Goal: Task Accomplishment & Management: Use online tool/utility

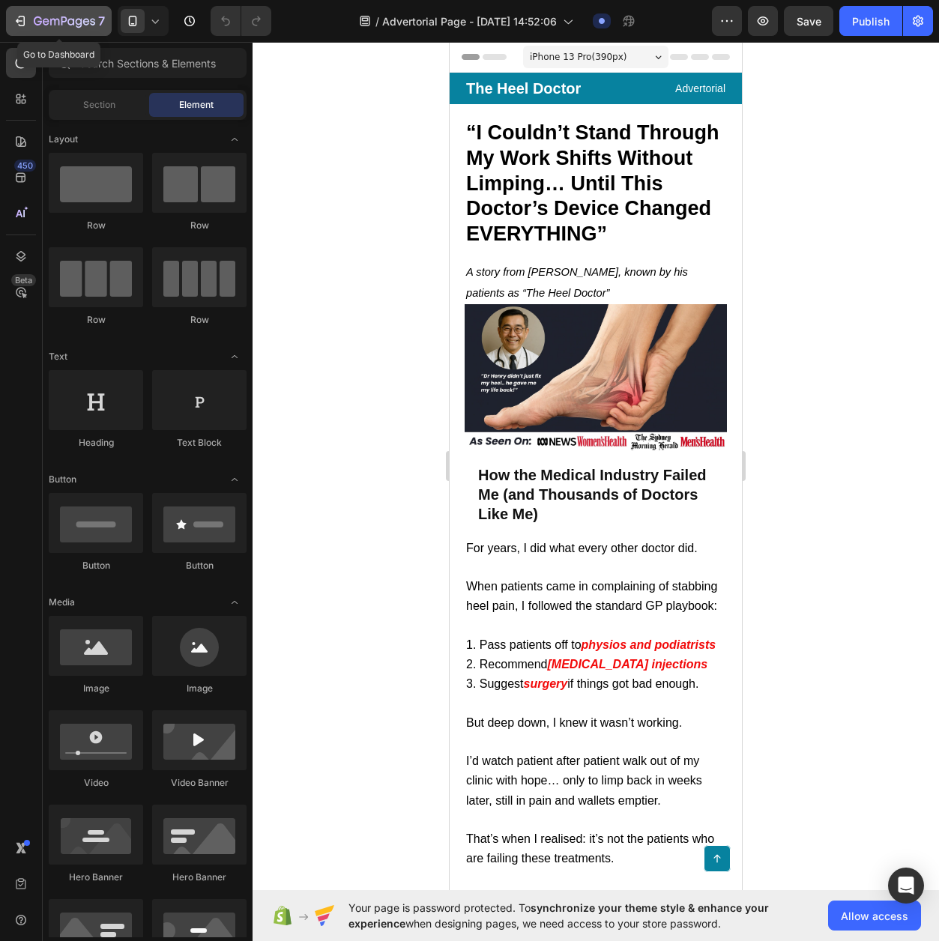
click at [25, 22] on icon "button" at bounding box center [20, 20] width 15 height 15
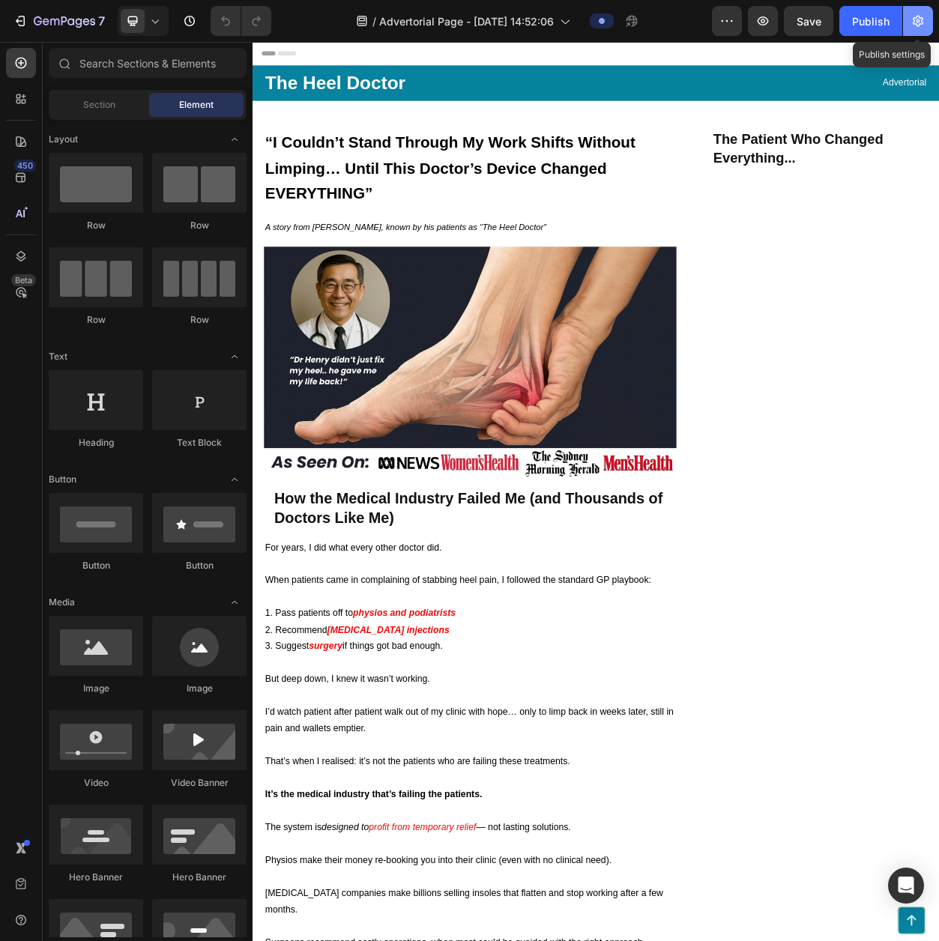
click at [908, 26] on button "button" at bounding box center [918, 21] width 30 height 30
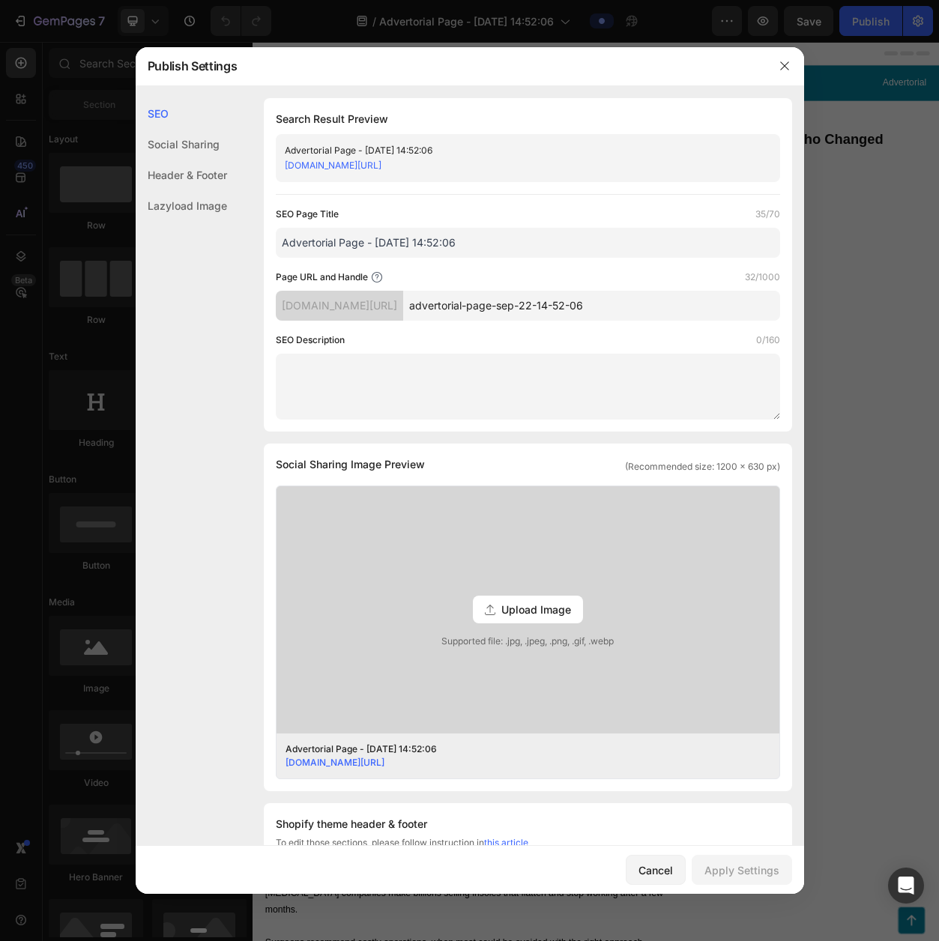
click at [852, 283] on div at bounding box center [469, 470] width 939 height 941
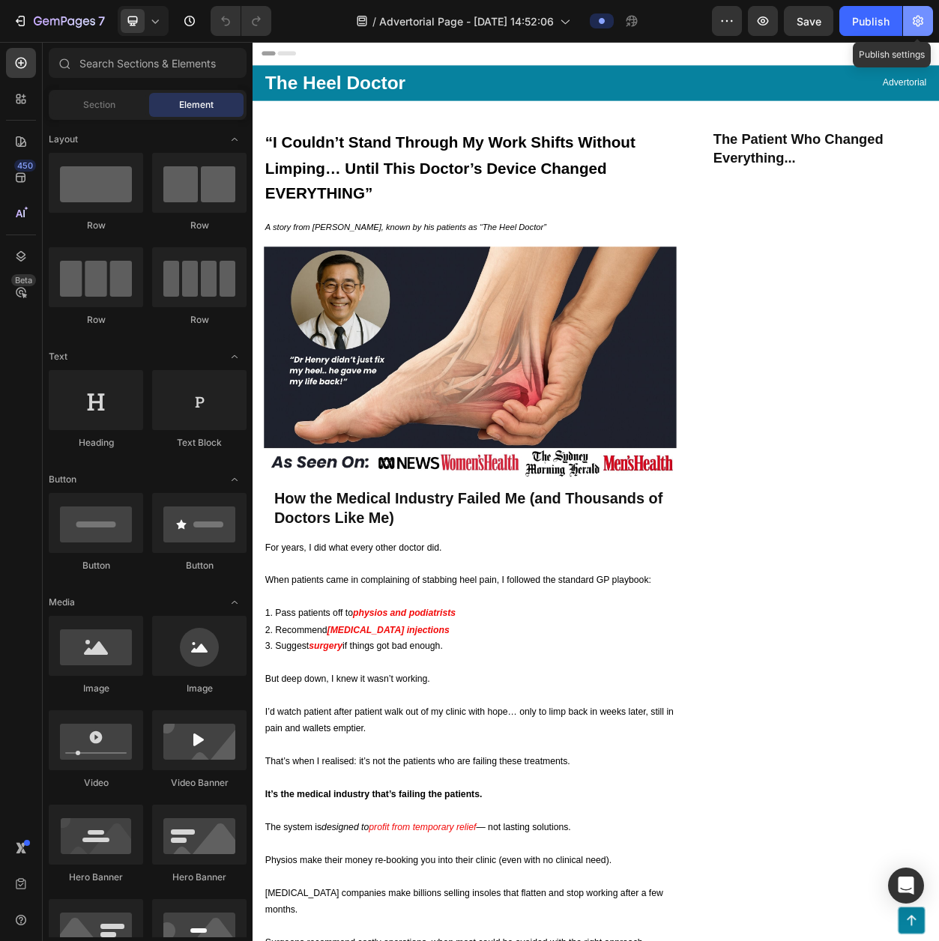
click at [920, 19] on icon "button" at bounding box center [917, 20] width 15 height 15
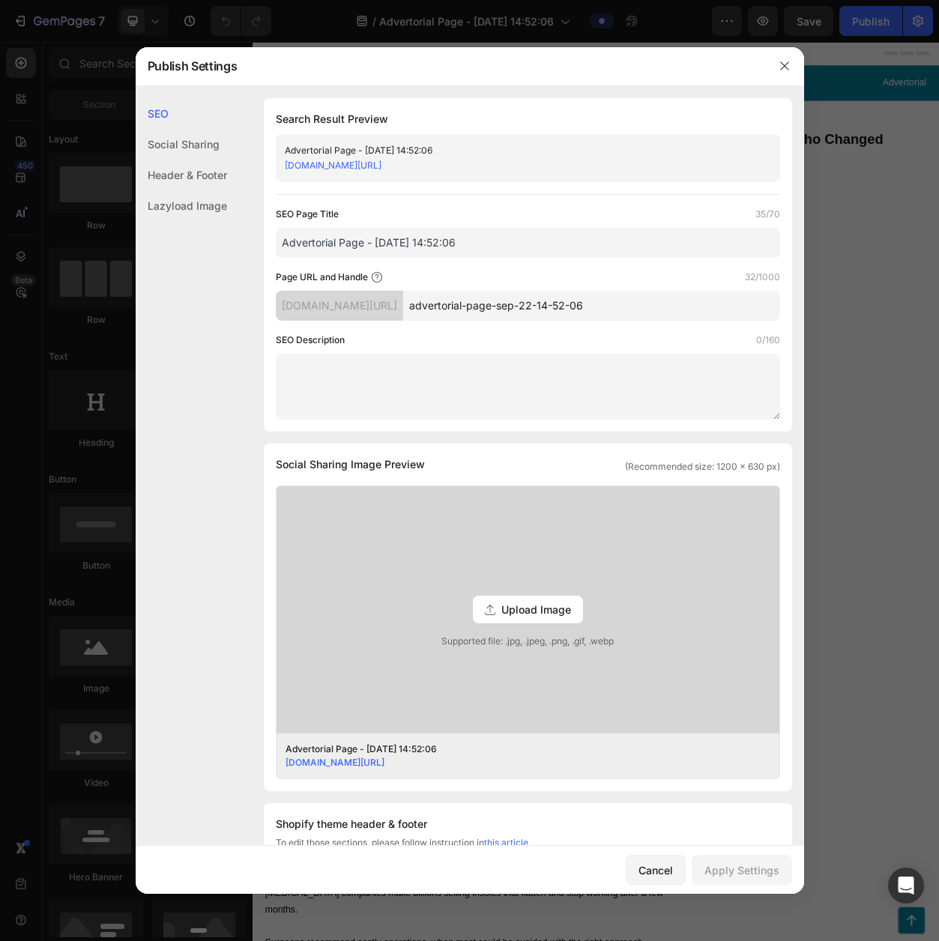
scroll to position [429, 0]
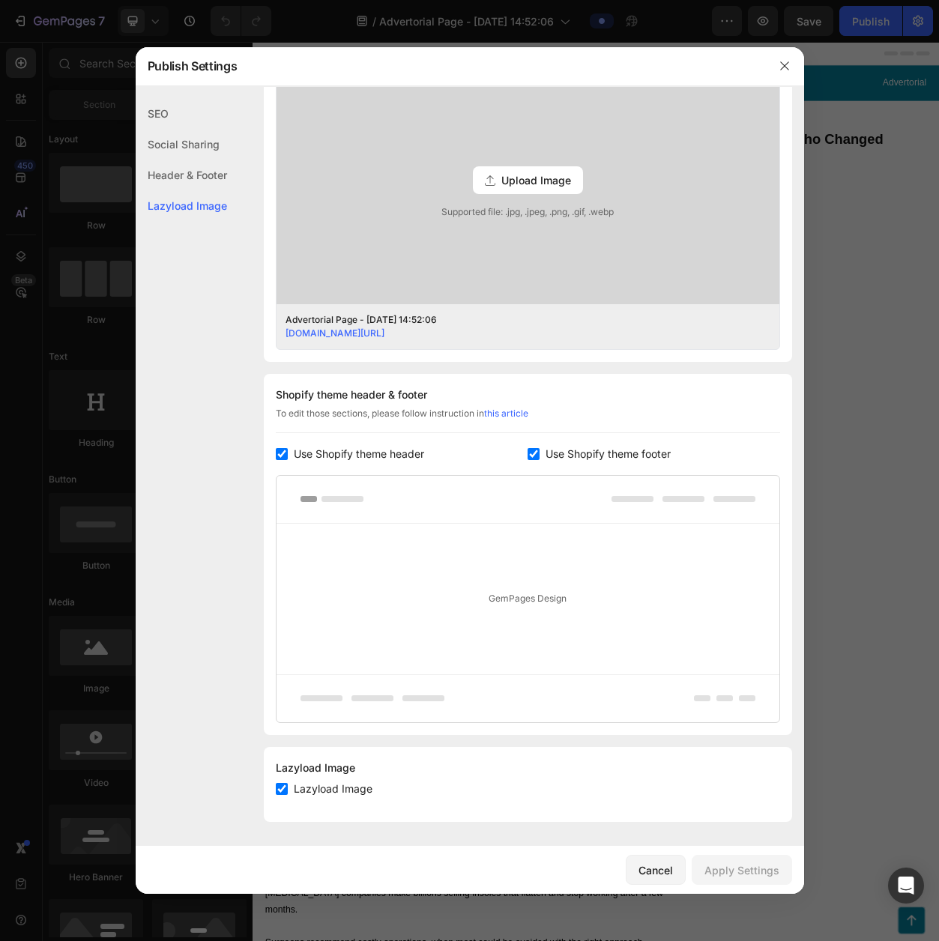
click at [867, 357] on div at bounding box center [469, 470] width 939 height 941
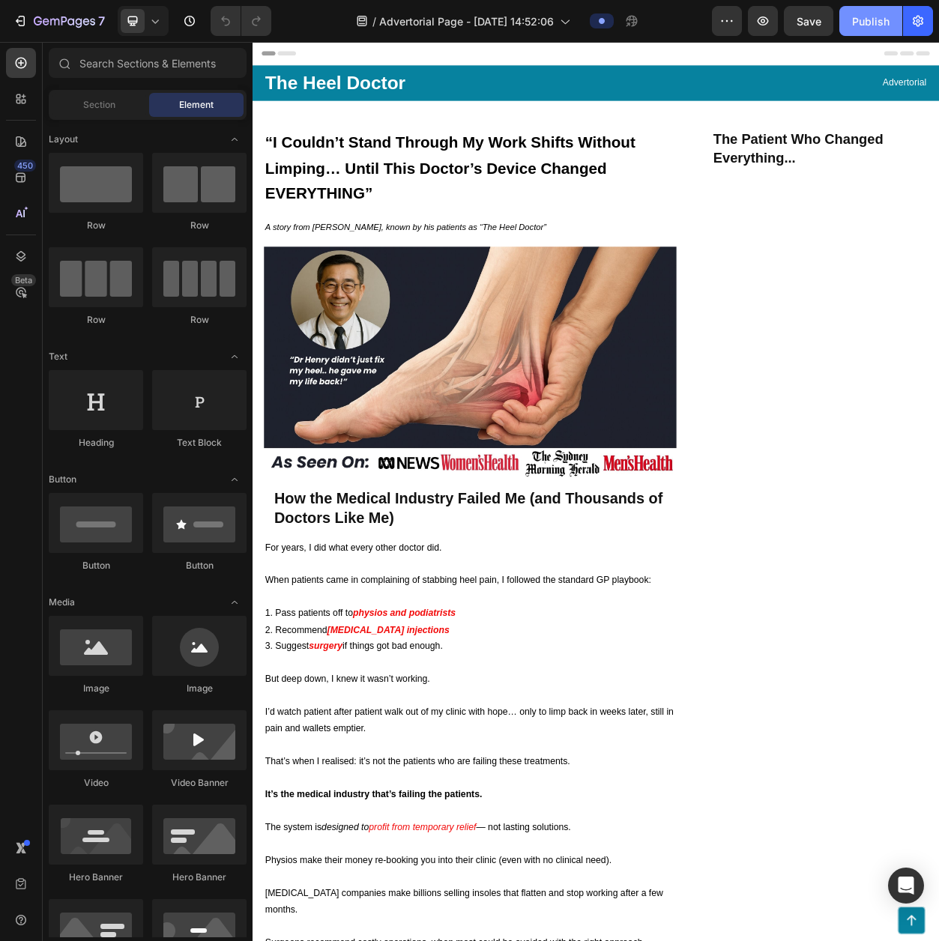
click at [863, 30] on button "Publish" at bounding box center [870, 21] width 63 height 30
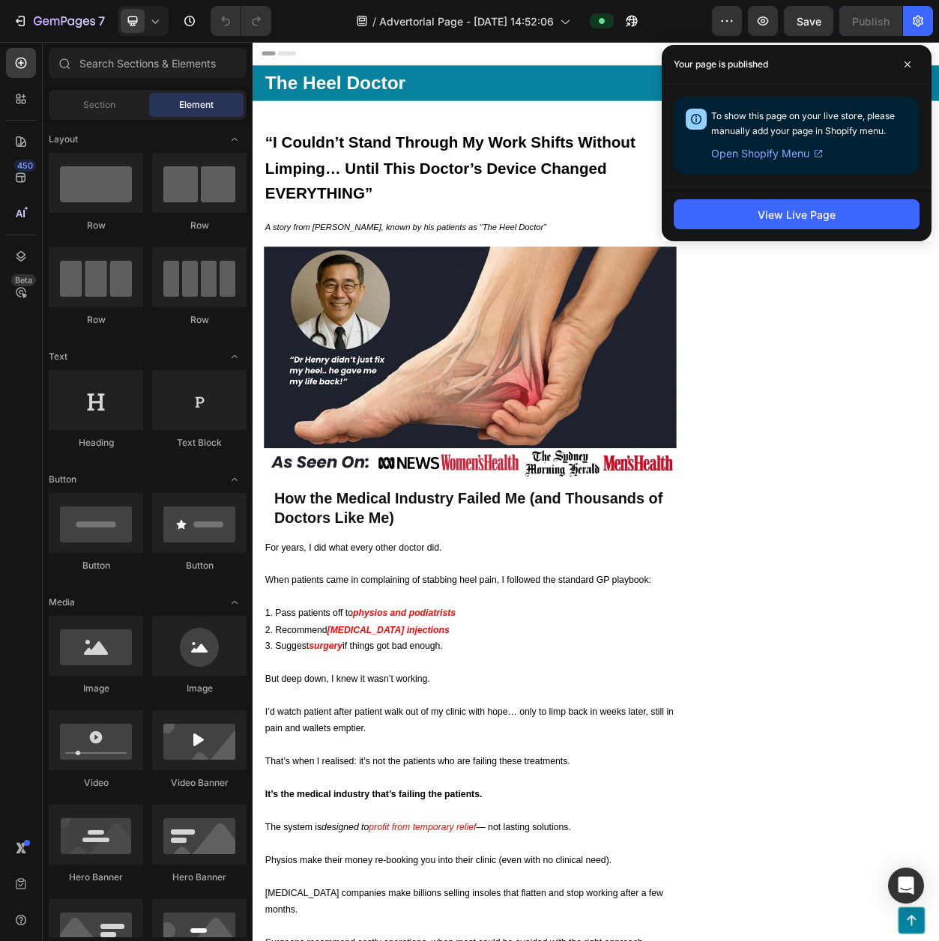
click at [773, 158] on span "Open Shopify Menu" at bounding box center [760, 154] width 98 height 18
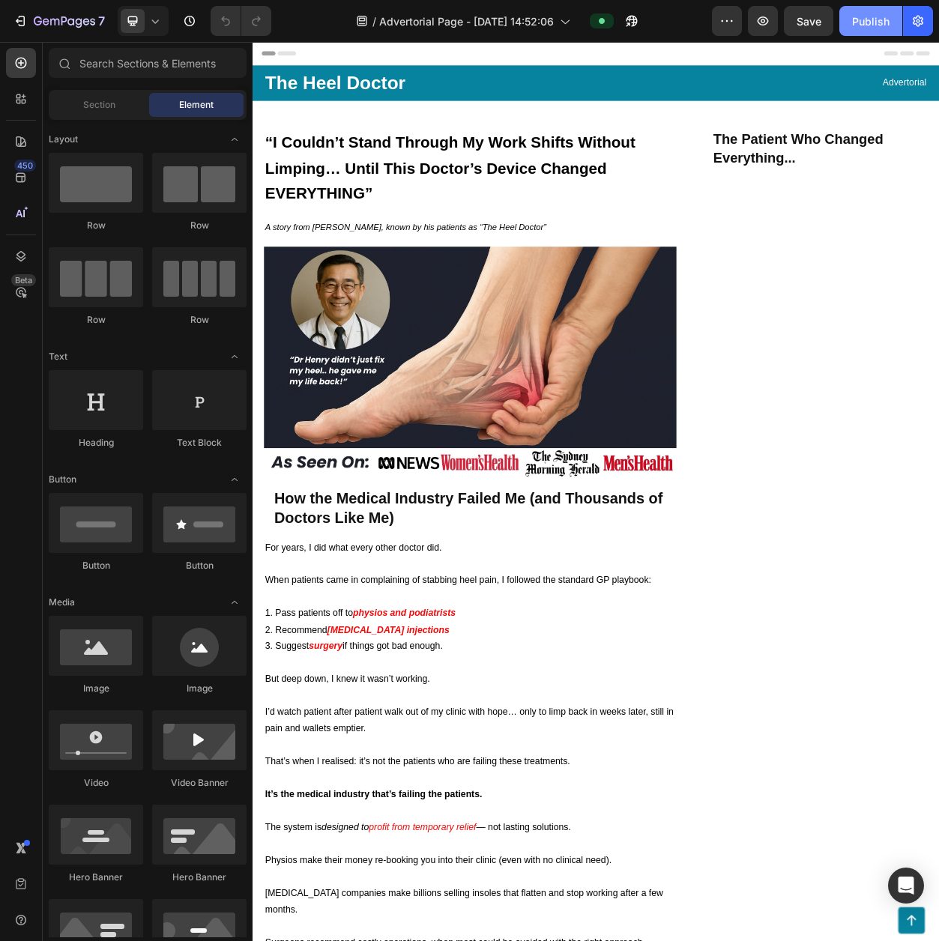
click at [857, 25] on div "Publish" at bounding box center [870, 21] width 37 height 16
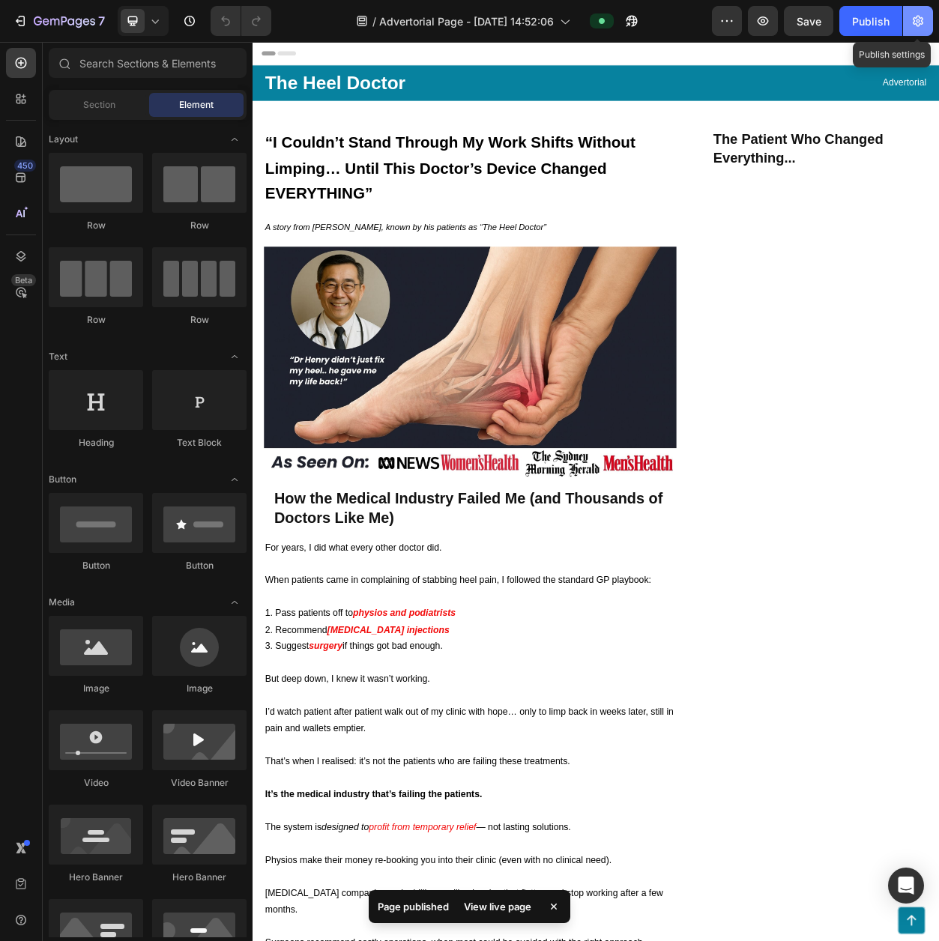
click at [927, 31] on button "button" at bounding box center [918, 21] width 30 height 30
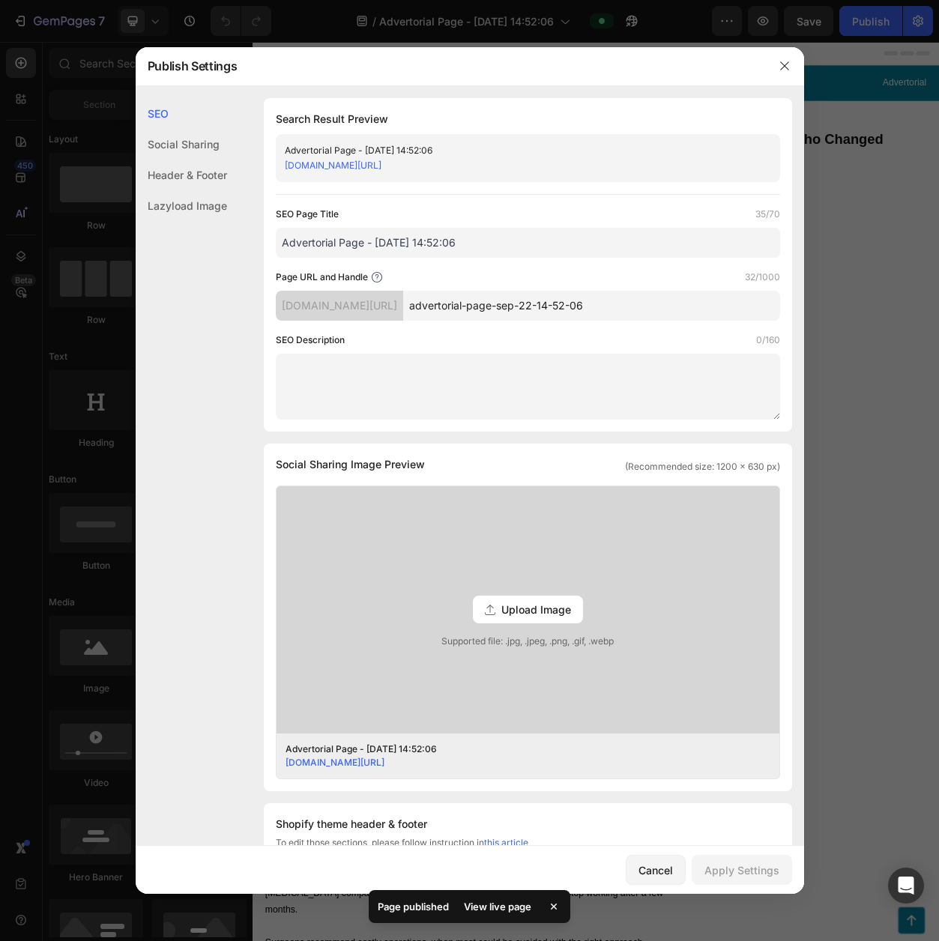
click at [804, 178] on div at bounding box center [469, 470] width 939 height 941
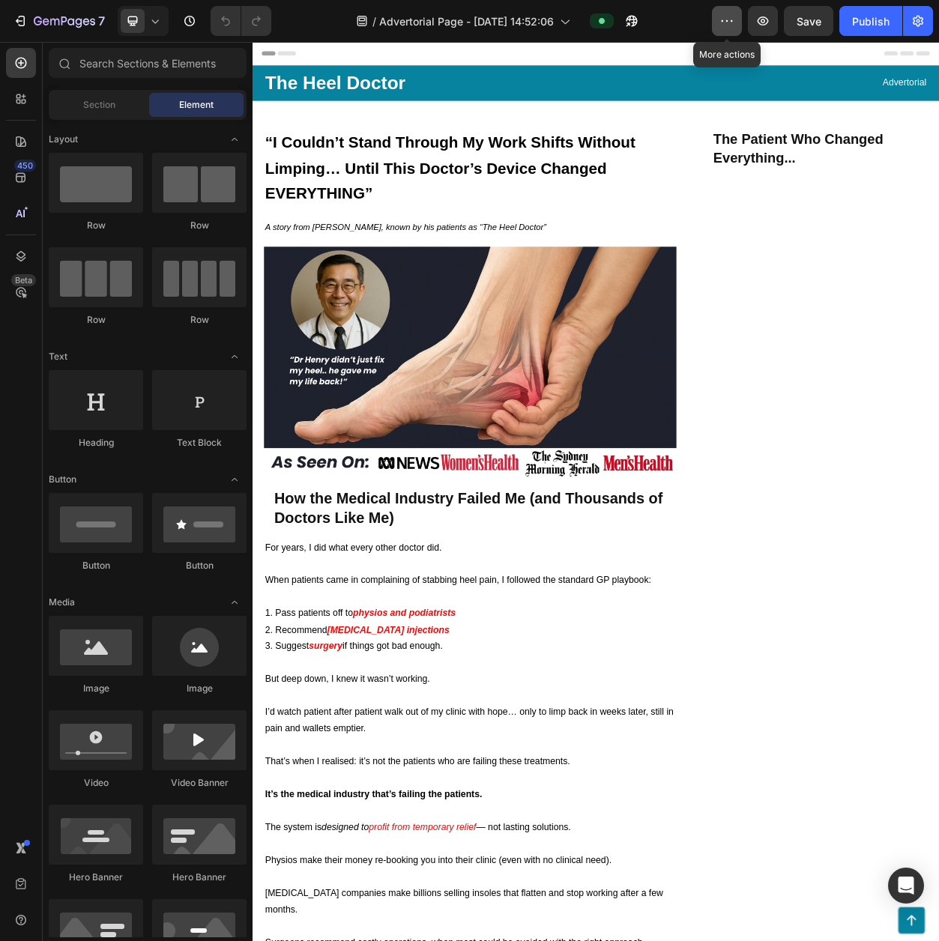
click at [738, 19] on button "button" at bounding box center [727, 21] width 30 height 30
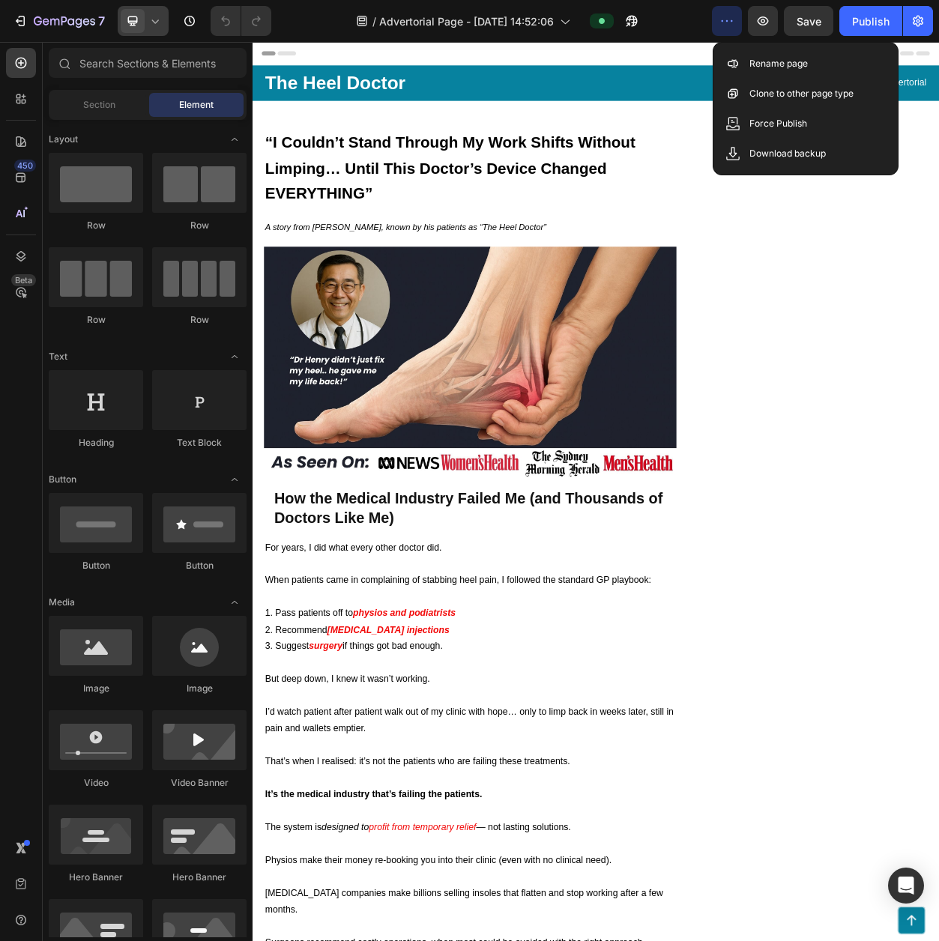
click at [161, 13] on icon at bounding box center [155, 20] width 15 height 15
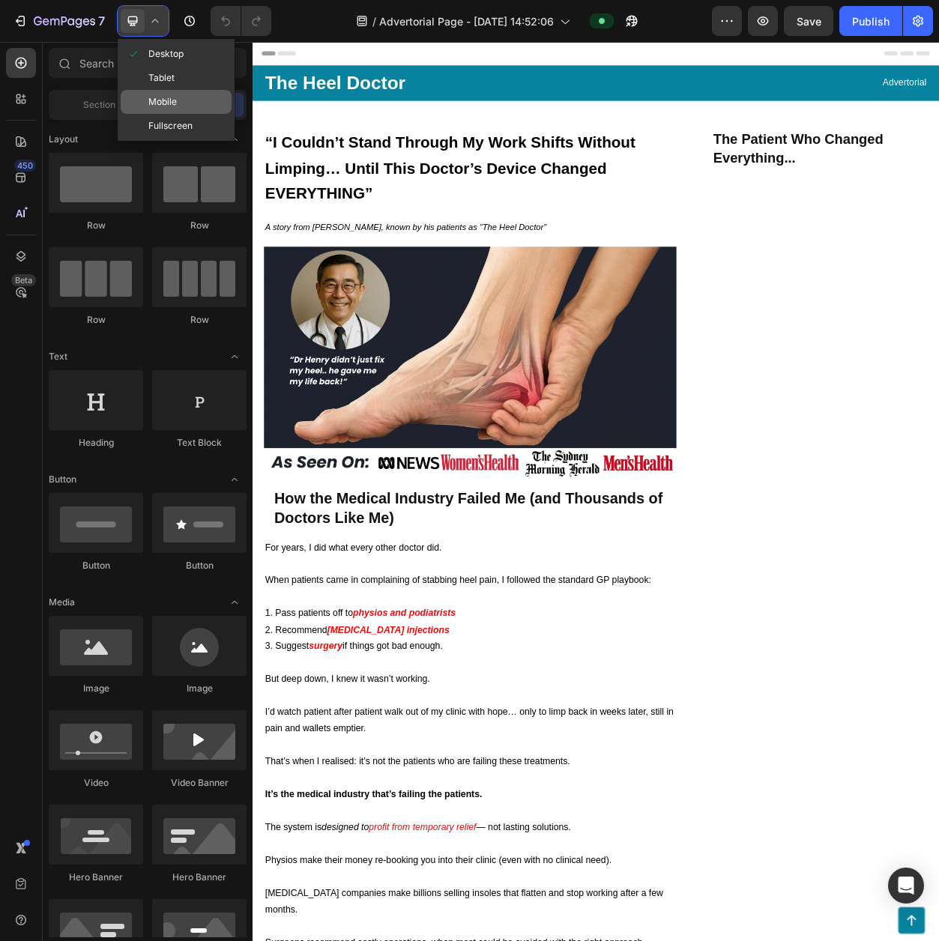
click at [175, 96] on span "Mobile" at bounding box center [162, 101] width 28 height 15
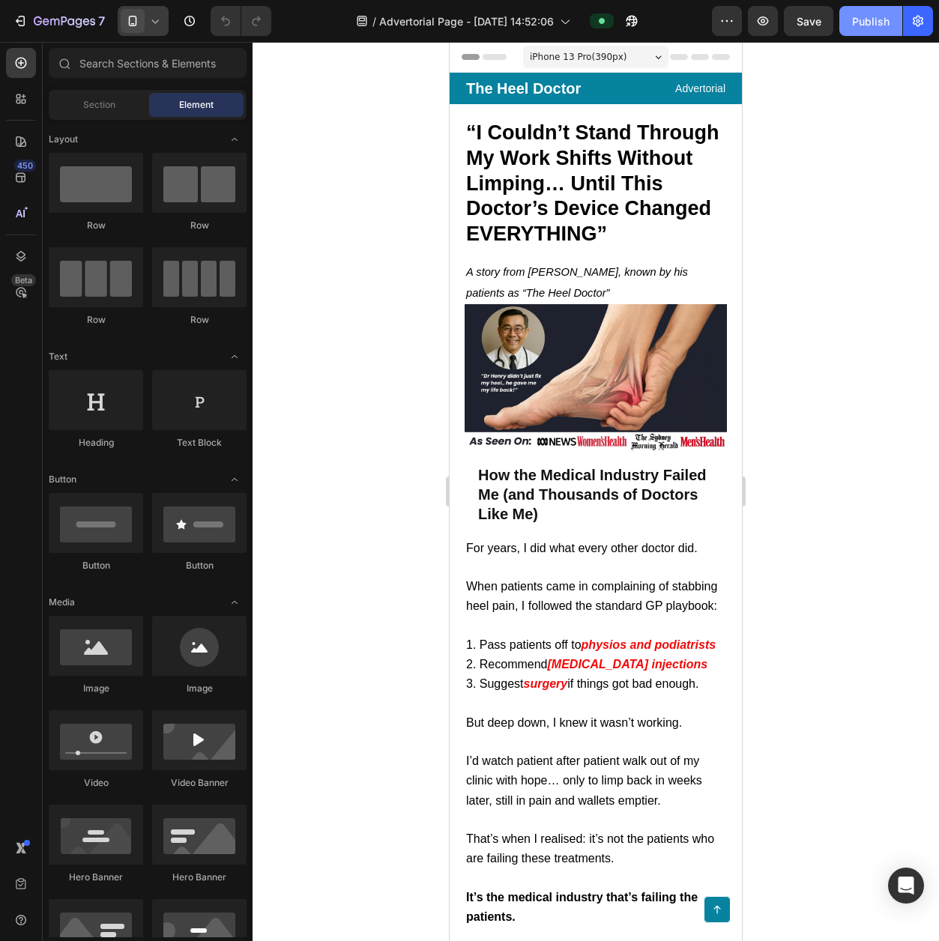
click at [884, 23] on div "Publish" at bounding box center [870, 21] width 37 height 16
click at [912, 25] on icon "button" at bounding box center [917, 20] width 15 height 15
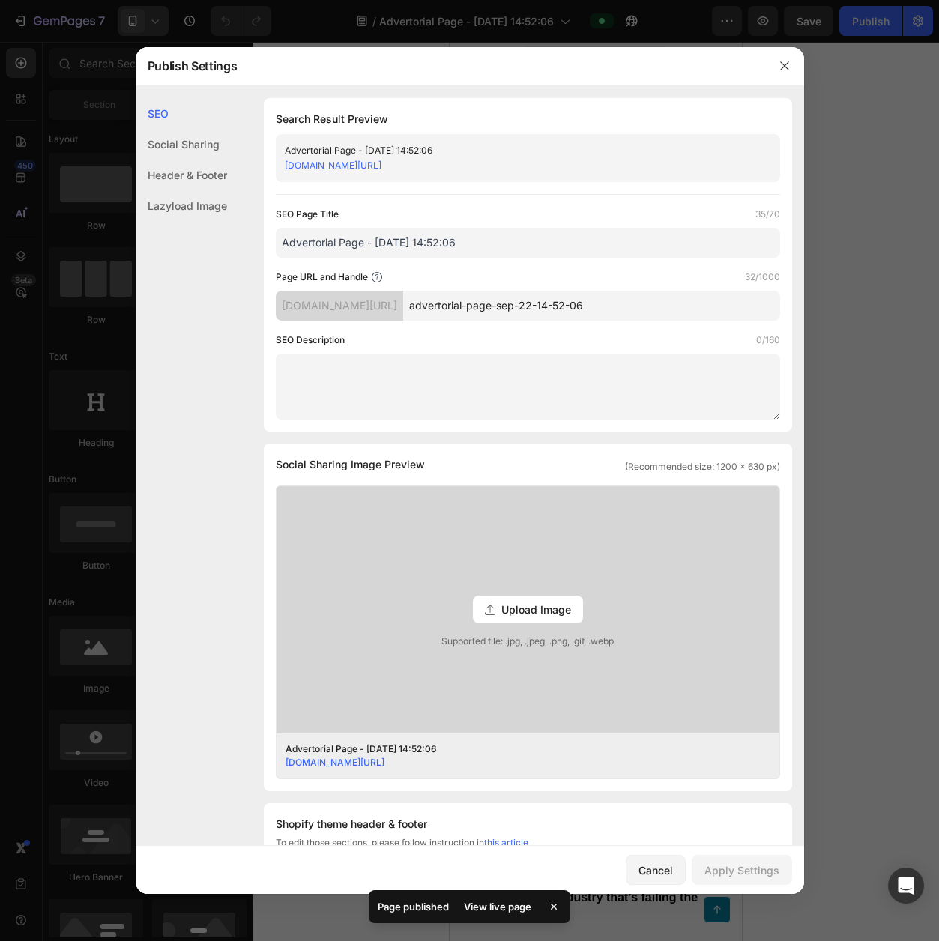
click at [196, 211] on div "Lazyload Image" at bounding box center [181, 205] width 91 height 31
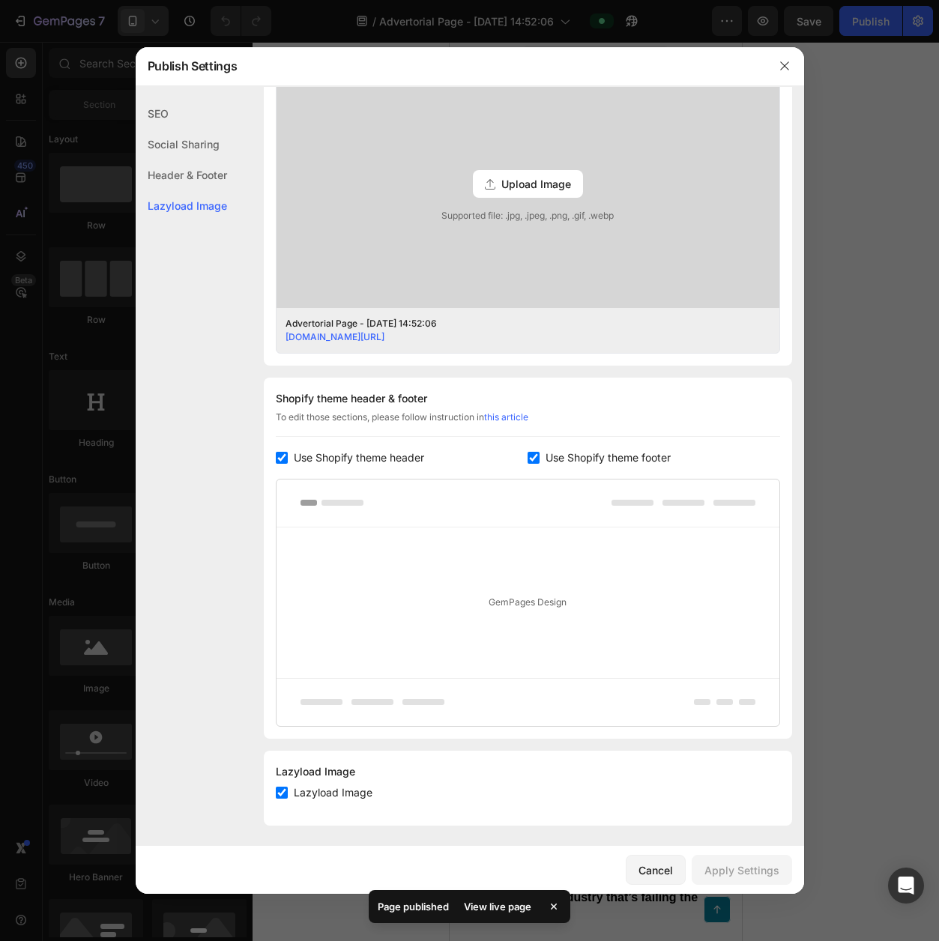
scroll to position [429, 0]
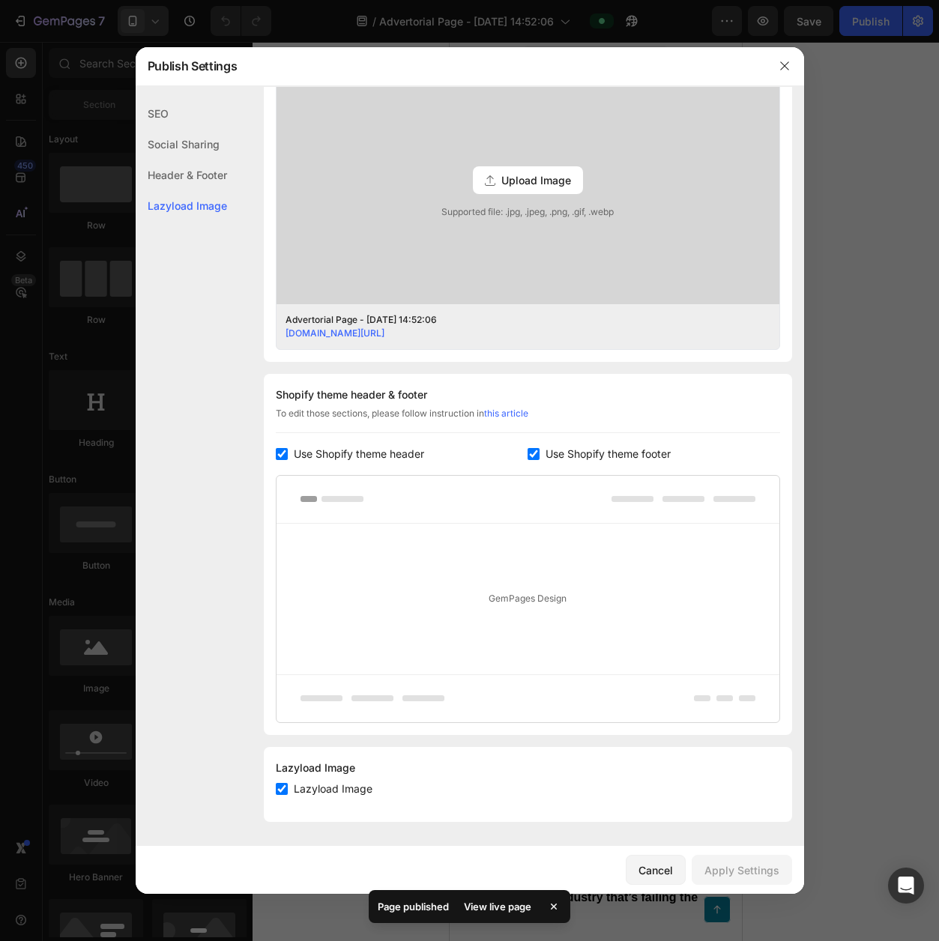
click at [196, 184] on div "Header & Footer" at bounding box center [181, 175] width 91 height 31
click at [197, 151] on div "Social Sharing" at bounding box center [181, 144] width 91 height 31
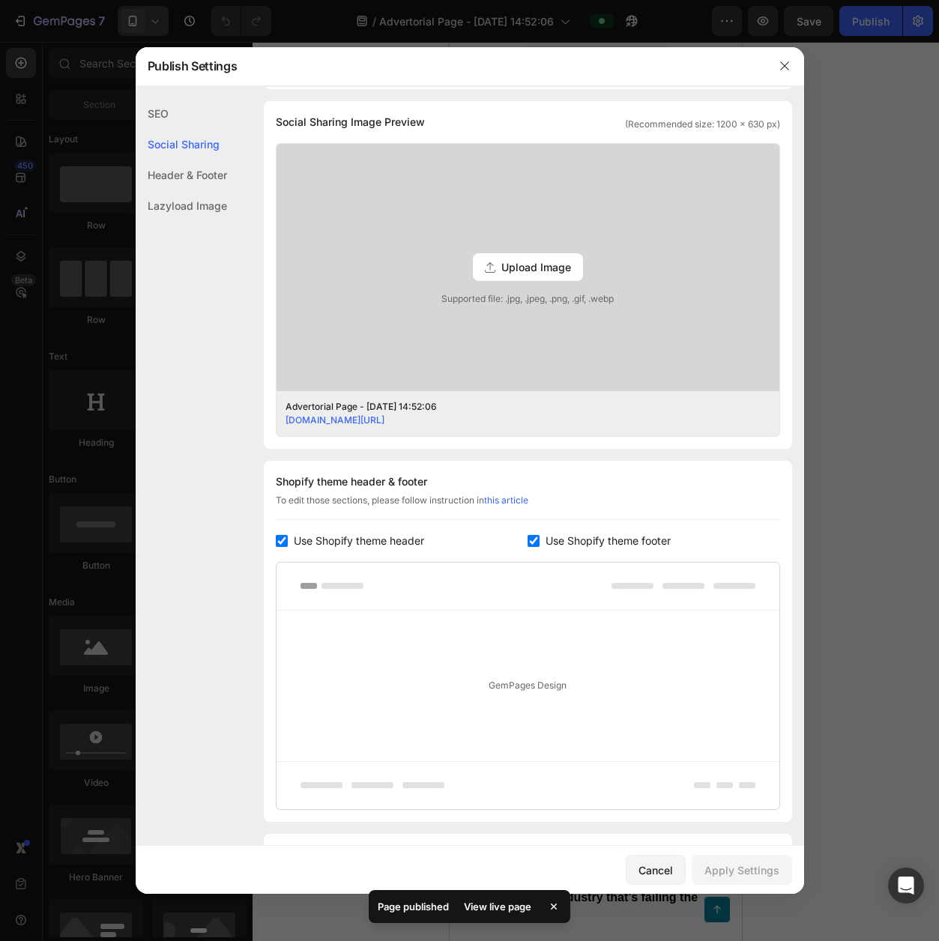
click at [190, 127] on div "SEO" at bounding box center [181, 113] width 91 height 31
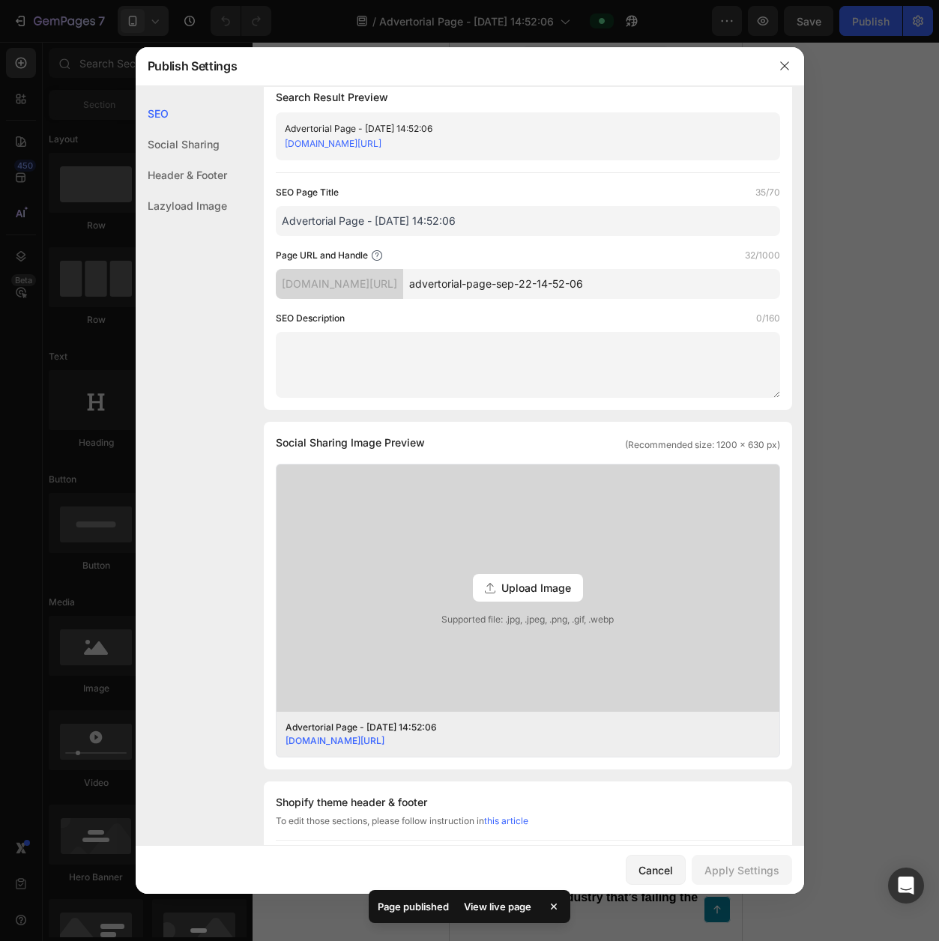
scroll to position [0, 0]
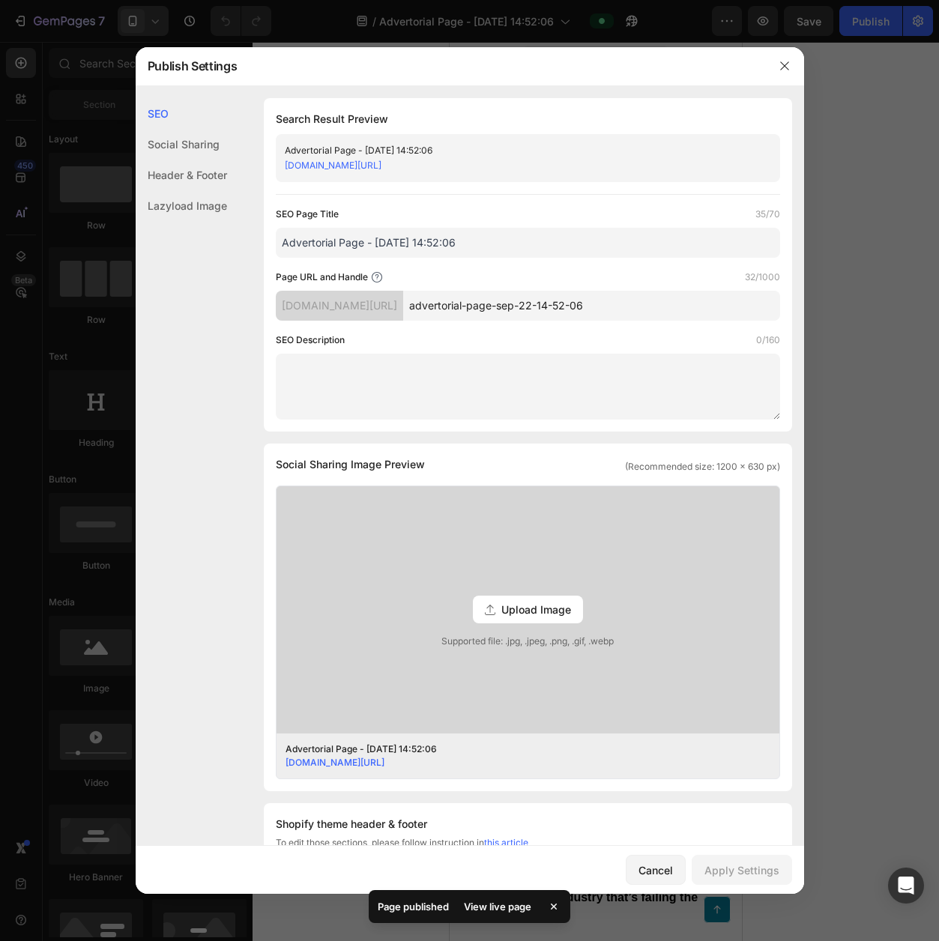
click at [513, 904] on div "View live page" at bounding box center [497, 906] width 85 height 21
click at [769, 62] on div at bounding box center [784, 65] width 39 height 39
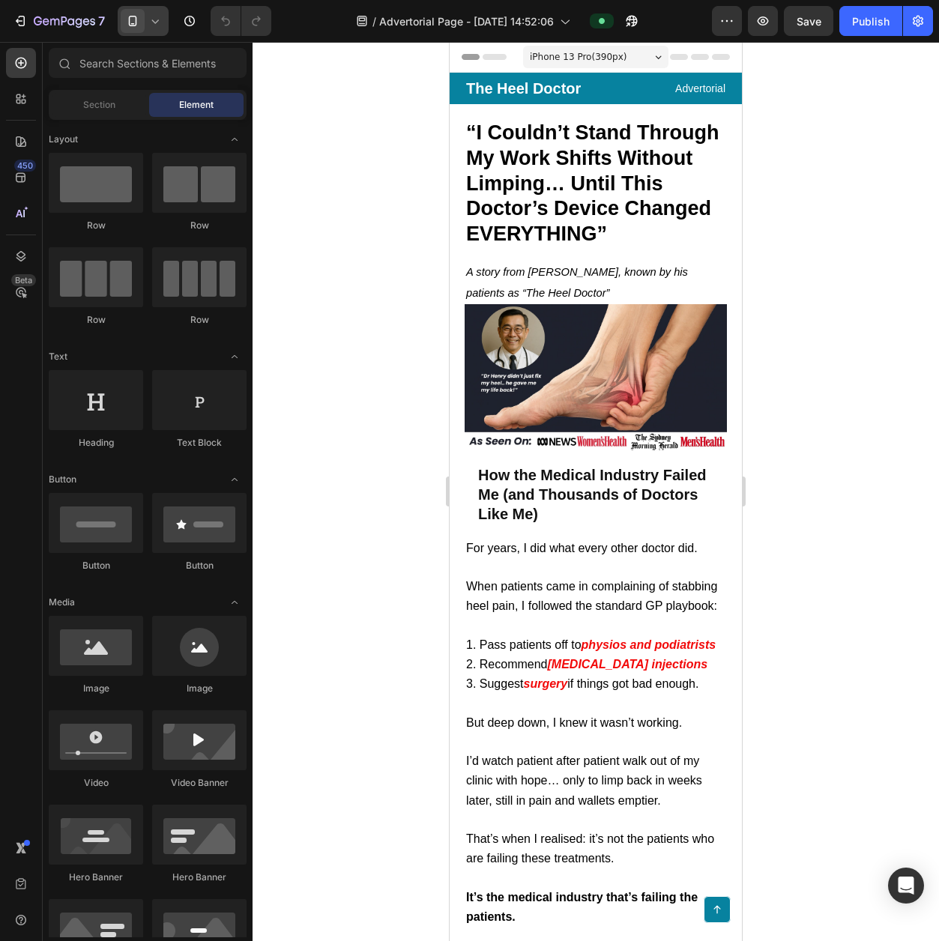
click at [485, 58] on span "Header" at bounding box center [494, 56] width 33 height 15
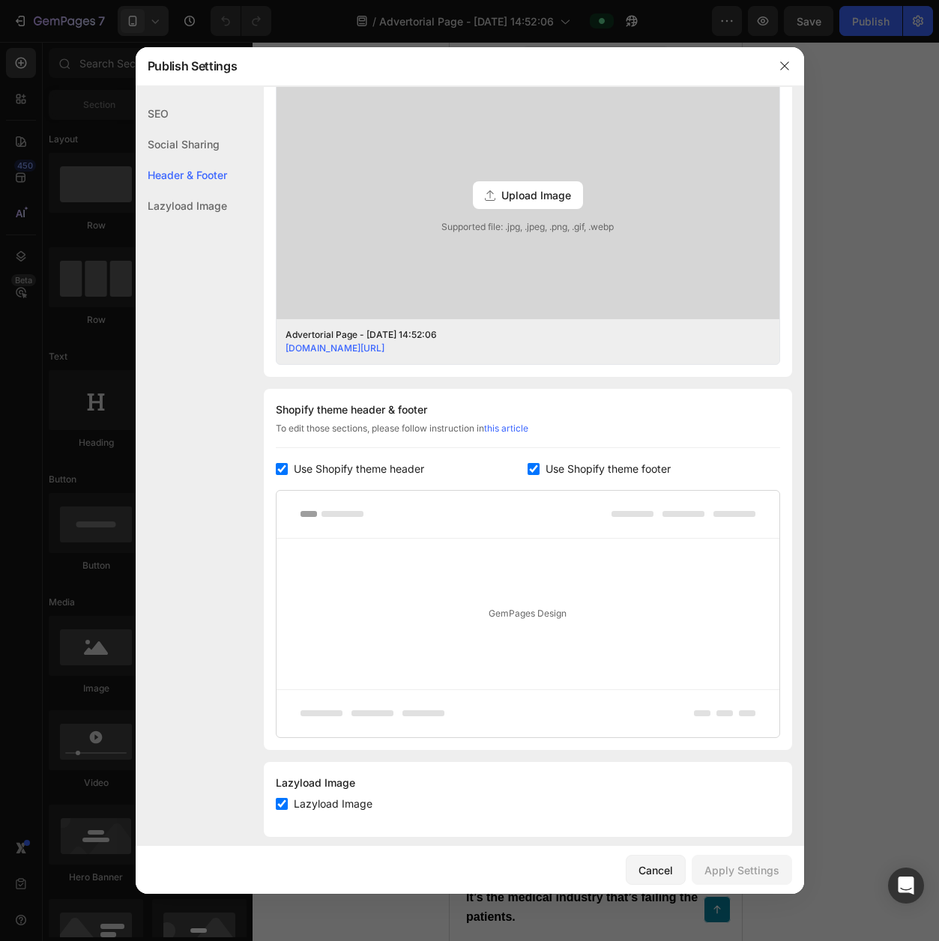
scroll to position [429, 0]
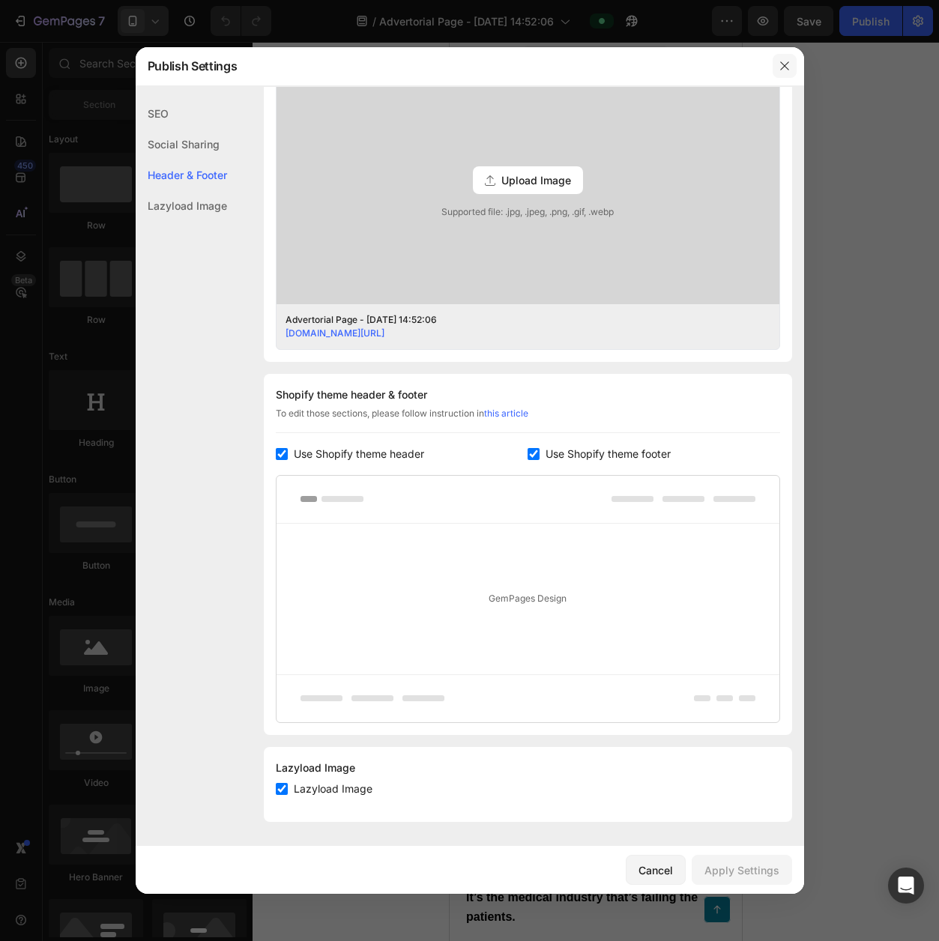
click at [780, 76] on button "button" at bounding box center [785, 66] width 24 height 24
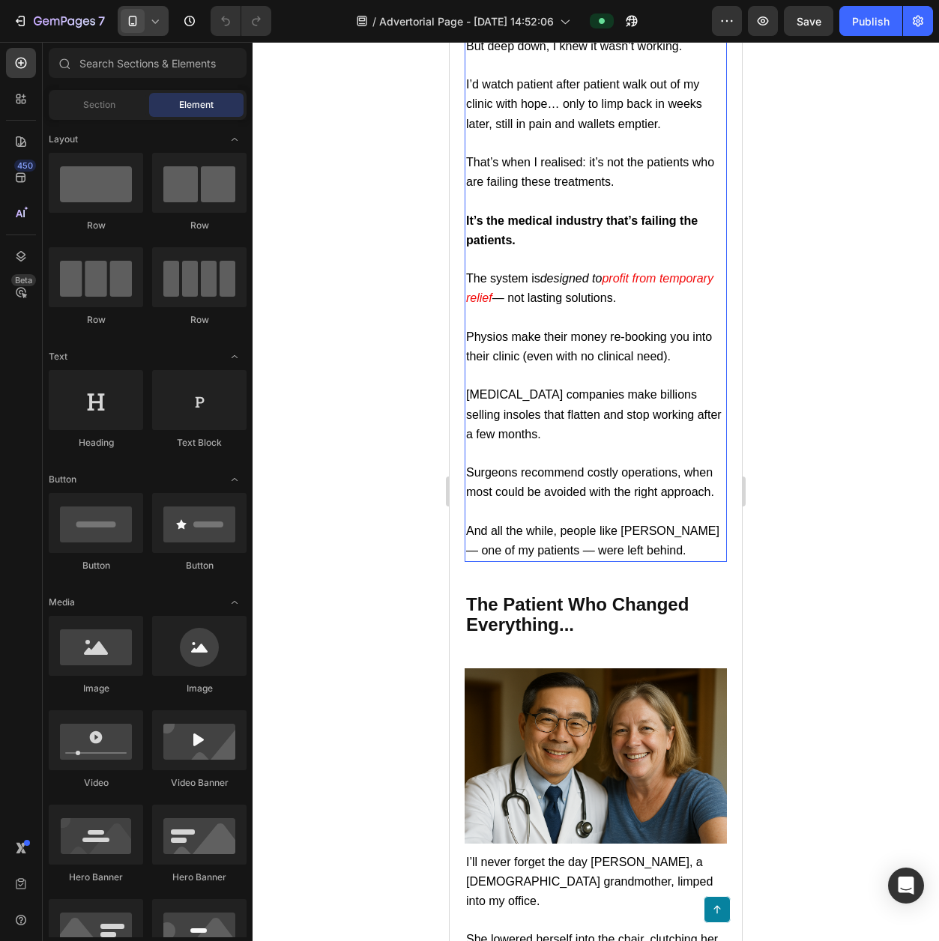
scroll to position [721, 0]
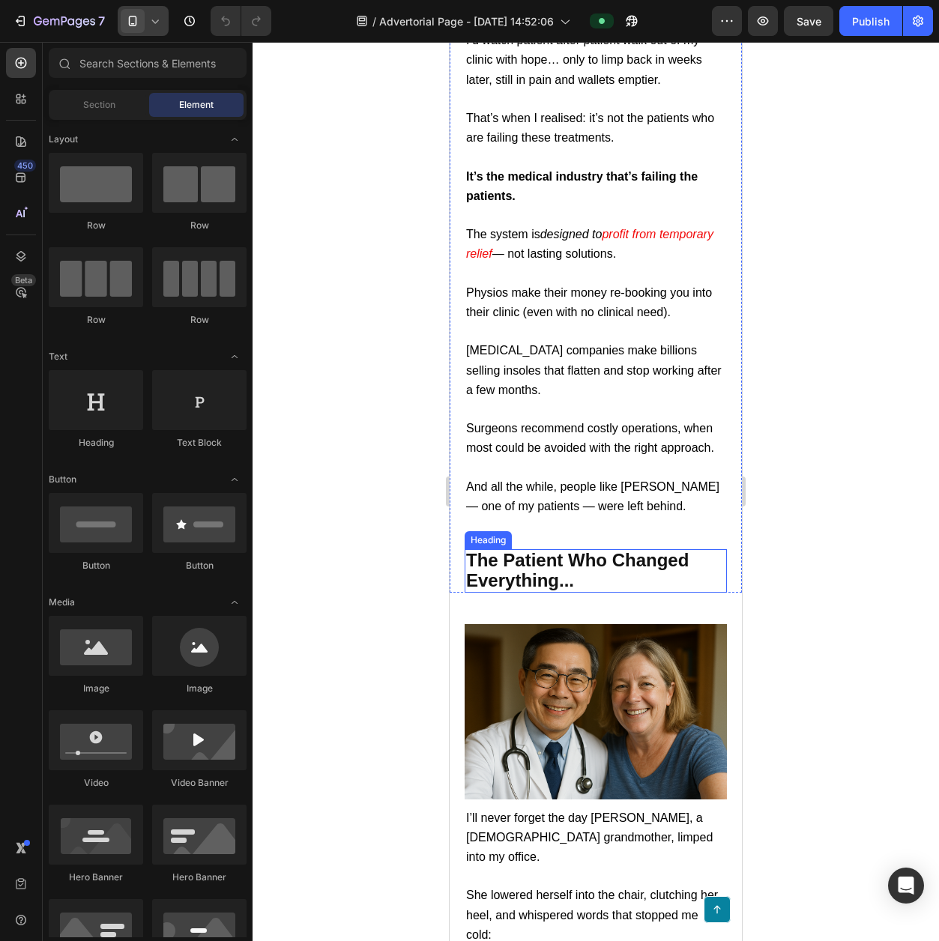
click at [578, 586] on h2 "The Patient Who Changed Everything..." at bounding box center [596, 570] width 262 height 43
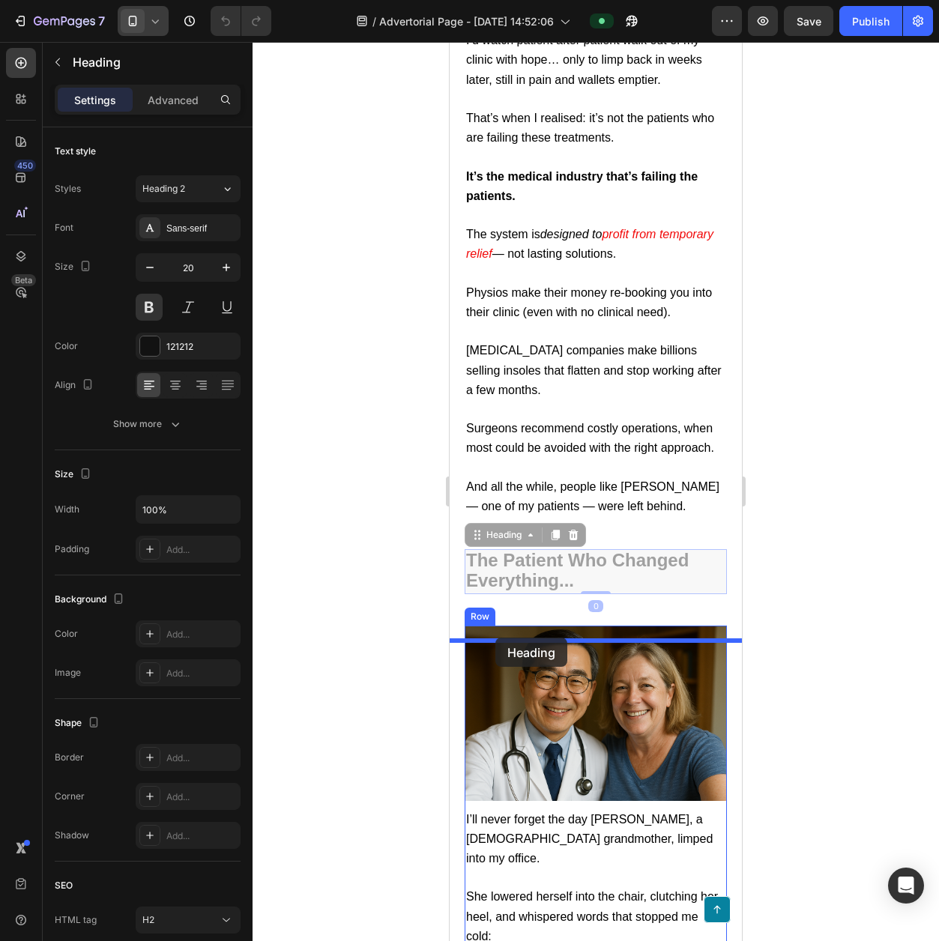
drag, startPoint x: 474, startPoint y: 552, endPoint x: 495, endPoint y: 638, distance: 88.7
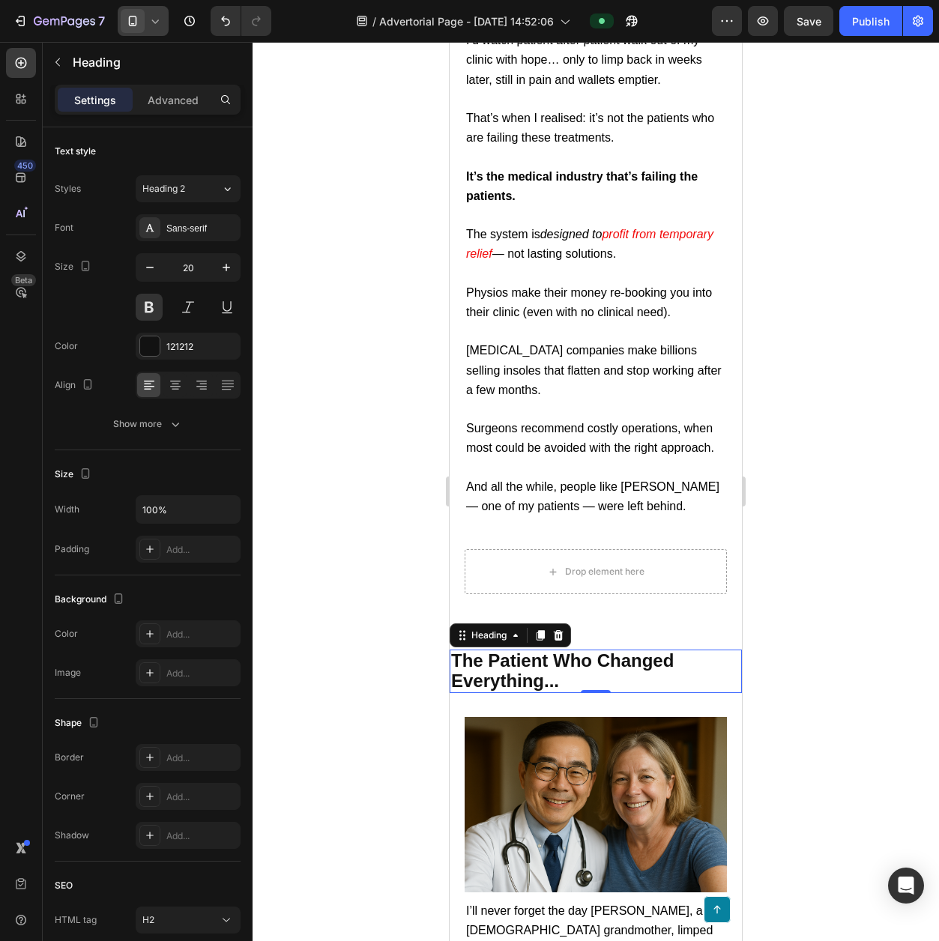
click at [793, 617] on div at bounding box center [596, 491] width 686 height 899
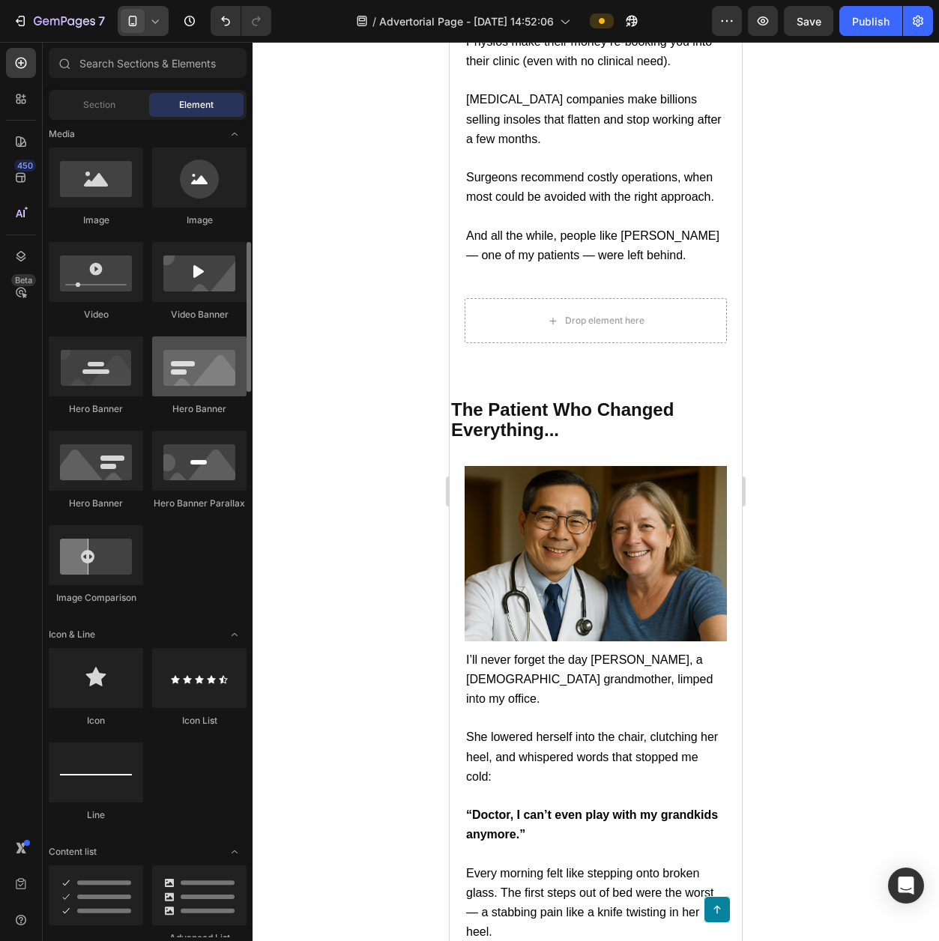
scroll to position [602, 0]
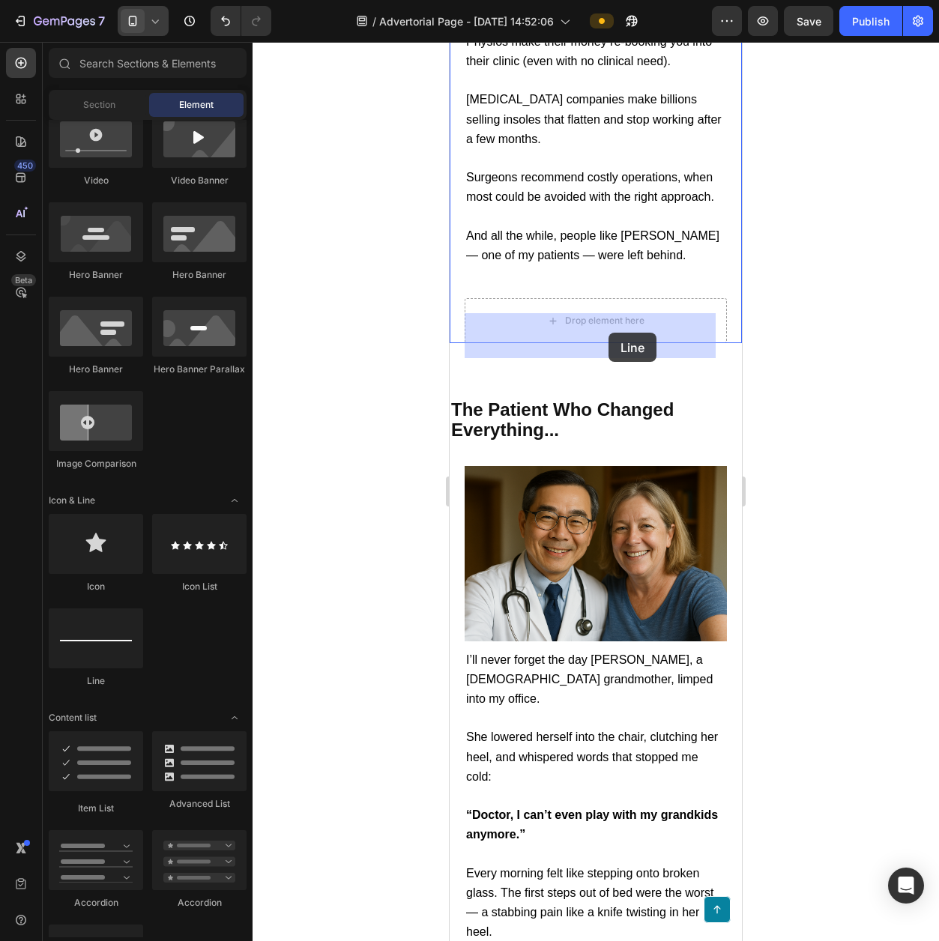
drag, startPoint x: 647, startPoint y: 680, endPoint x: 608, endPoint y: 333, distance: 349.8
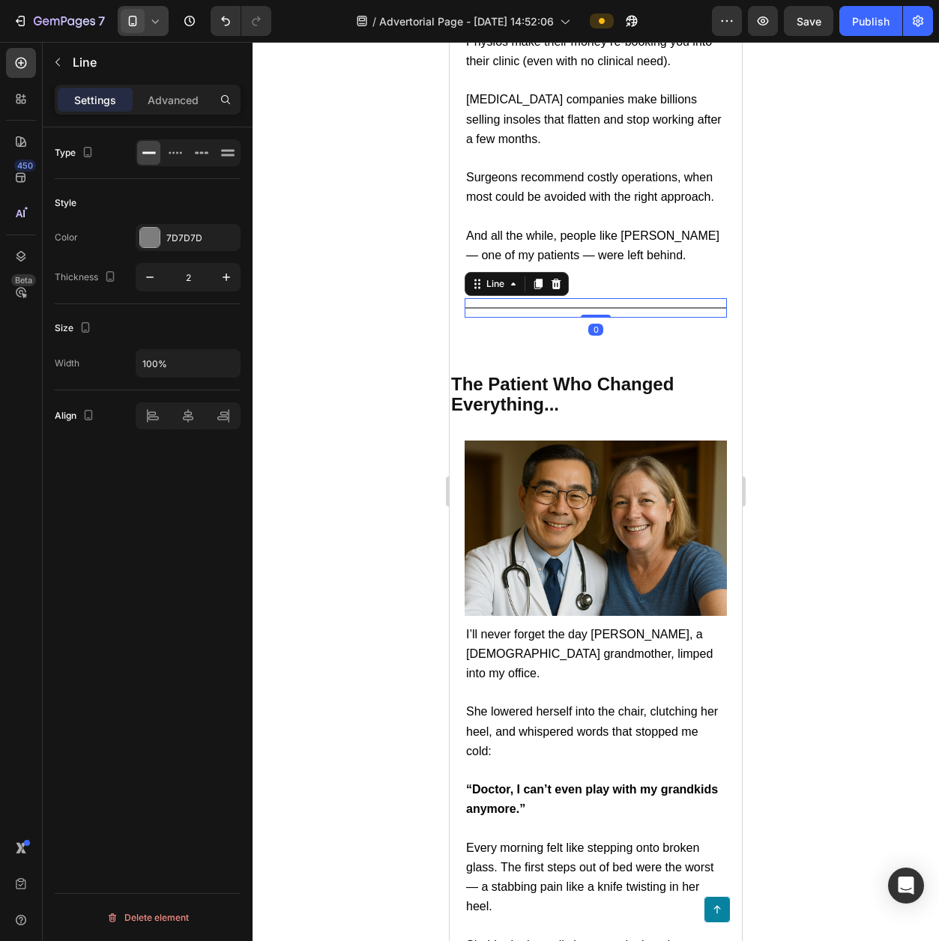
click at [867, 395] on div at bounding box center [596, 491] width 686 height 899
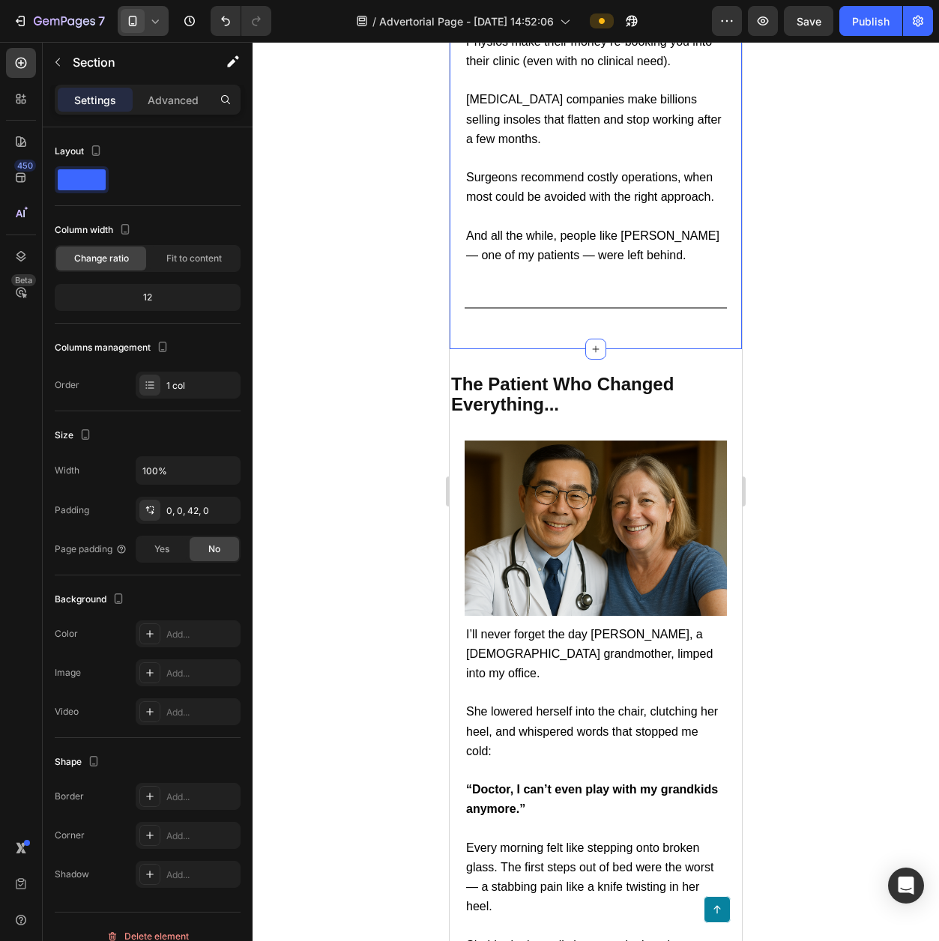
click at [841, 381] on div at bounding box center [596, 491] width 686 height 899
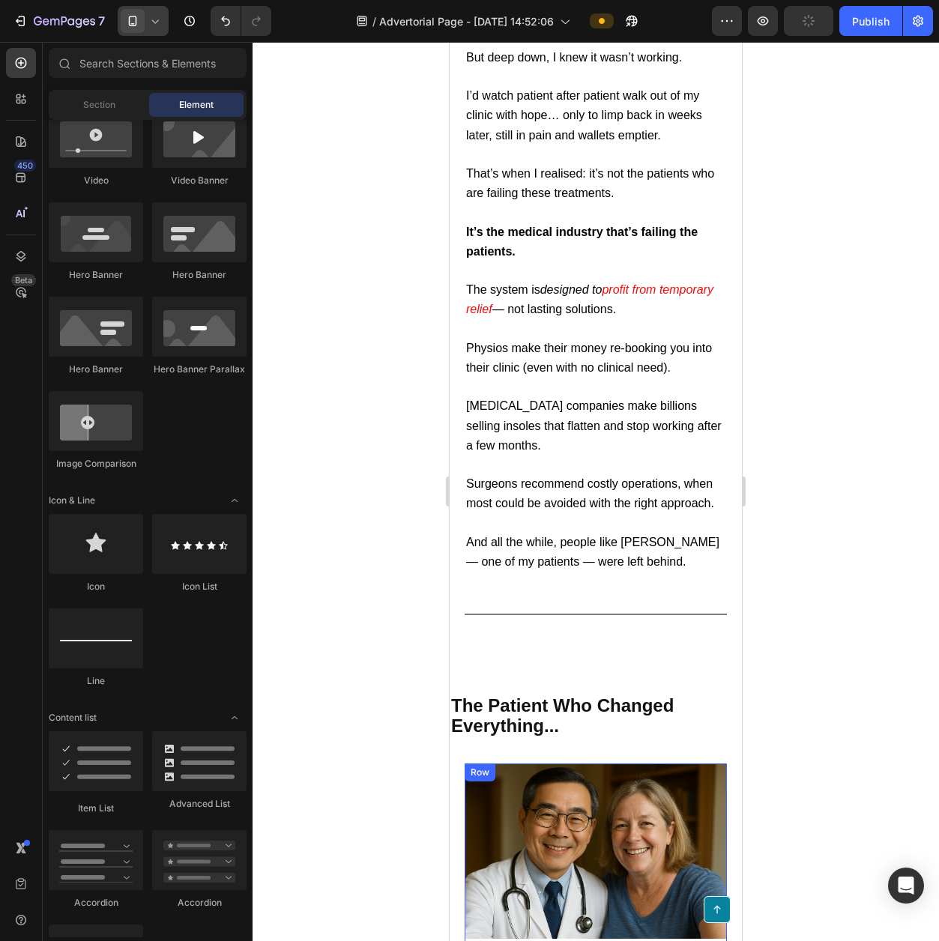
scroll to position [523, 0]
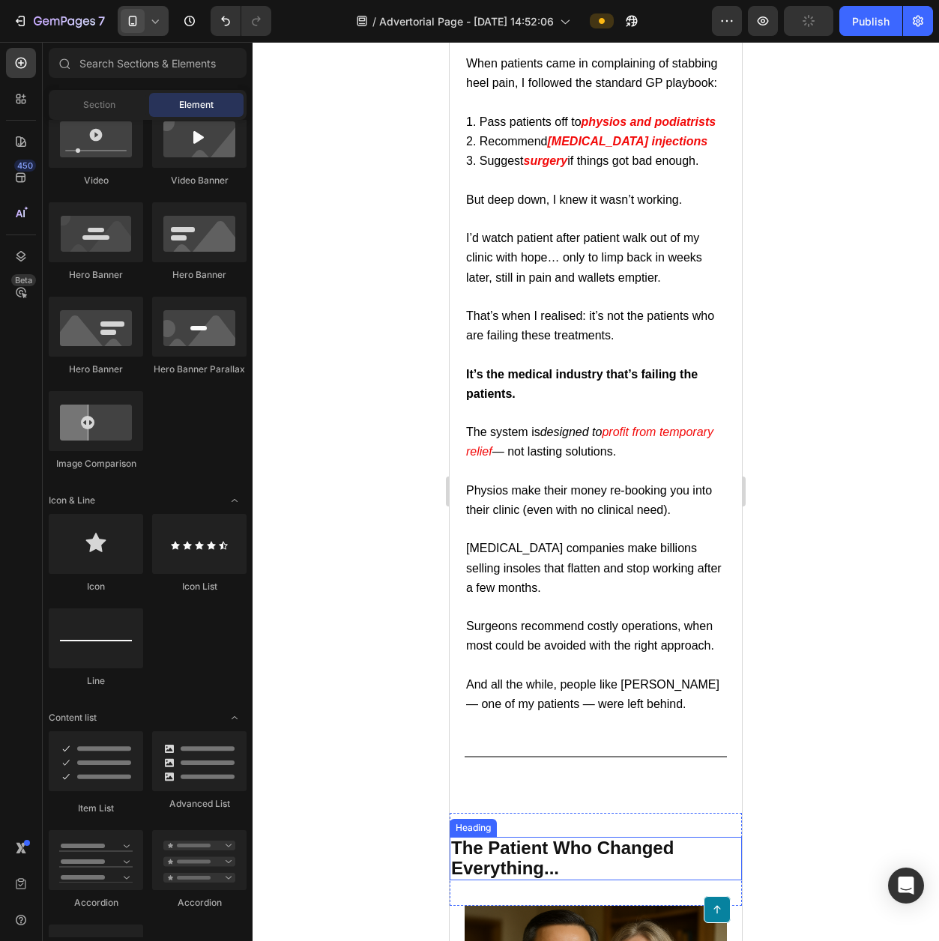
click at [604, 855] on span "The Patient Who Changed Everything..." at bounding box center [562, 858] width 223 height 40
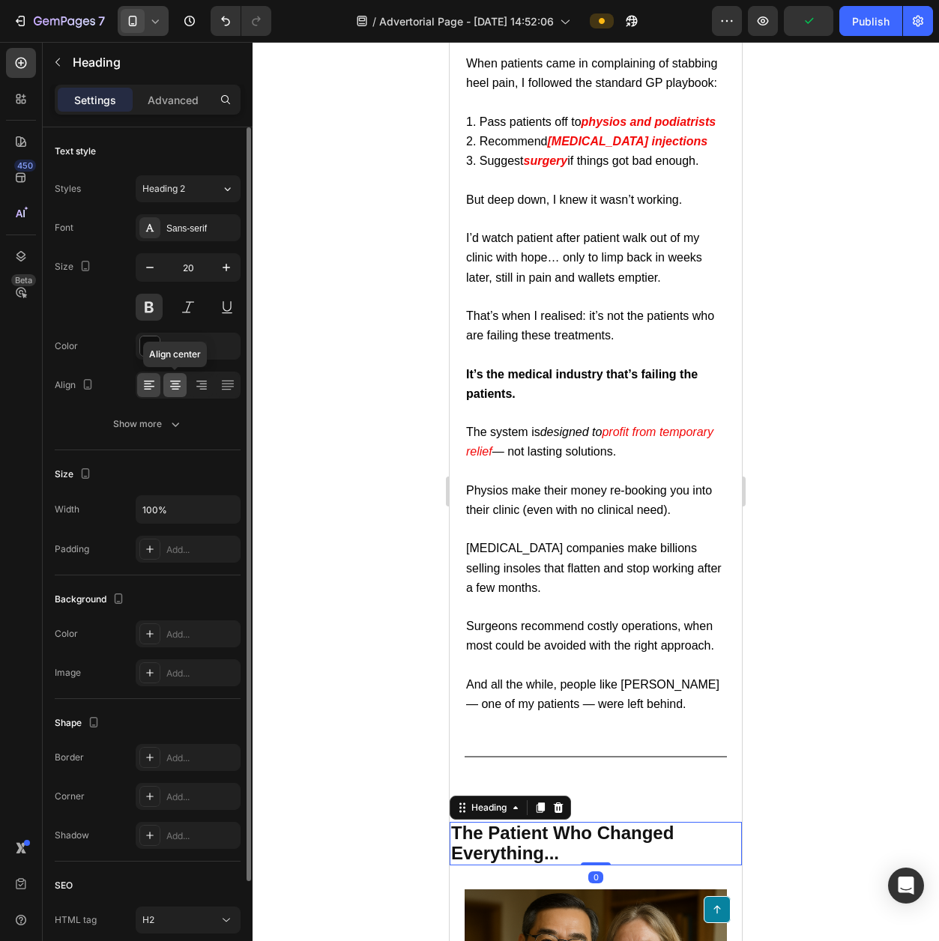
click at [175, 389] on icon at bounding box center [175, 389] width 7 height 1
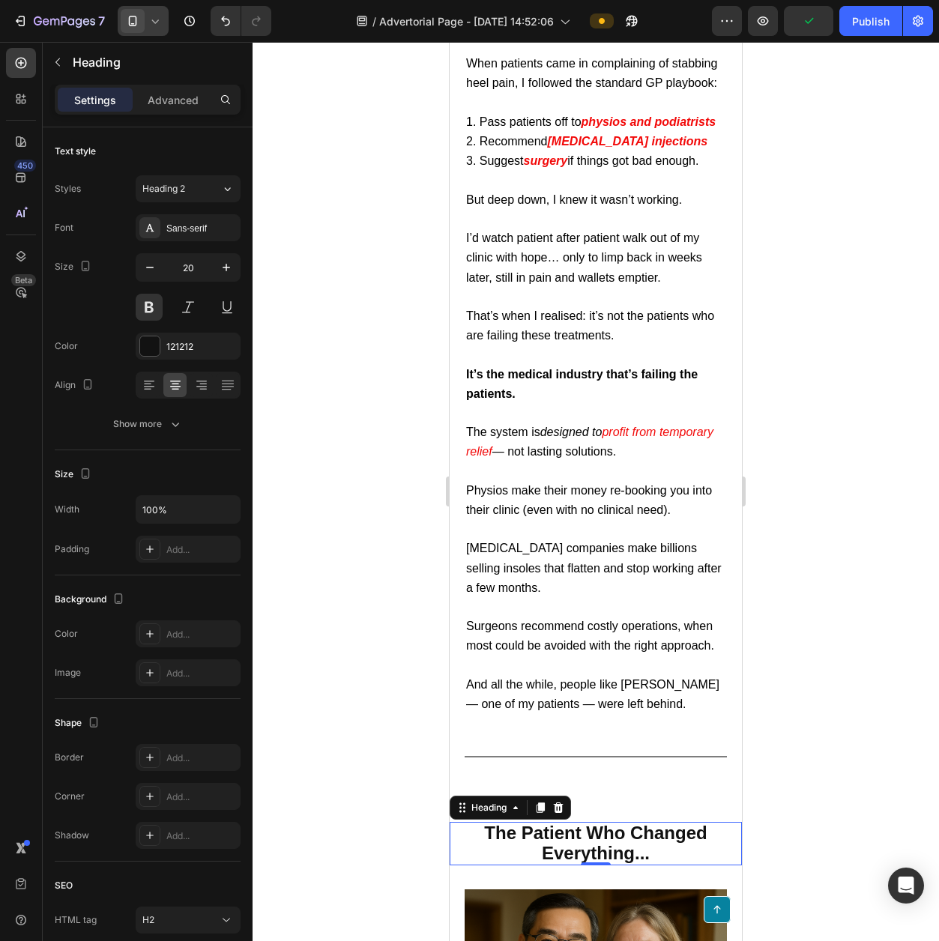
click at [806, 748] on div at bounding box center [596, 491] width 686 height 899
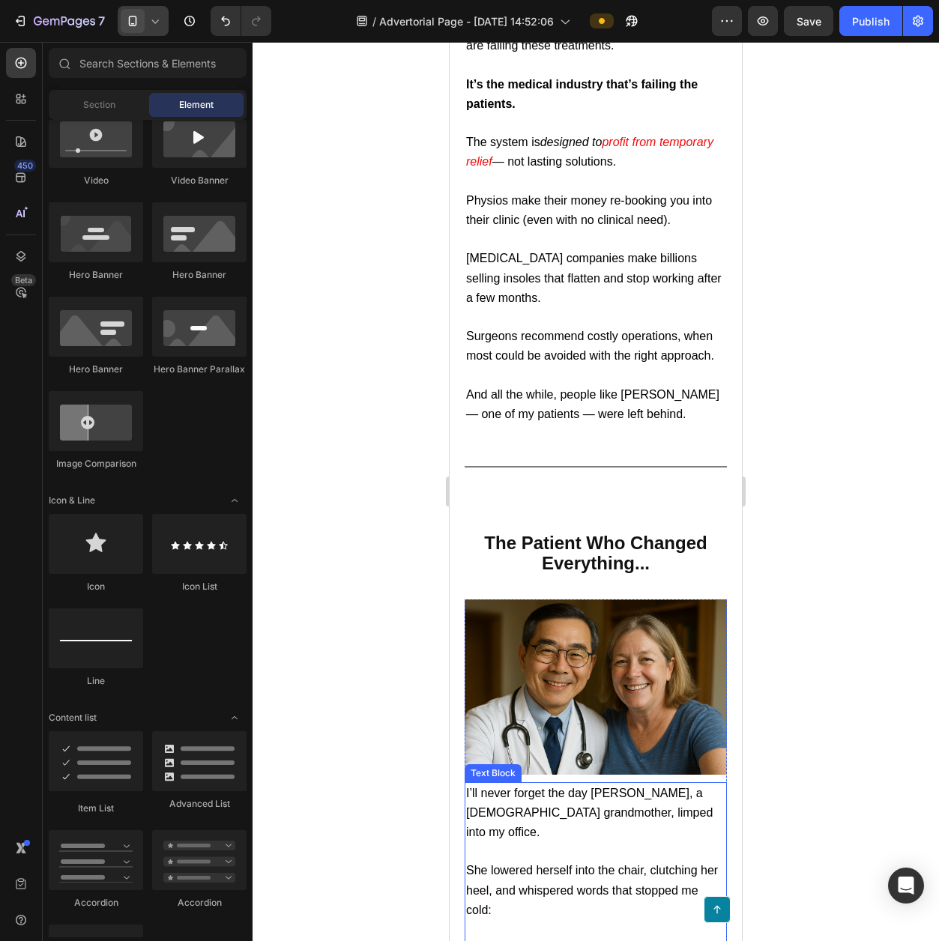
scroll to position [814, 0]
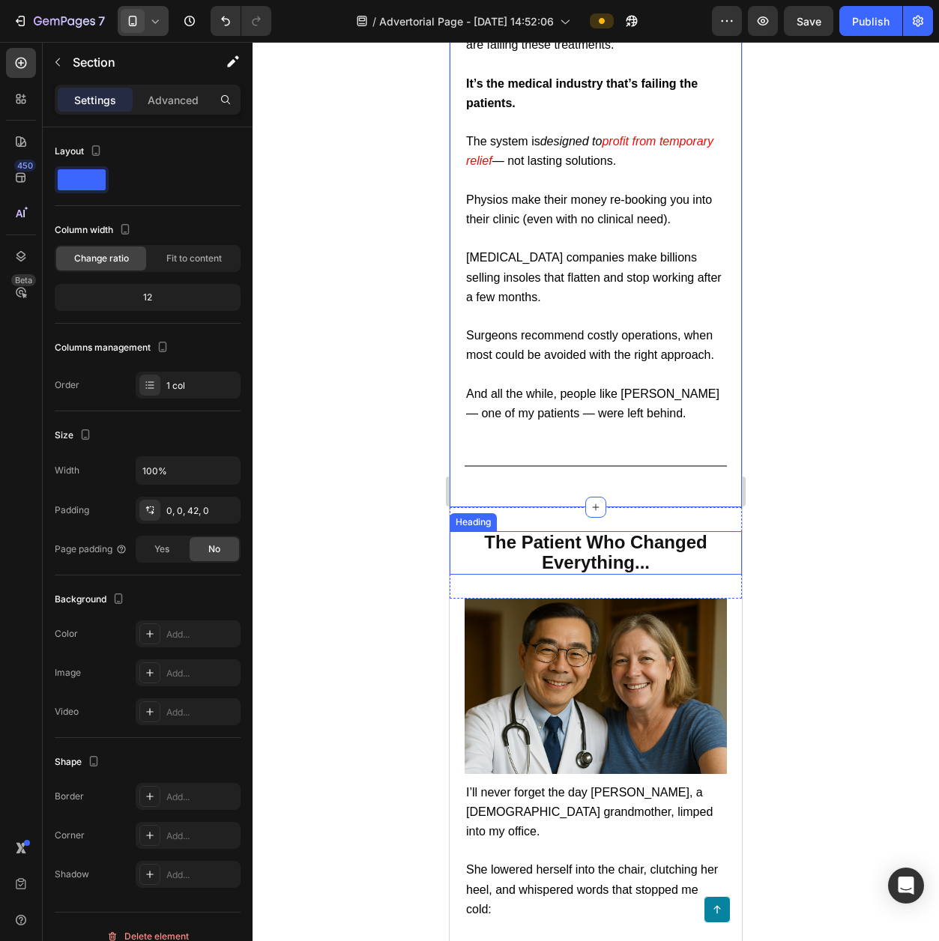
click at [620, 549] on span "The Patient Who Changed Everything..." at bounding box center [595, 552] width 223 height 40
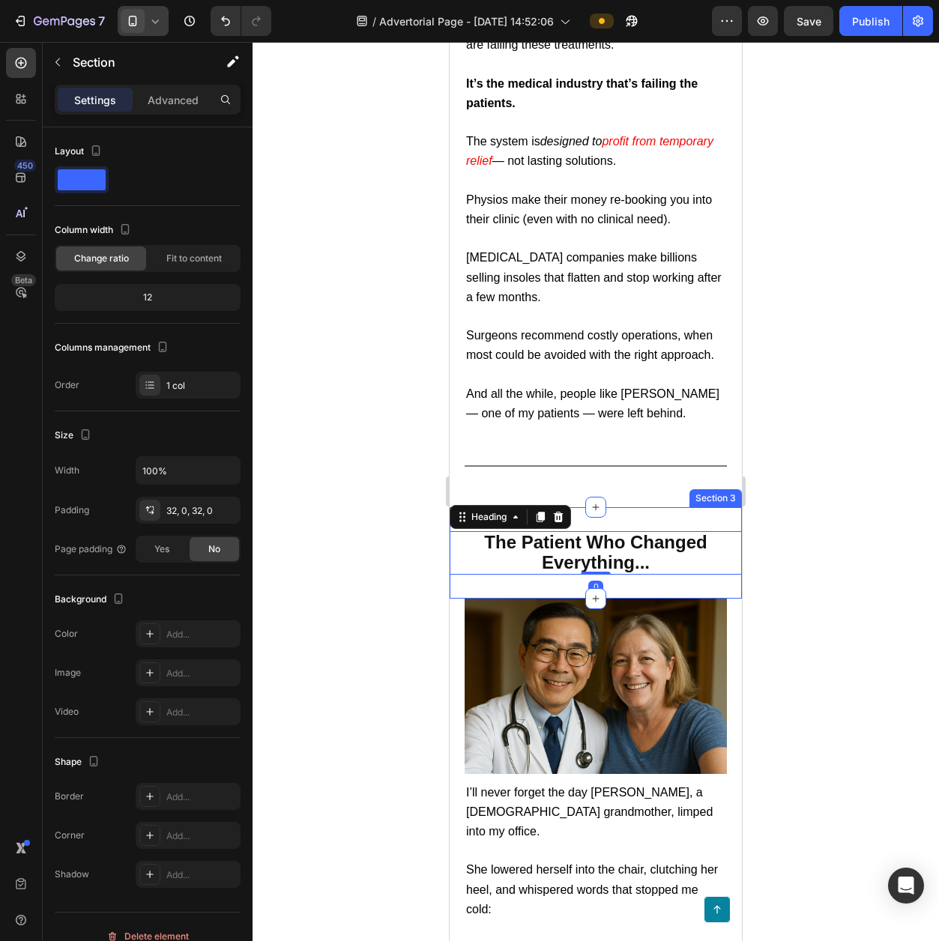
click at [622, 530] on div "The Patient Who Changed Everything... Heading 0 Section 3" at bounding box center [596, 552] width 292 height 91
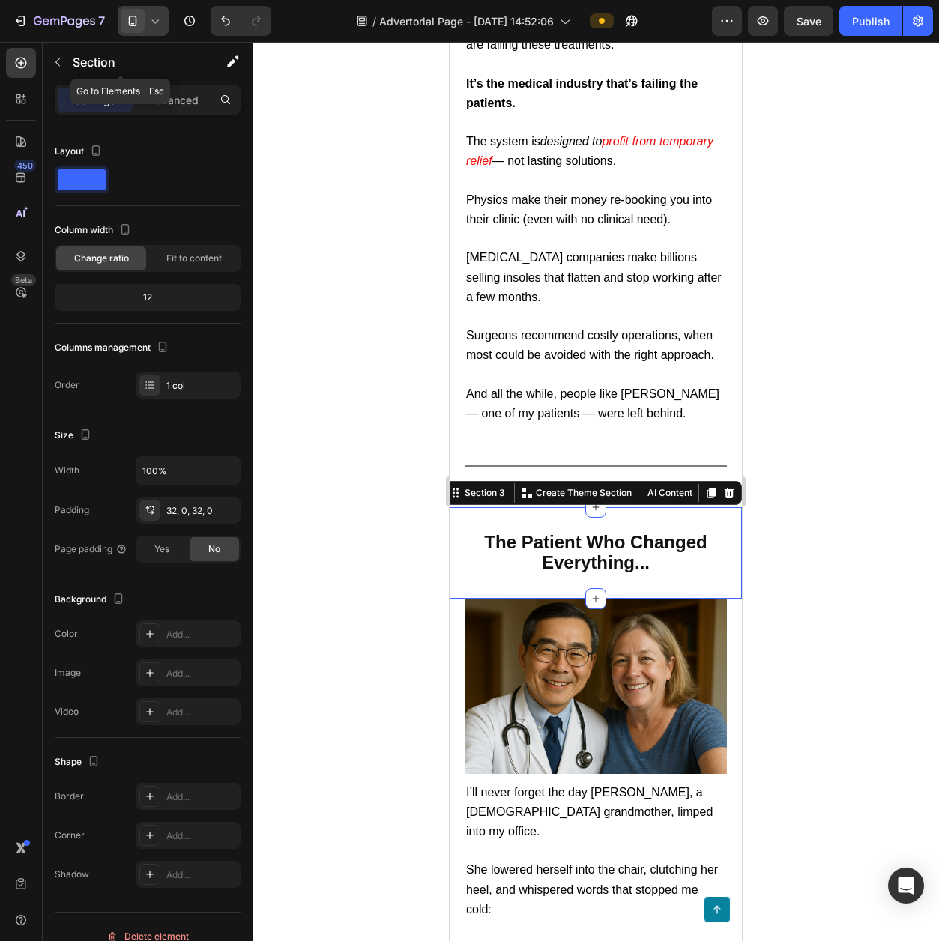
click at [61, 66] on icon "button" at bounding box center [58, 62] width 12 height 12
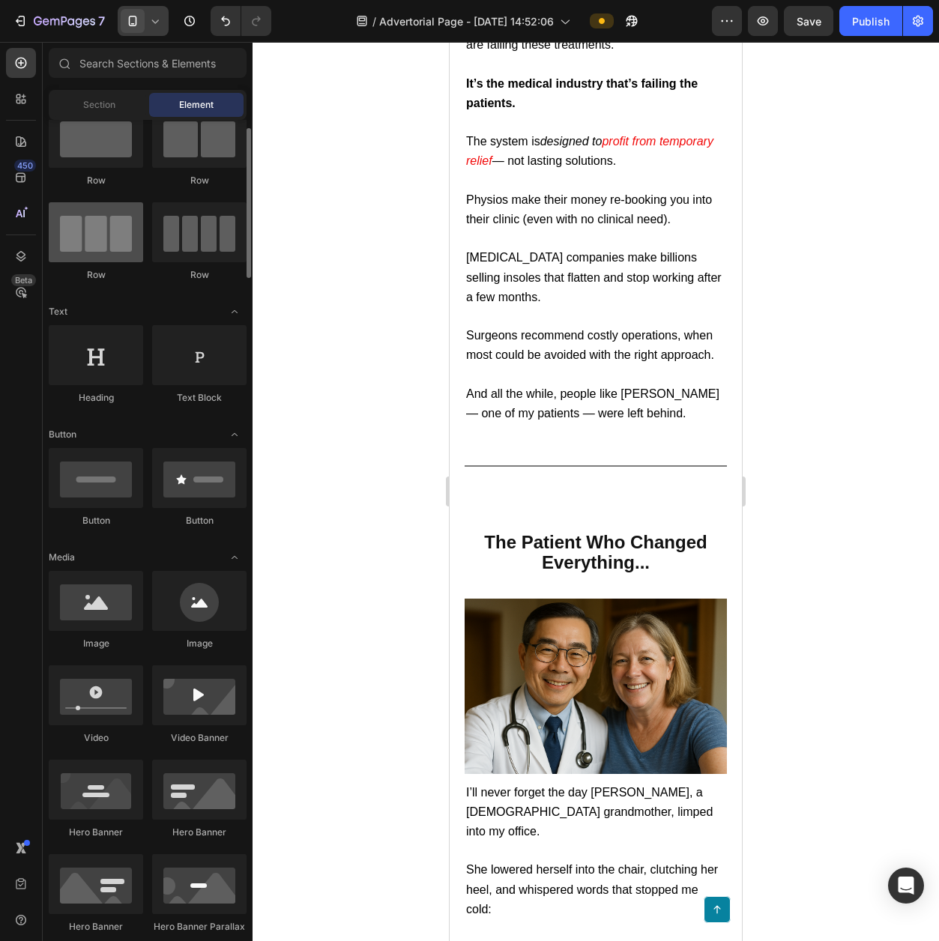
scroll to position [0, 0]
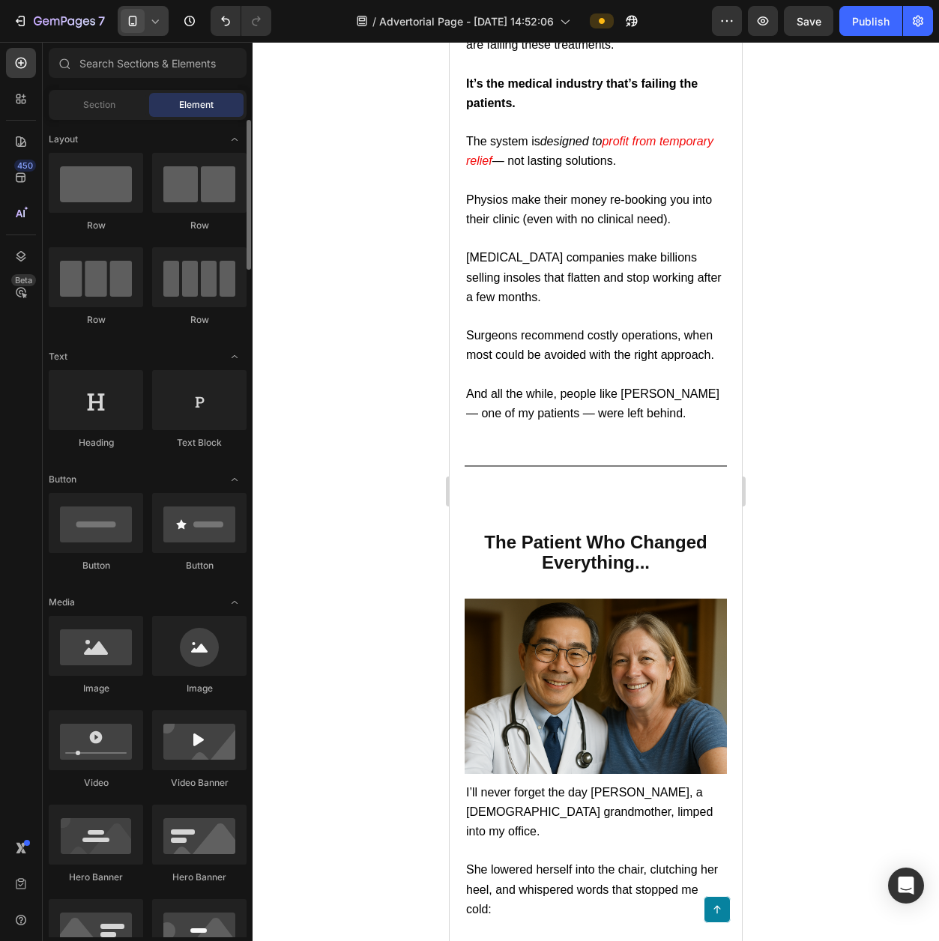
click at [92, 118] on div "Section Element" at bounding box center [148, 105] width 198 height 30
click at [99, 109] on span "Section" at bounding box center [99, 104] width 32 height 13
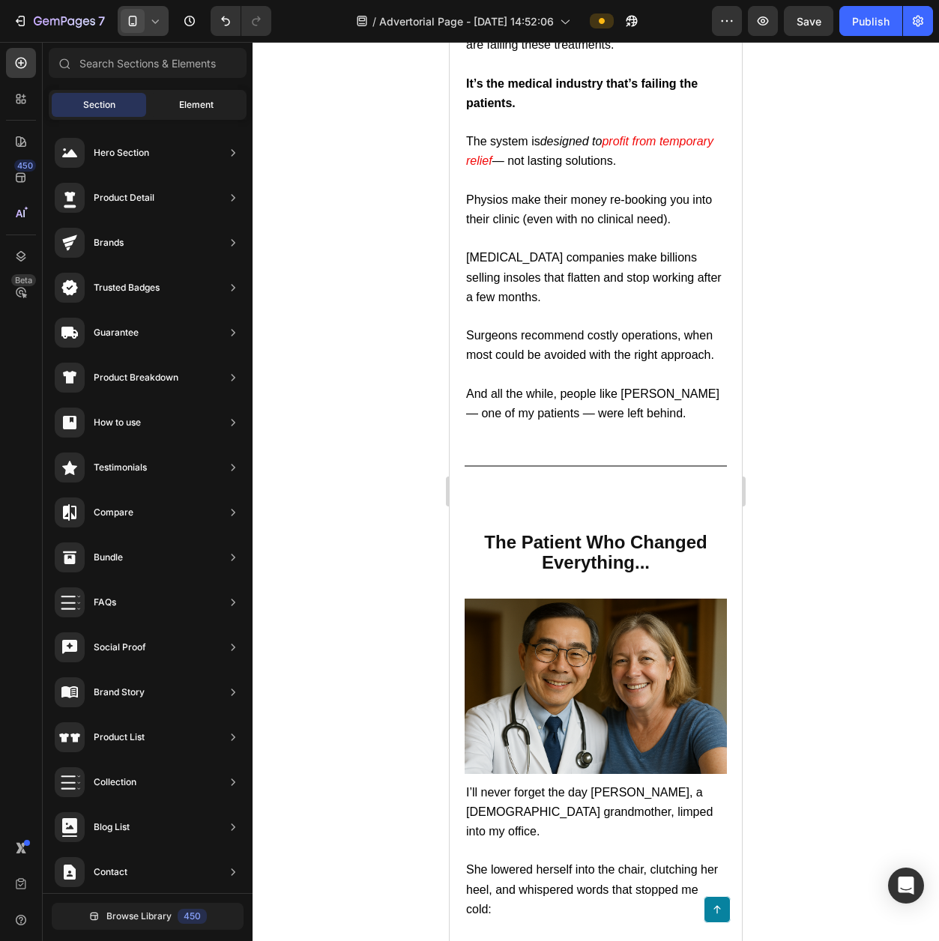
click at [163, 106] on div "Element" at bounding box center [196, 105] width 94 height 24
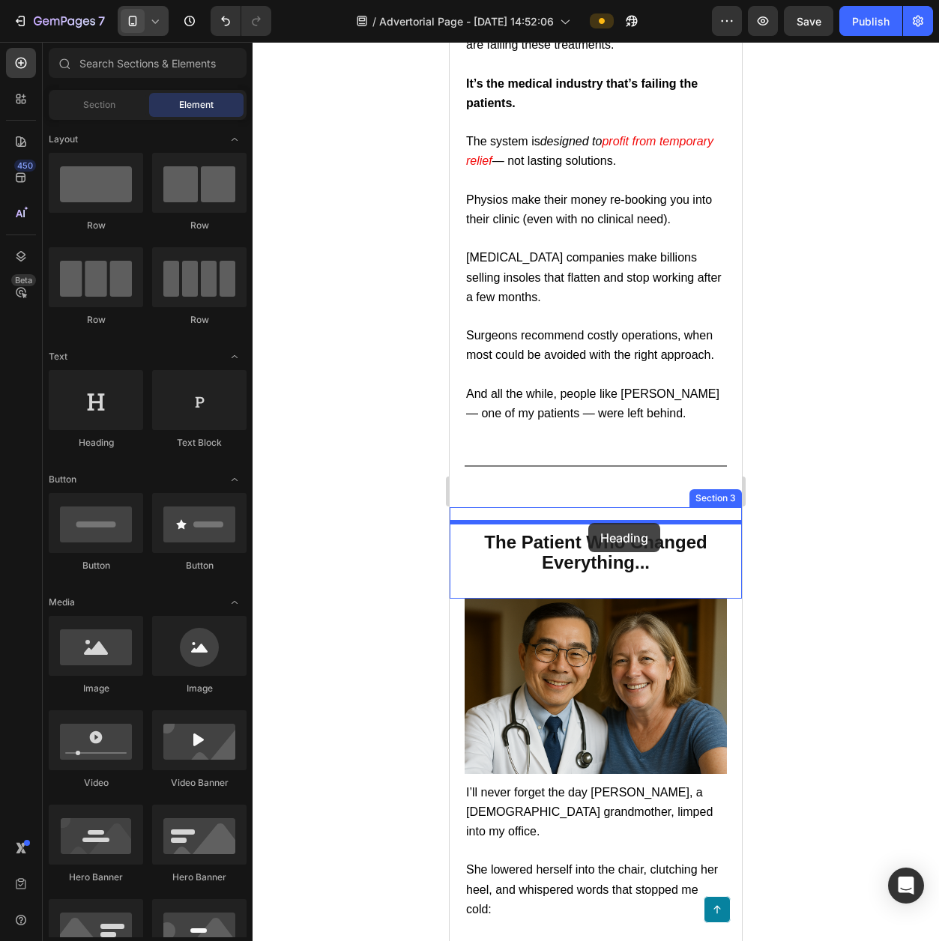
drag, startPoint x: 576, startPoint y: 465, endPoint x: 588, endPoint y: 523, distance: 58.9
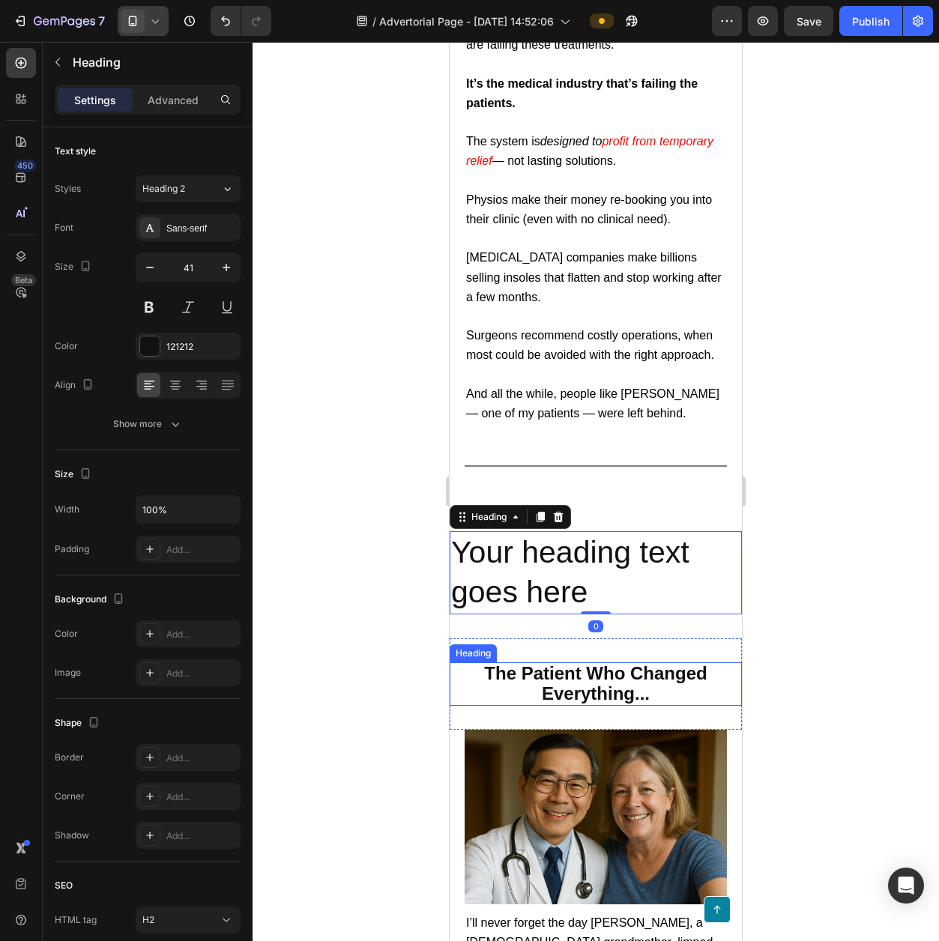
click at [595, 694] on span "The Patient Who Changed Everything..." at bounding box center [595, 683] width 223 height 40
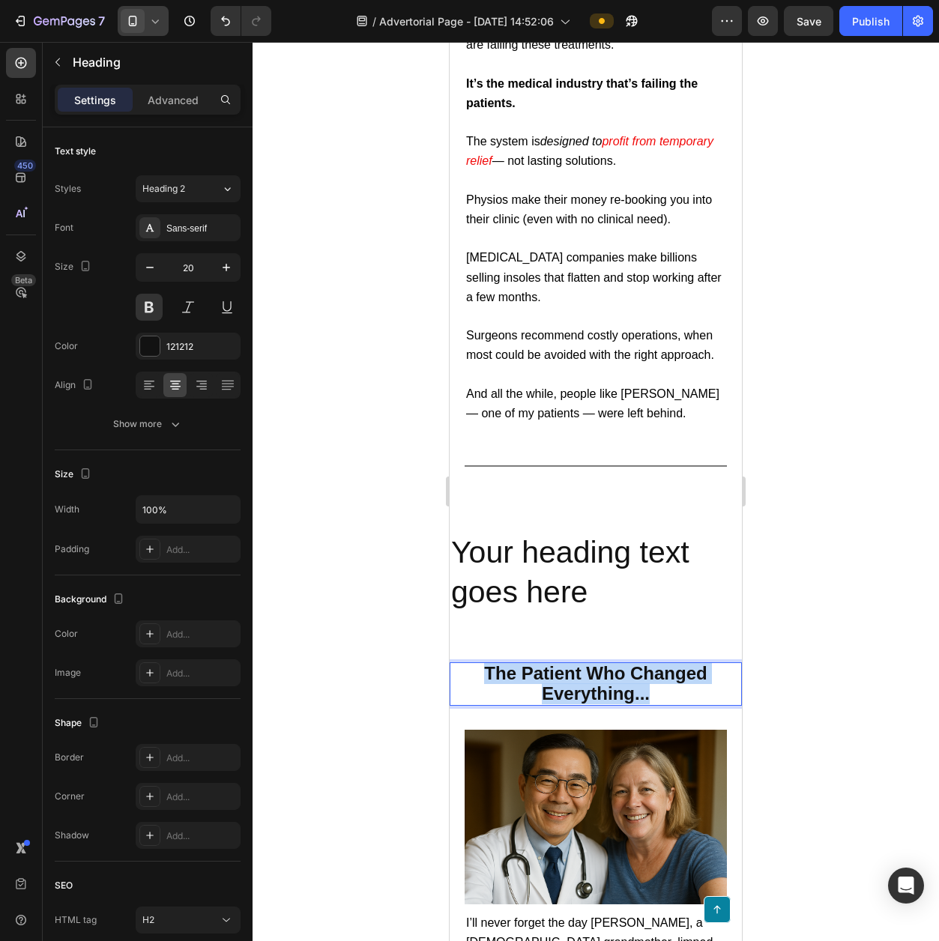
click at [595, 694] on span "The Patient Who Changed Everything..." at bounding box center [595, 683] width 223 height 40
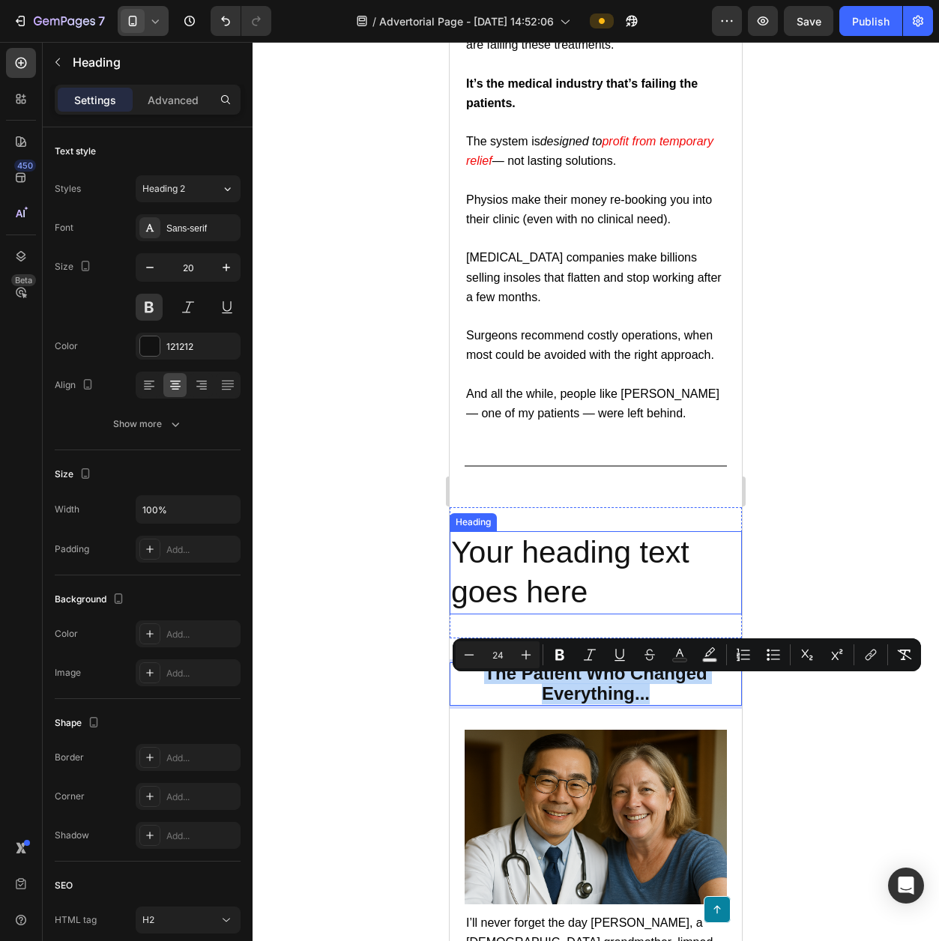
click at [548, 555] on h2 "Your heading text goes here" at bounding box center [596, 572] width 292 height 83
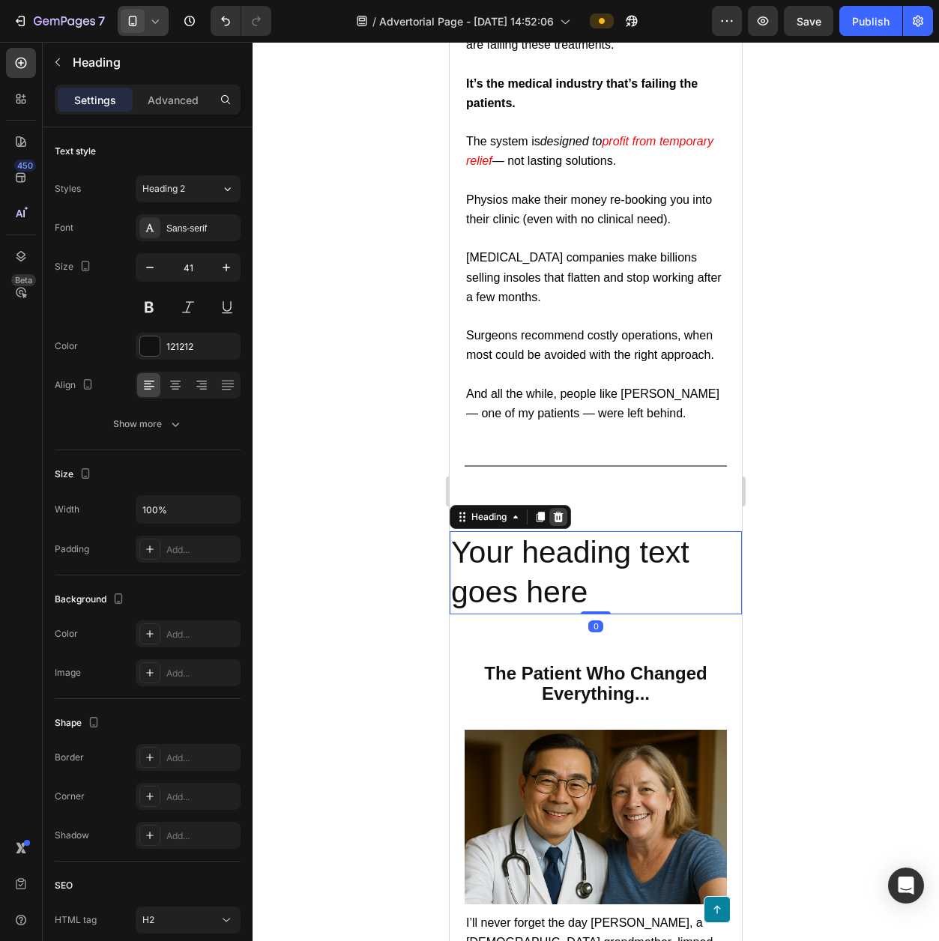
click at [563, 522] on icon at bounding box center [559, 517] width 10 height 10
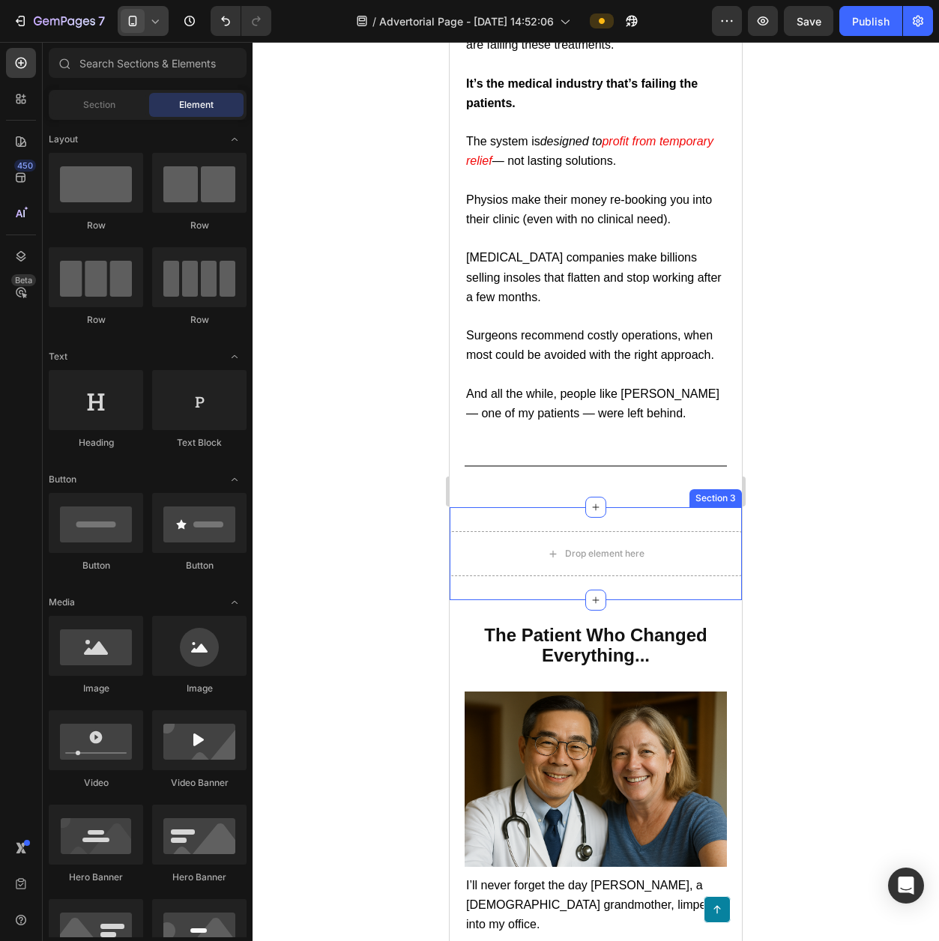
click at [663, 540] on div "Drop element here Section 3" at bounding box center [596, 553] width 292 height 93
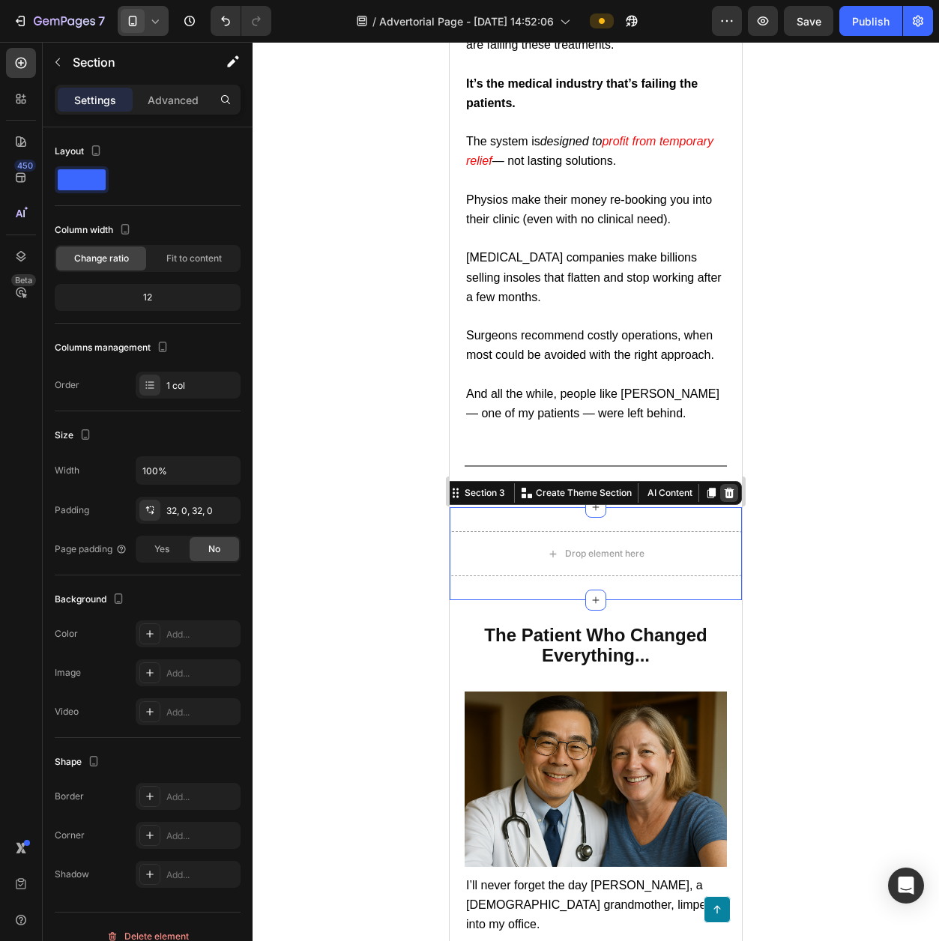
click at [725, 498] on icon at bounding box center [730, 493] width 10 height 10
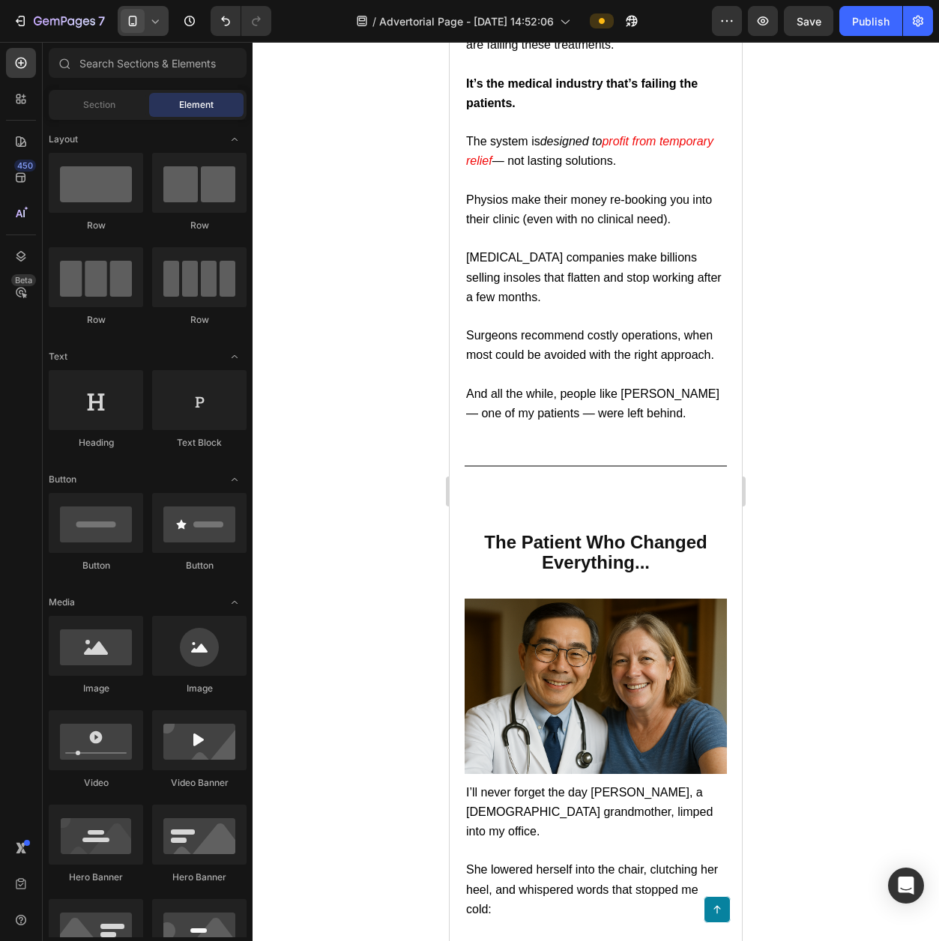
click at [778, 602] on div at bounding box center [596, 491] width 686 height 899
click at [614, 525] on div "⁠⁠⁠⁠⁠⁠⁠ The Patient Who Changed Everything... Heading Section 3" at bounding box center [596, 552] width 292 height 91
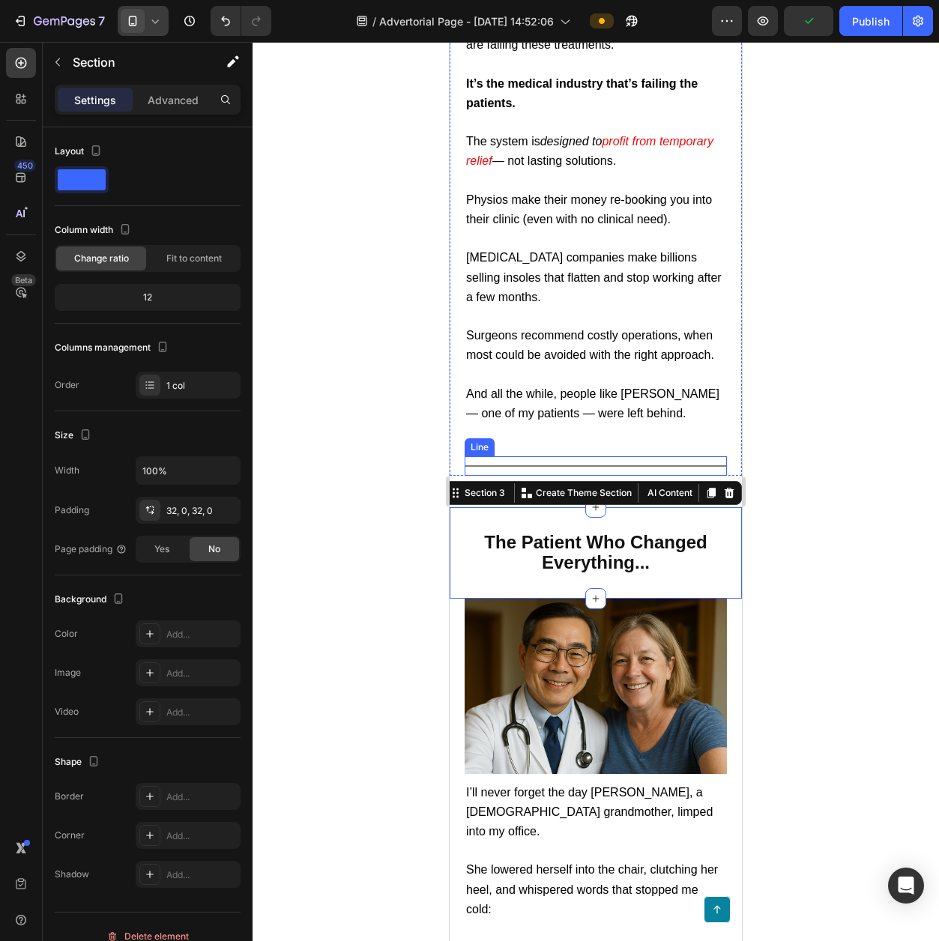
click at [568, 476] on div "Title Line" at bounding box center [596, 465] width 262 height 19
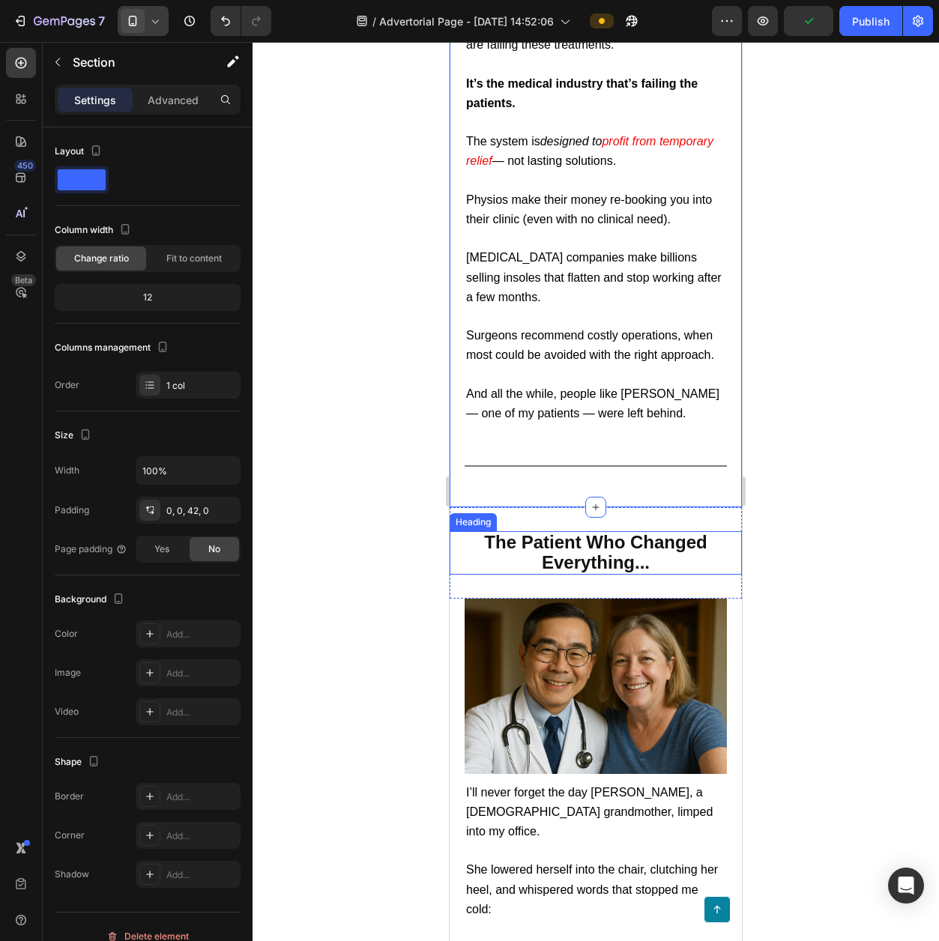
click at [665, 546] on span "The Patient Who Changed Everything..." at bounding box center [595, 552] width 223 height 40
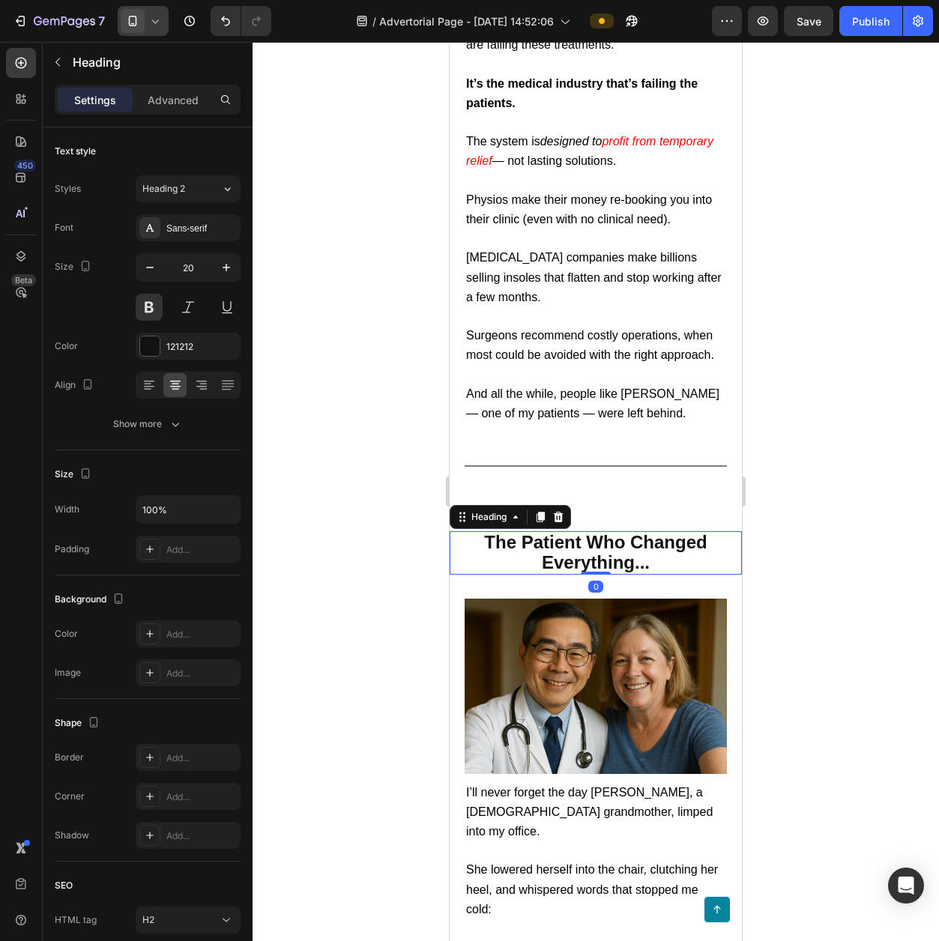
click at [790, 624] on div at bounding box center [596, 491] width 686 height 899
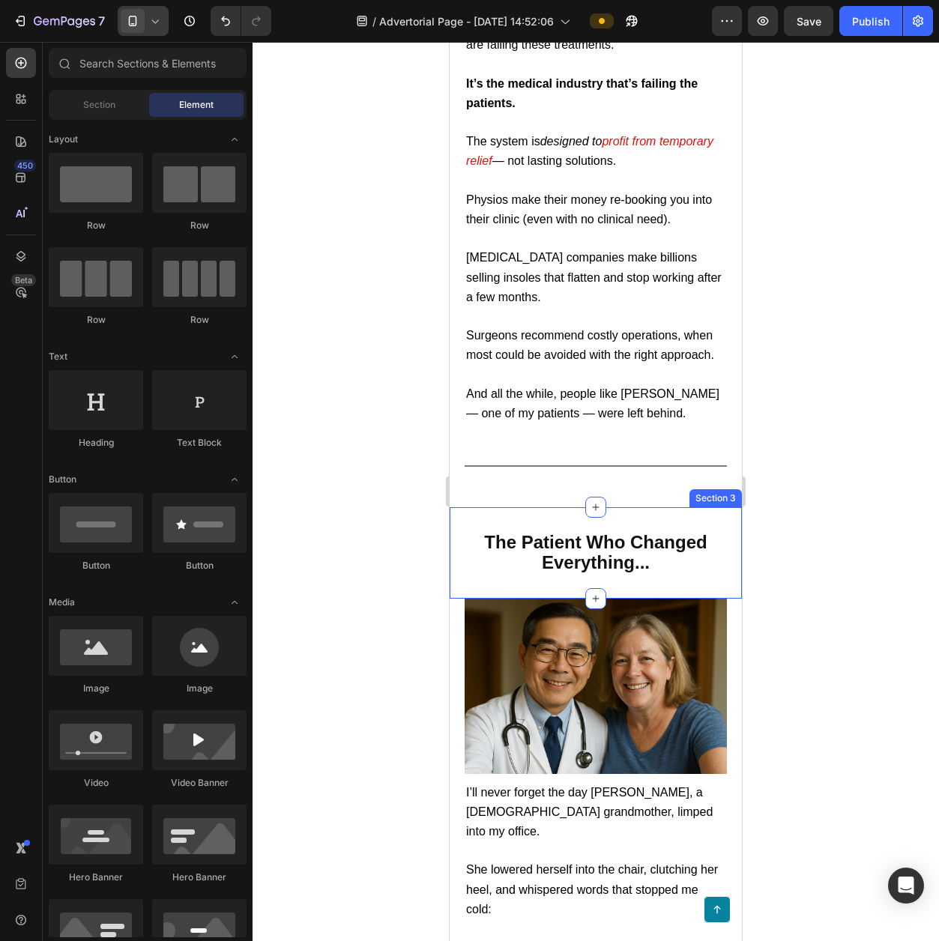
click at [714, 537] on div "⁠⁠⁠⁠⁠⁠⁠ The Patient Who Changed Everything... Heading Section 3" at bounding box center [596, 552] width 292 height 91
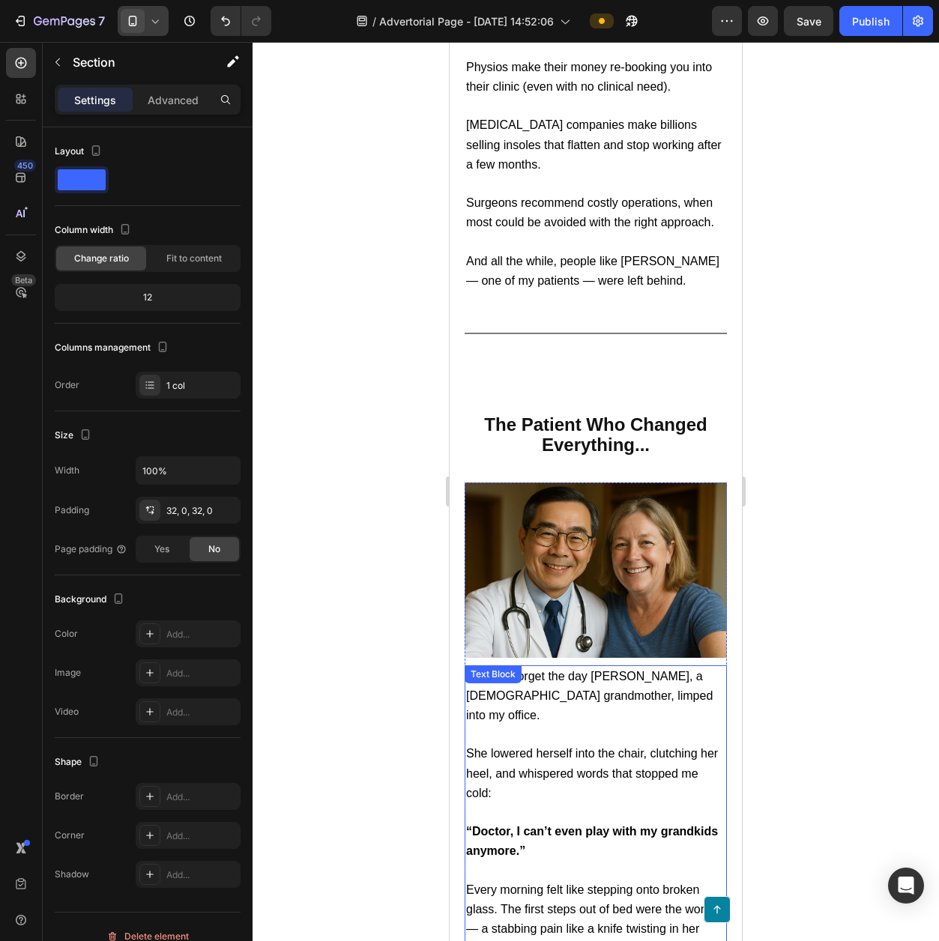
scroll to position [946, 0]
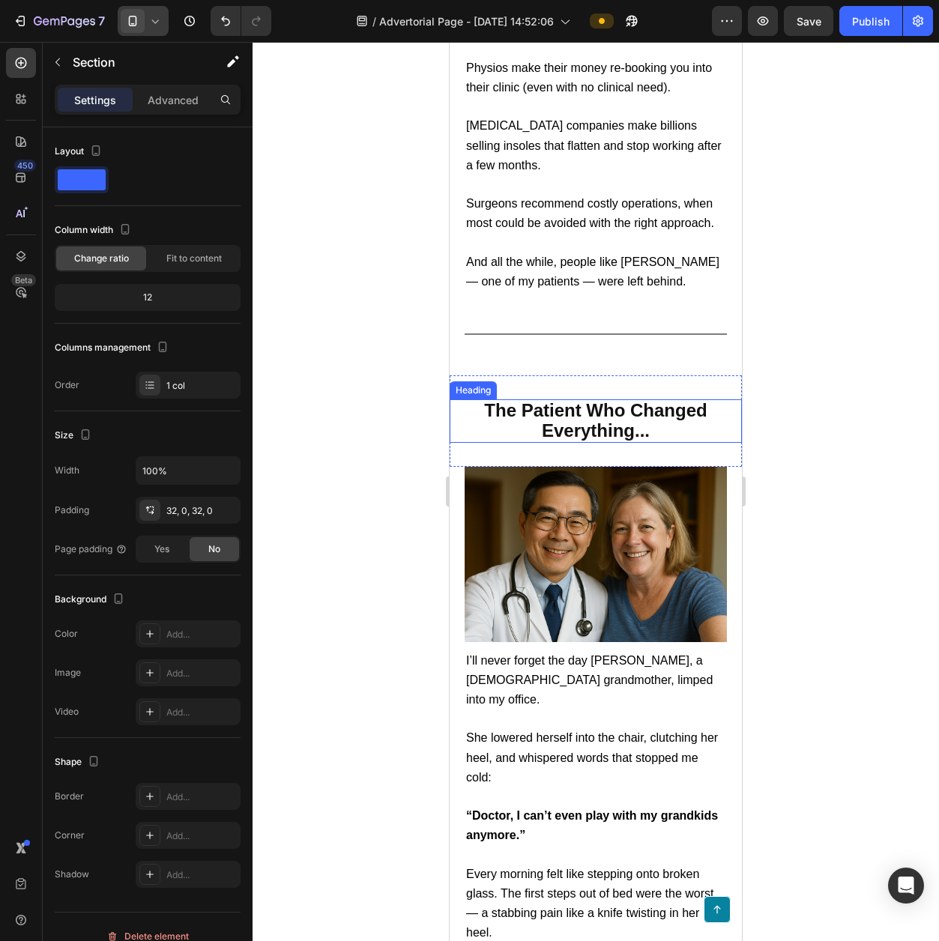
click at [655, 443] on h2 "The Patient Who Changed Everything..." at bounding box center [596, 420] width 292 height 43
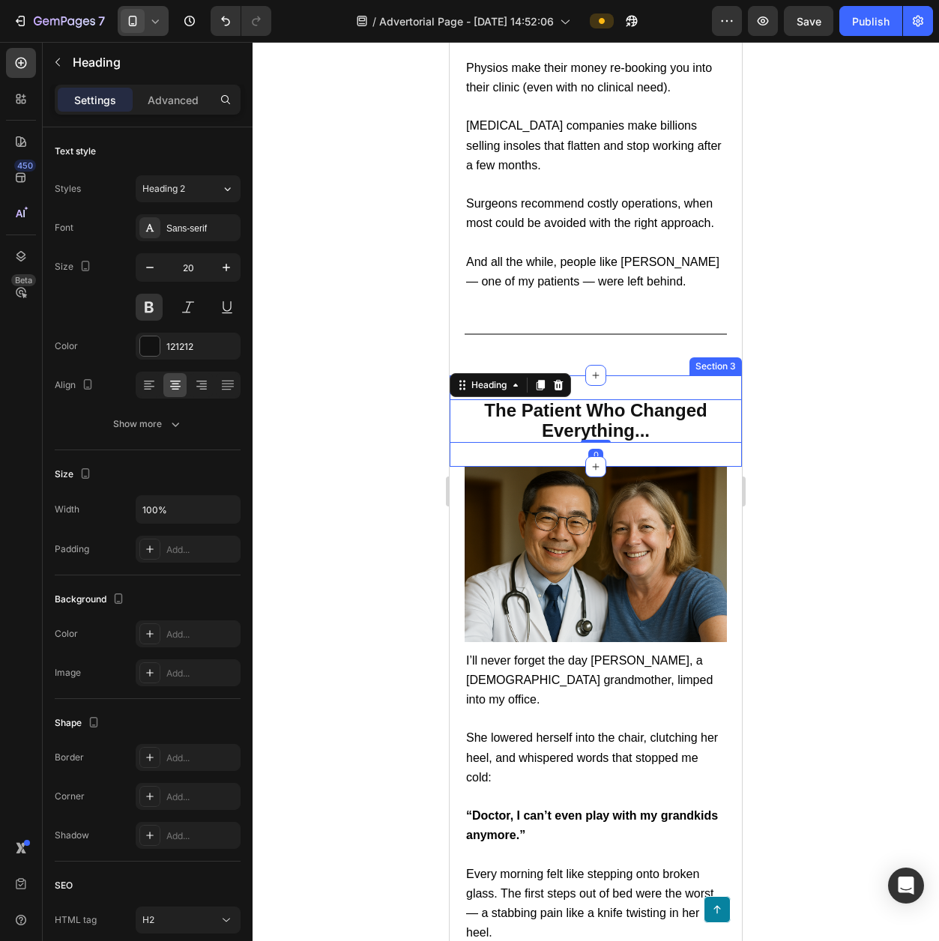
click at [669, 467] on div "The Patient Who Changed Everything... Heading 0 Section 3" at bounding box center [596, 420] width 292 height 91
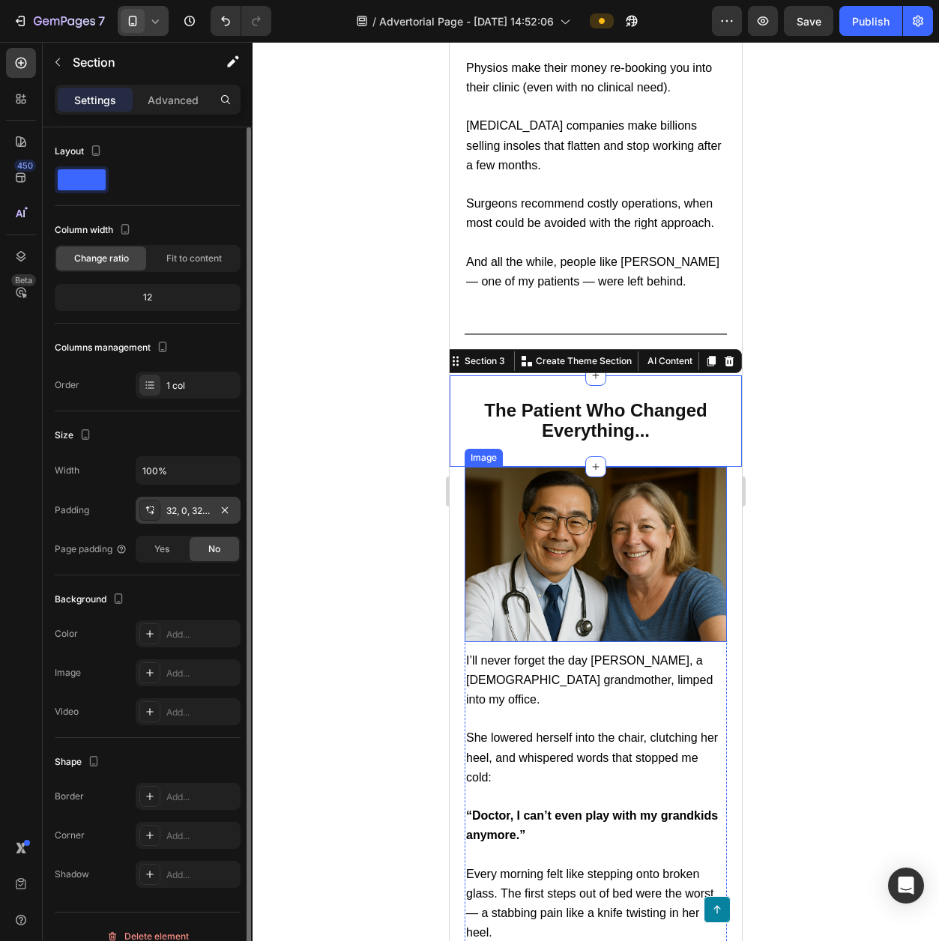
click at [194, 510] on div "32, 0, 32, 0" at bounding box center [187, 510] width 43 height 13
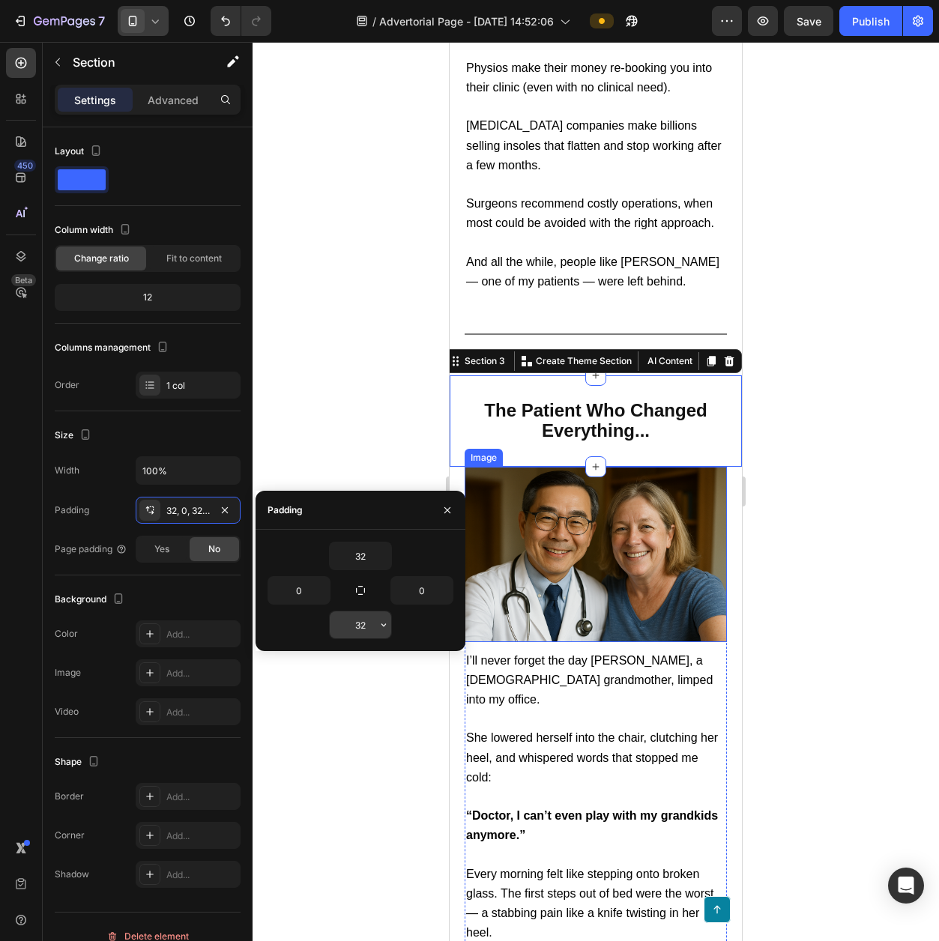
click at [368, 626] on input "32" at bounding box center [360, 624] width 61 height 27
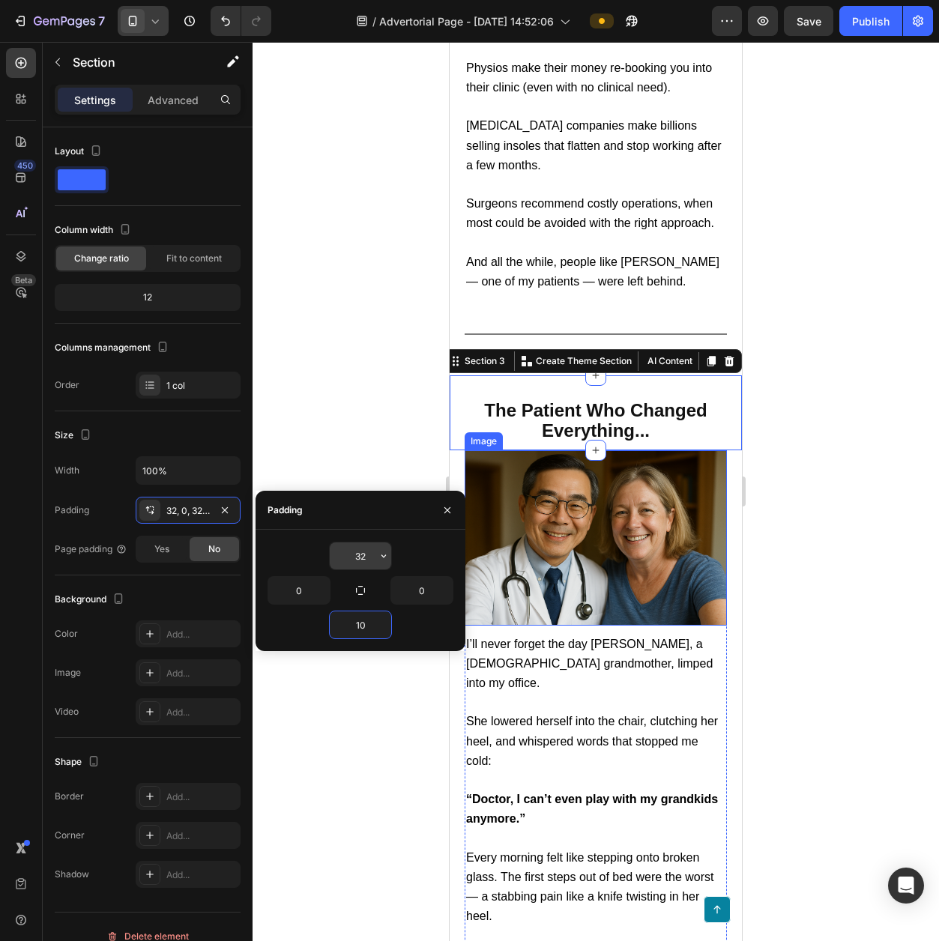
type input "10"
click at [357, 557] on input "32" at bounding box center [360, 556] width 61 height 27
type input "10"
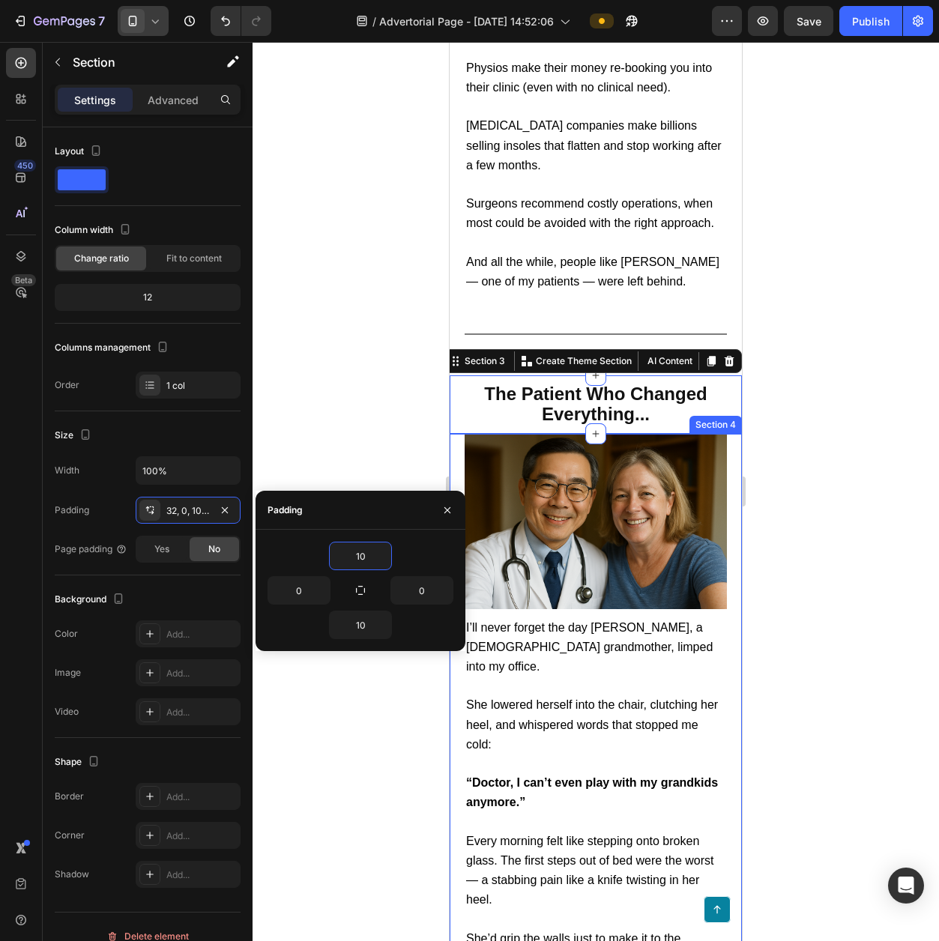
click at [792, 542] on div at bounding box center [596, 491] width 686 height 899
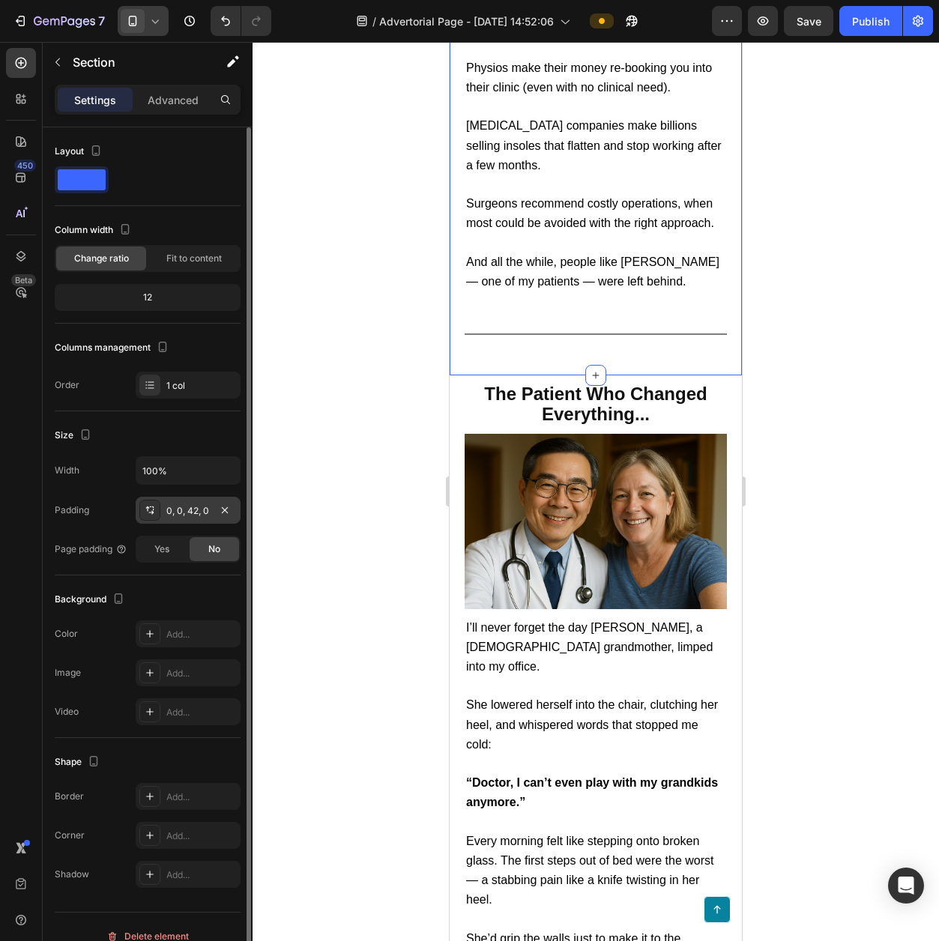
click at [187, 513] on div "0, 0, 42, 0" at bounding box center [187, 510] width 43 height 13
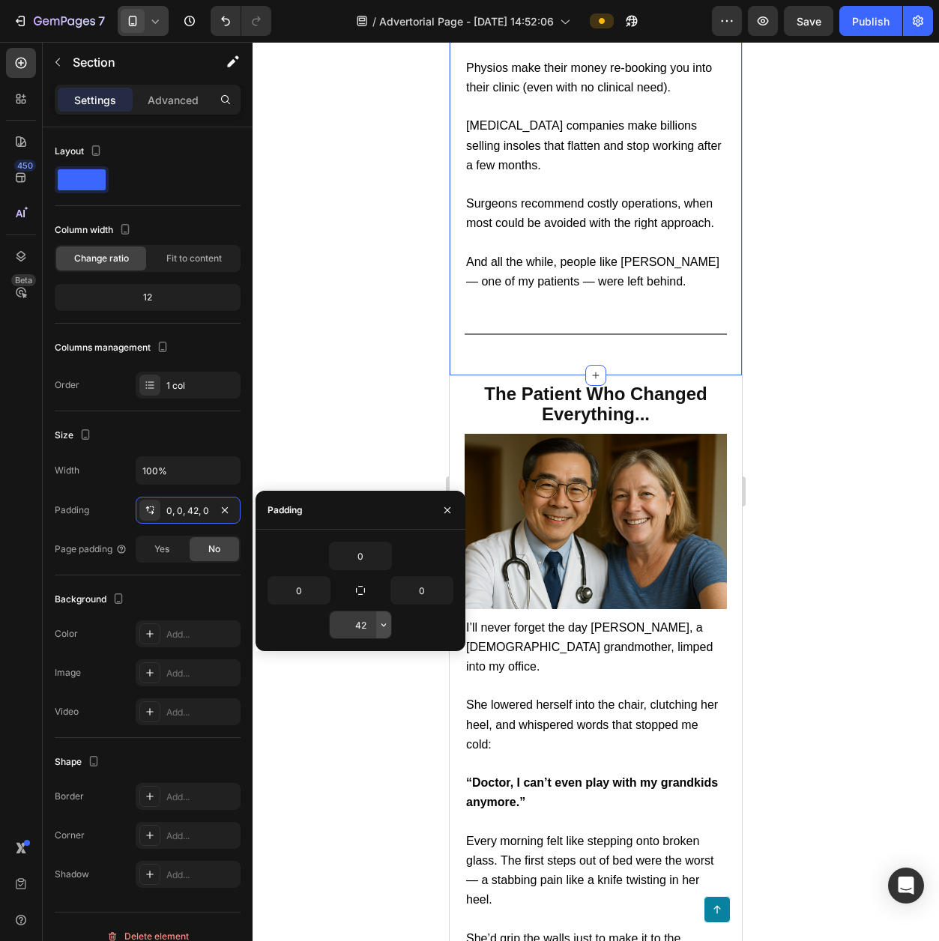
click at [376, 635] on button "button" at bounding box center [383, 624] width 15 height 27
click at [369, 630] on input "42" at bounding box center [360, 624] width 61 height 27
type input "10"
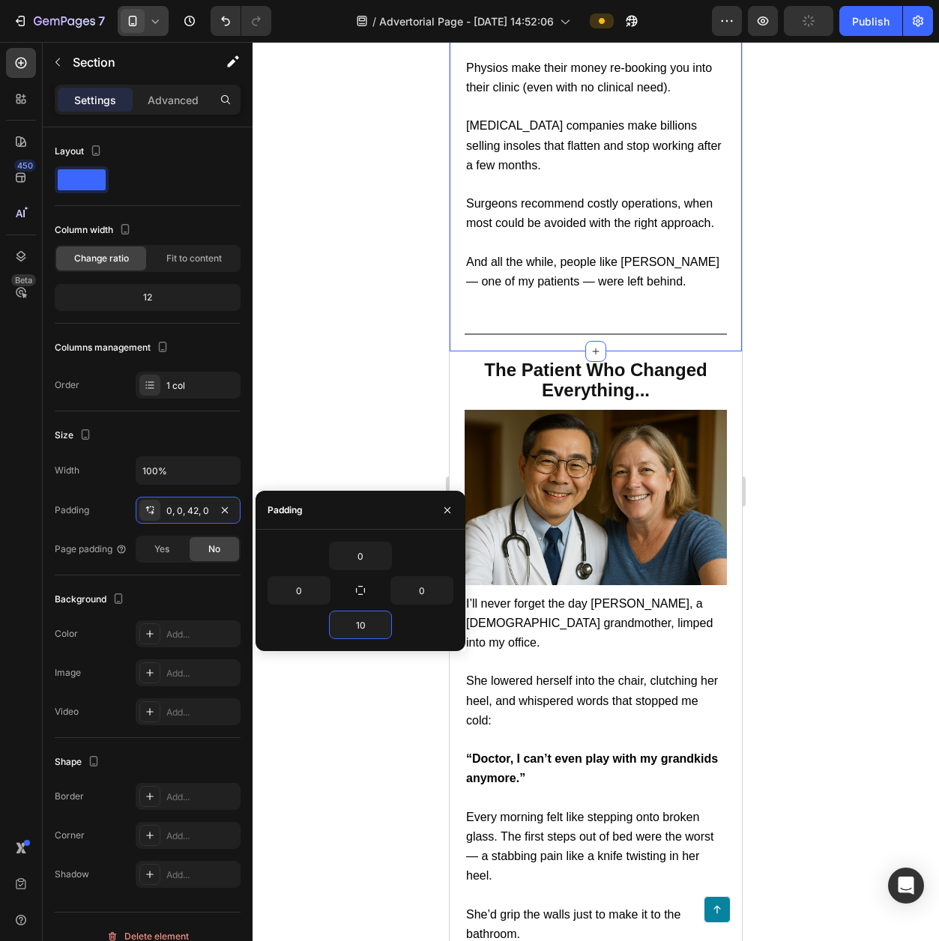
click at [931, 555] on div at bounding box center [596, 491] width 686 height 899
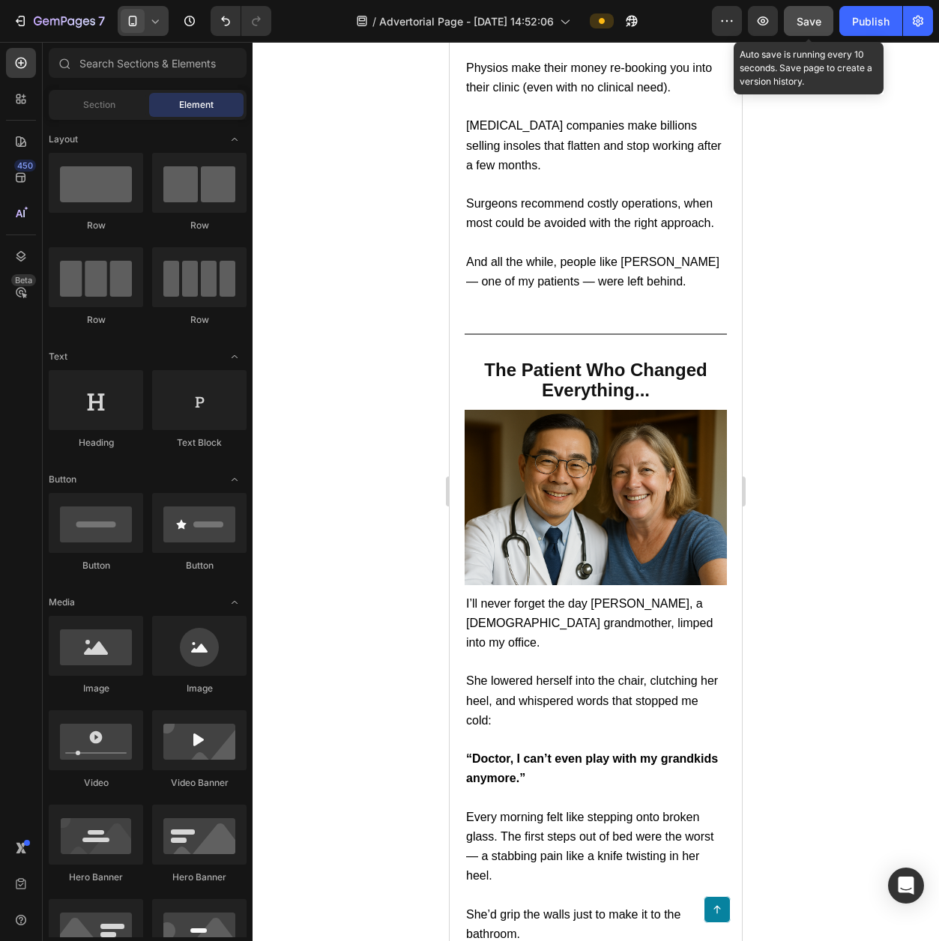
click at [818, 25] on span "Save" at bounding box center [809, 21] width 25 height 13
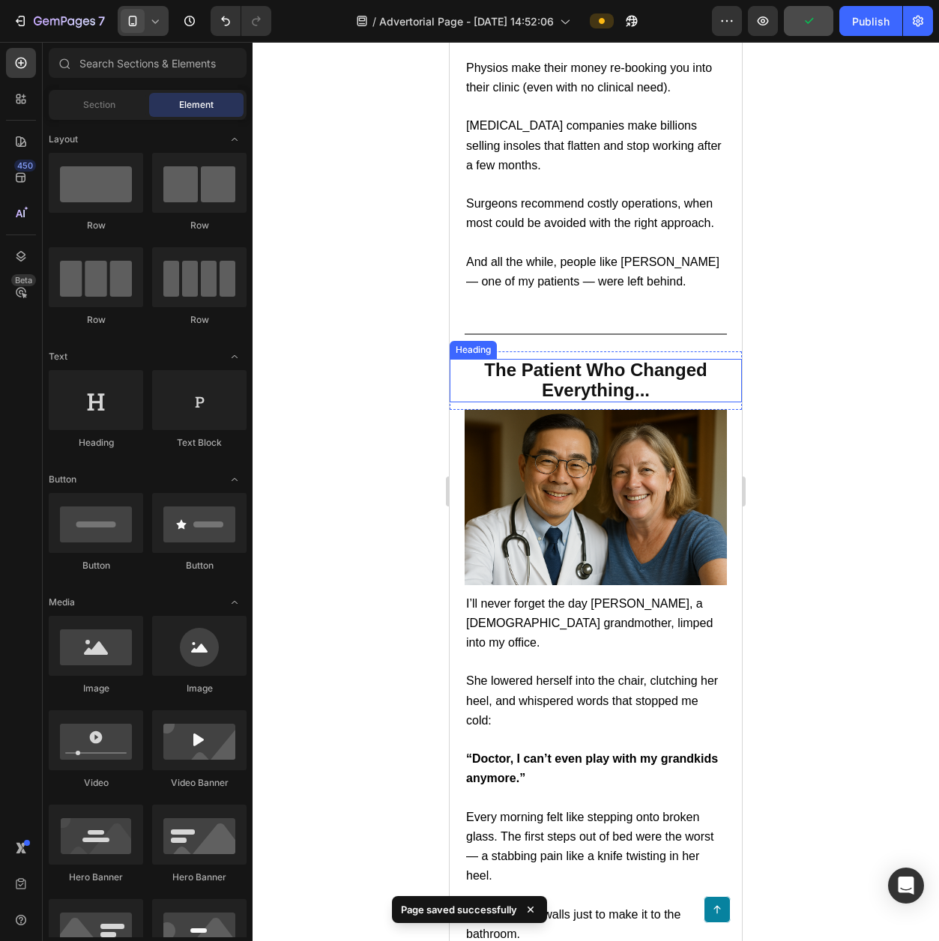
click at [604, 398] on span "The Patient Who Changed Everything..." at bounding box center [595, 380] width 223 height 40
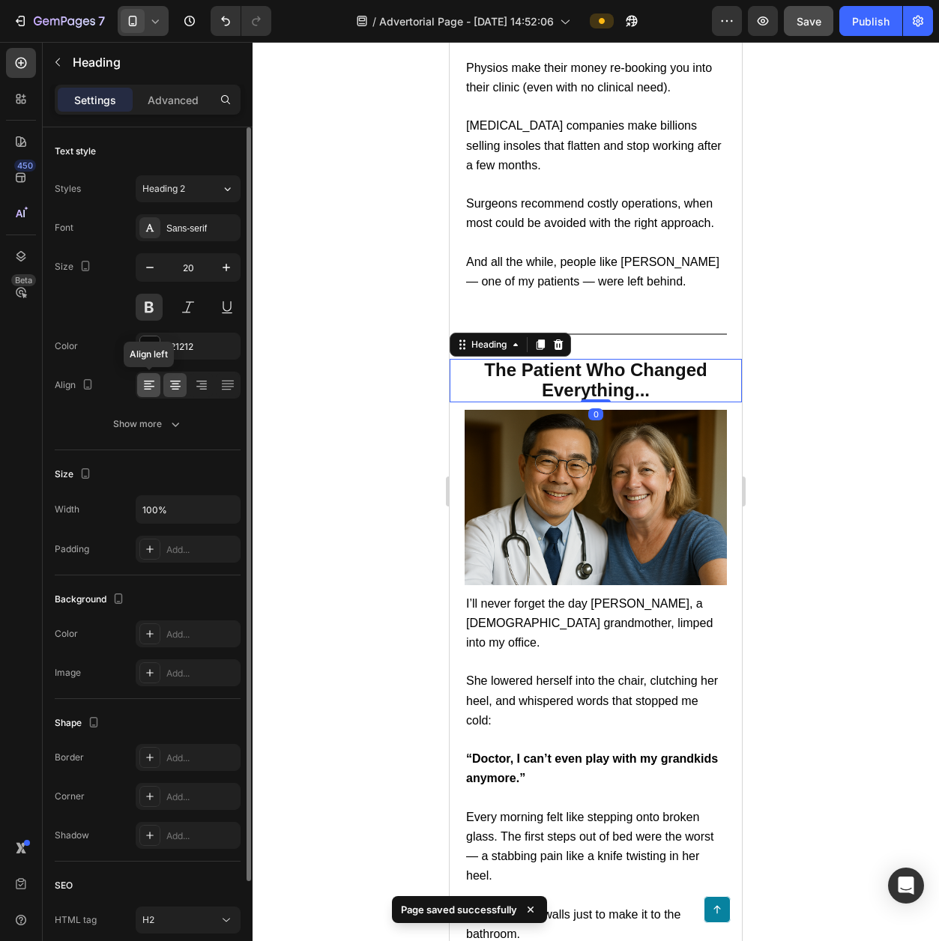
click at [140, 384] on div at bounding box center [148, 385] width 23 height 24
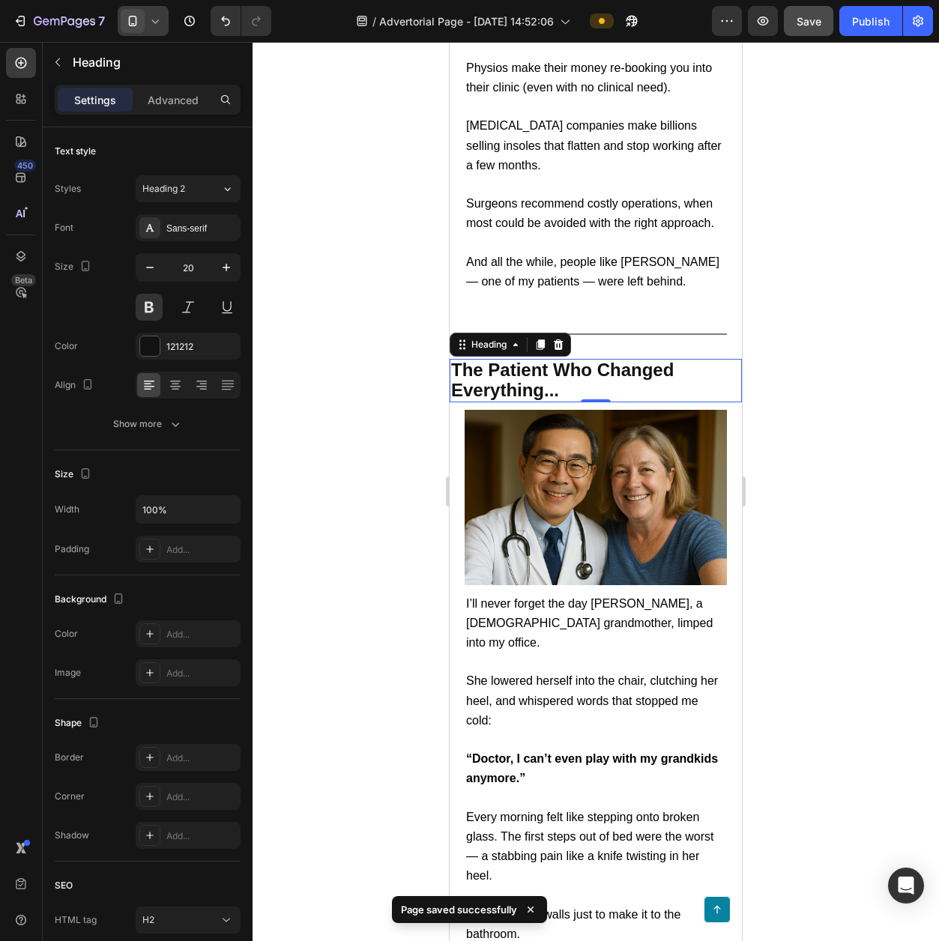
click at [851, 431] on div at bounding box center [596, 491] width 686 height 899
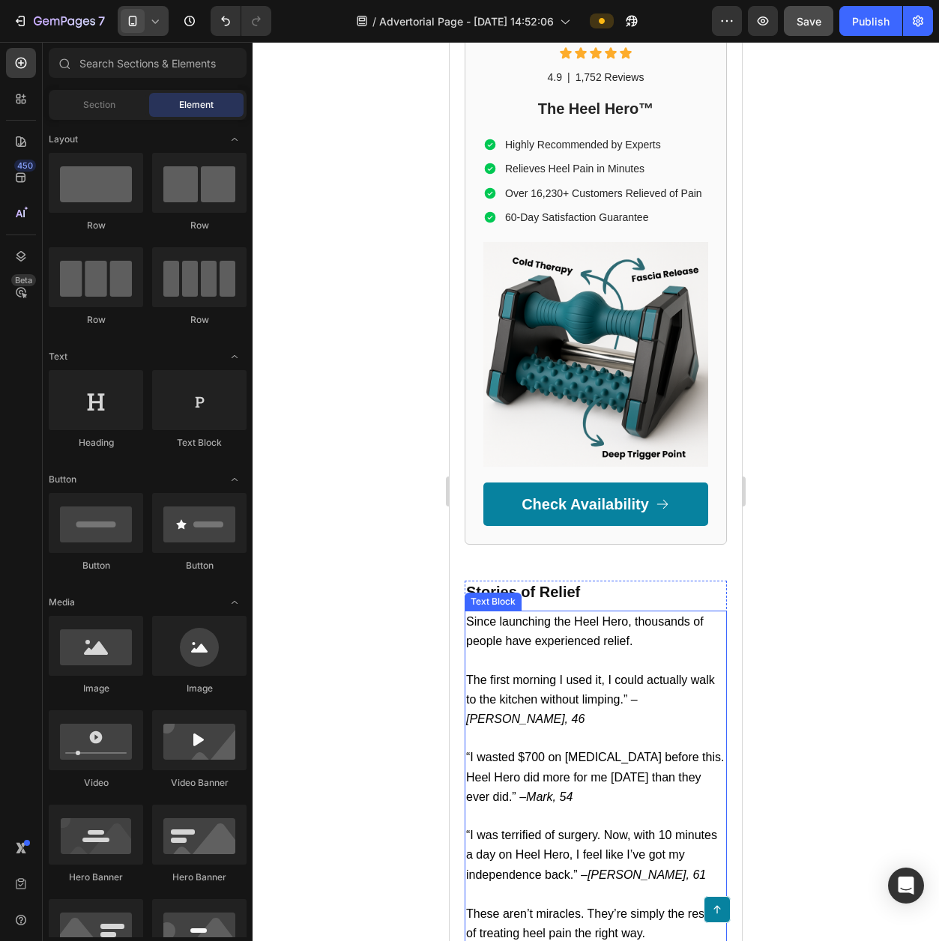
scroll to position [5910, 0]
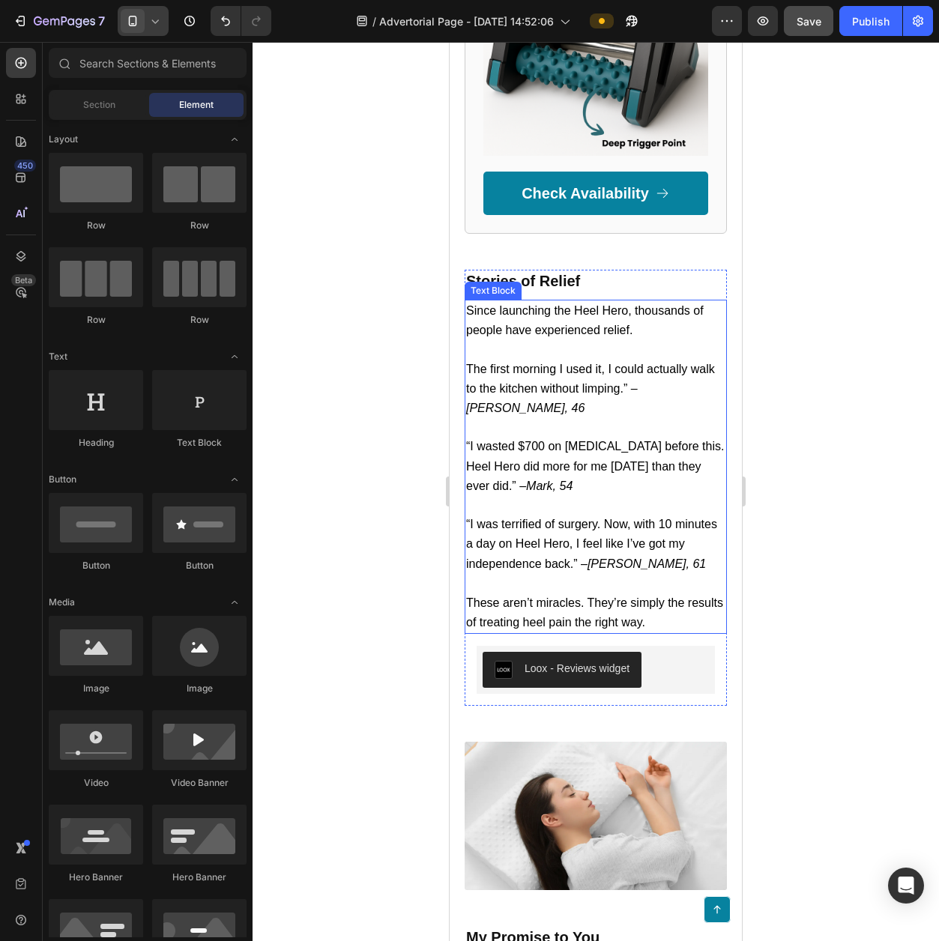
click at [597, 301] on p "Since launching the Heel Hero, thousands of people have experienced relief. The…" at bounding box center [595, 447] width 259 height 292
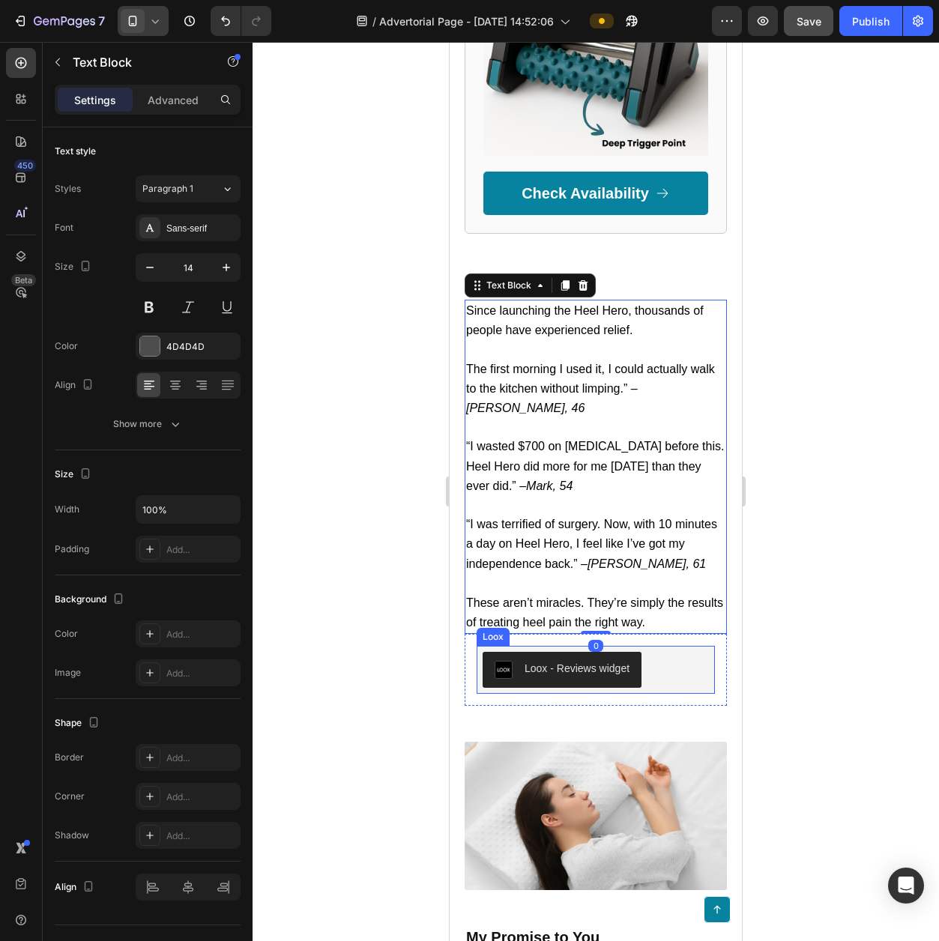
click at [617, 661] on div "Loox - Reviews widget" at bounding box center [562, 670] width 135 height 18
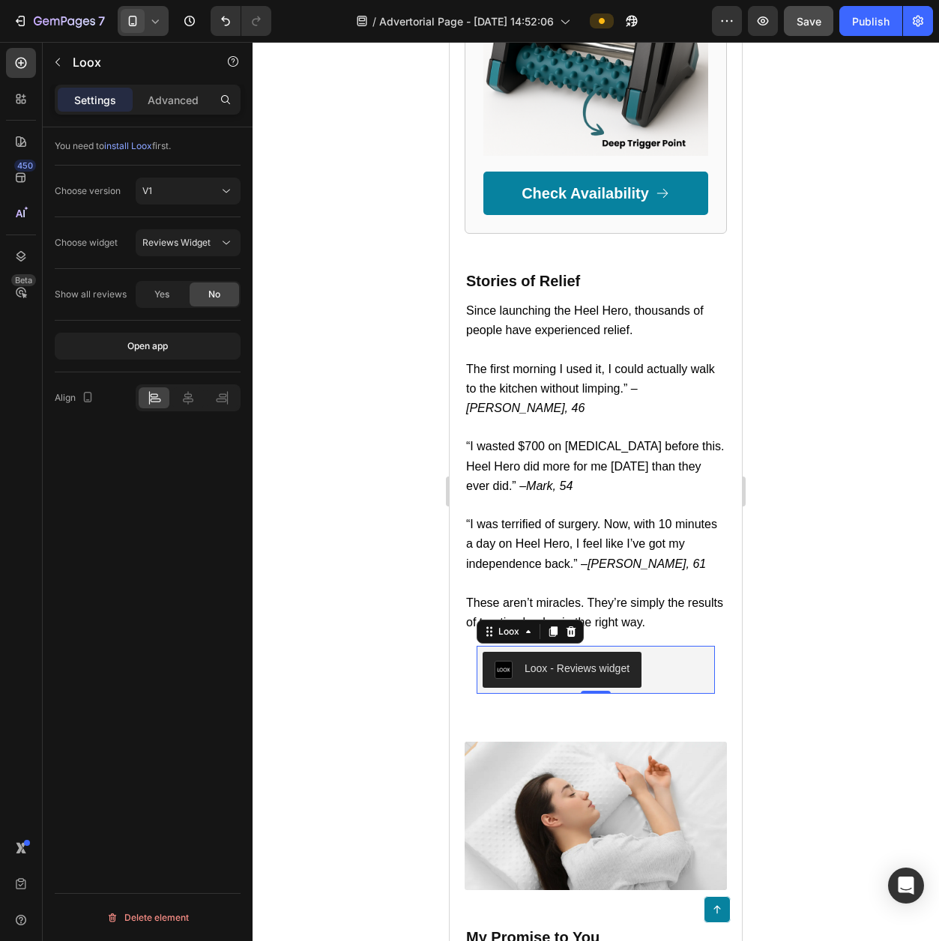
click at [562, 652] on button "Loox - Reviews widget" at bounding box center [562, 670] width 159 height 36
click at [182, 353] on button "Open app" at bounding box center [148, 346] width 186 height 27
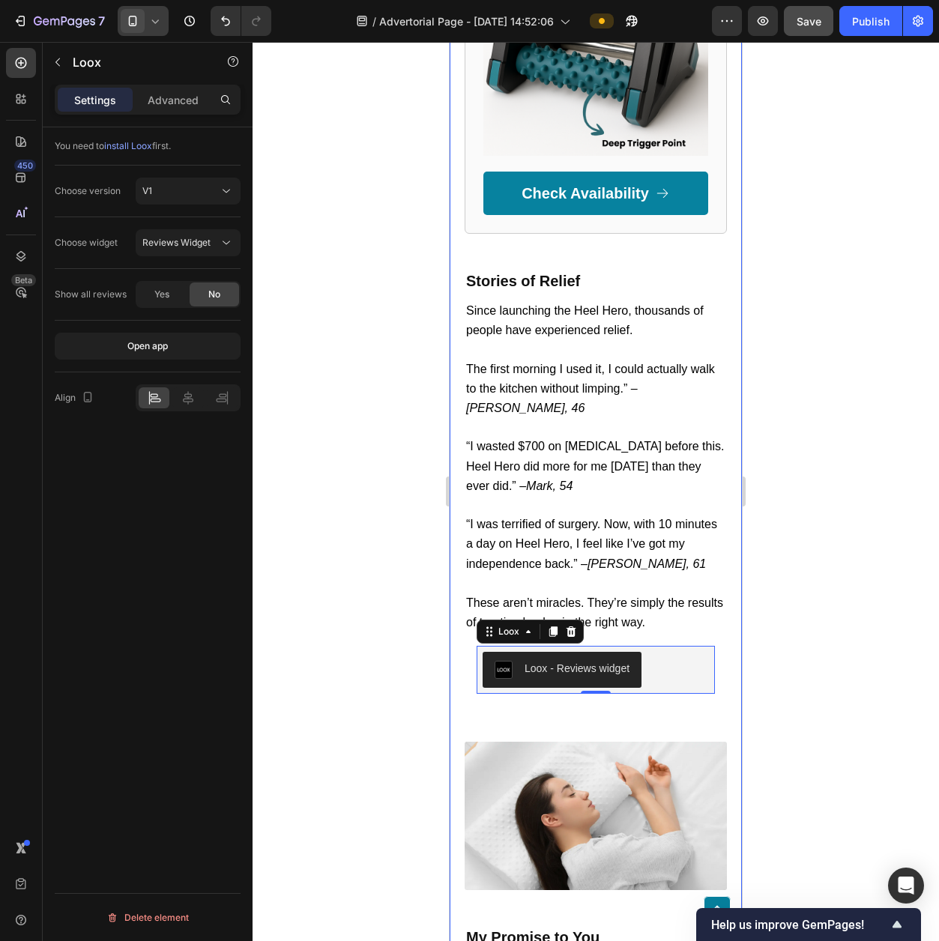
click at [146, 148] on span "install Loox" at bounding box center [128, 145] width 48 height 11
click at [73, 58] on p "Loox" at bounding box center [136, 62] width 127 height 18
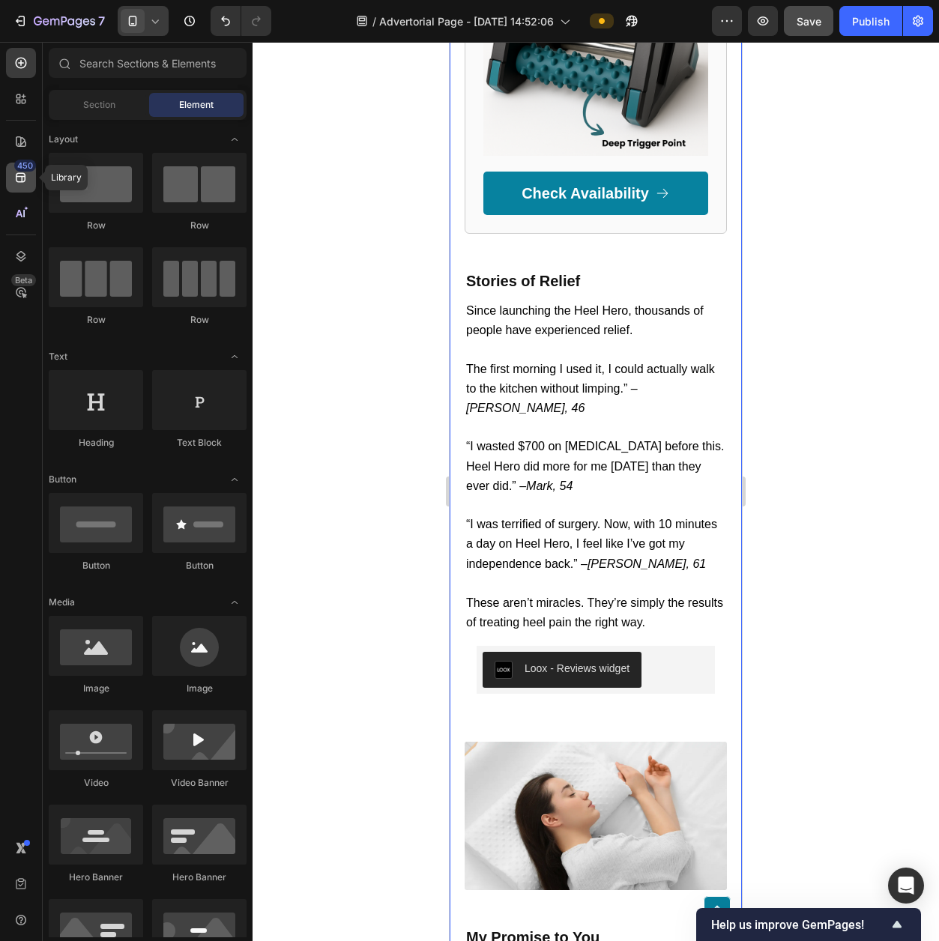
click at [19, 182] on icon at bounding box center [20, 177] width 15 height 15
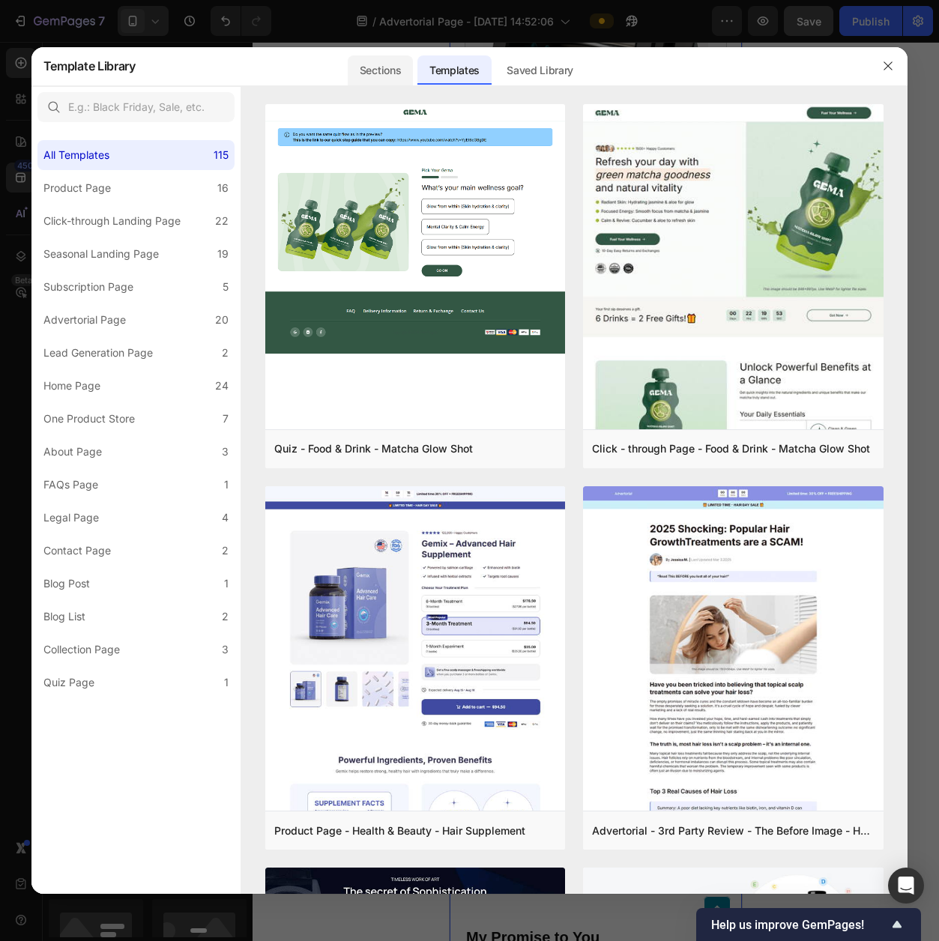
click at [390, 64] on div "Sections" at bounding box center [380, 70] width 65 height 30
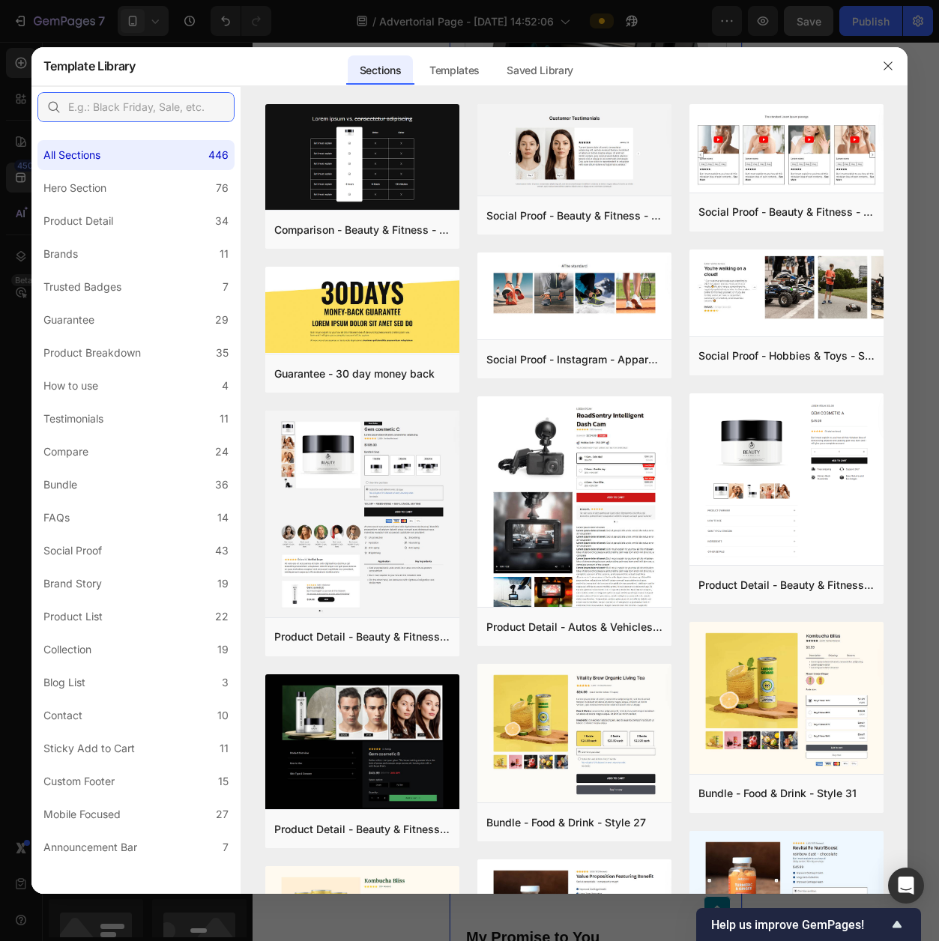
click at [168, 112] on input "text" at bounding box center [135, 107] width 197 height 30
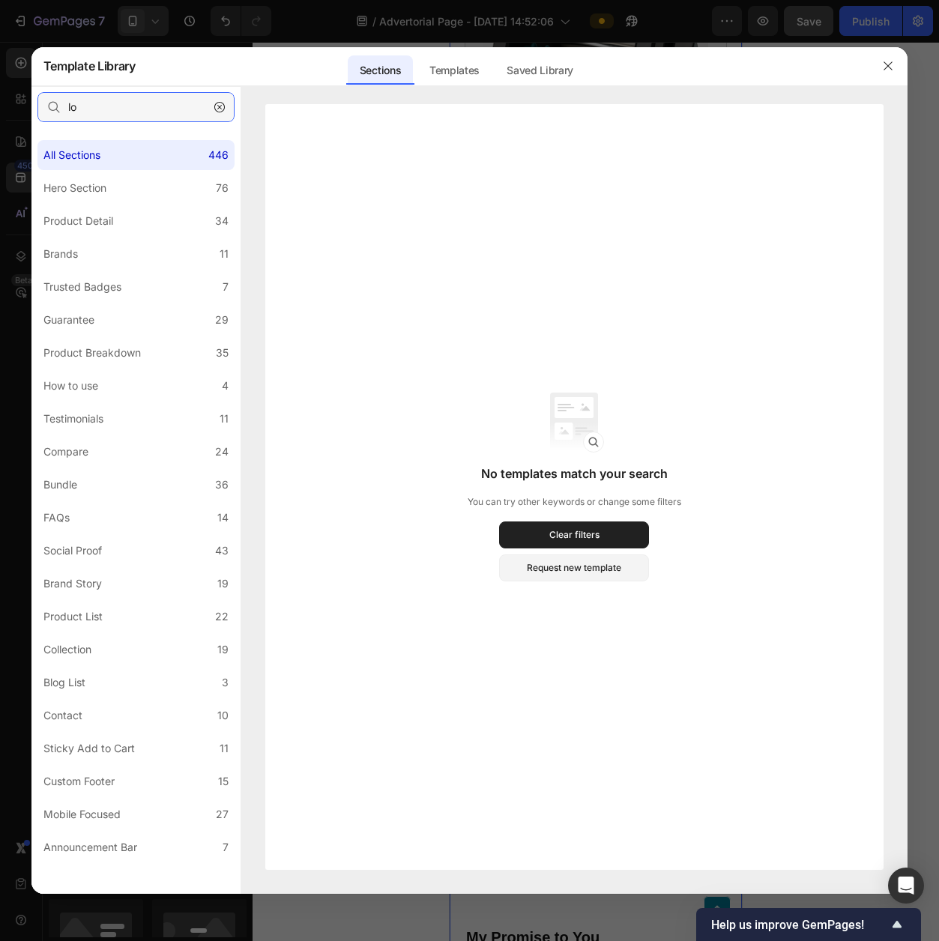
type input "l"
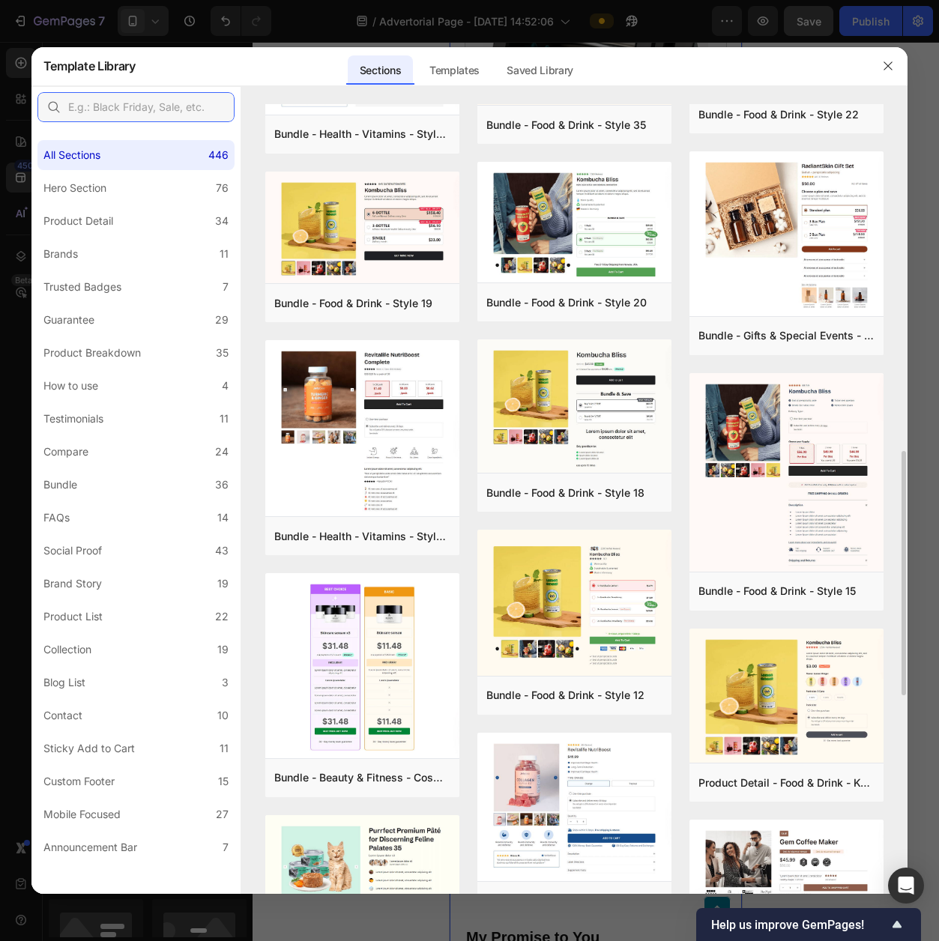
scroll to position [823, 0]
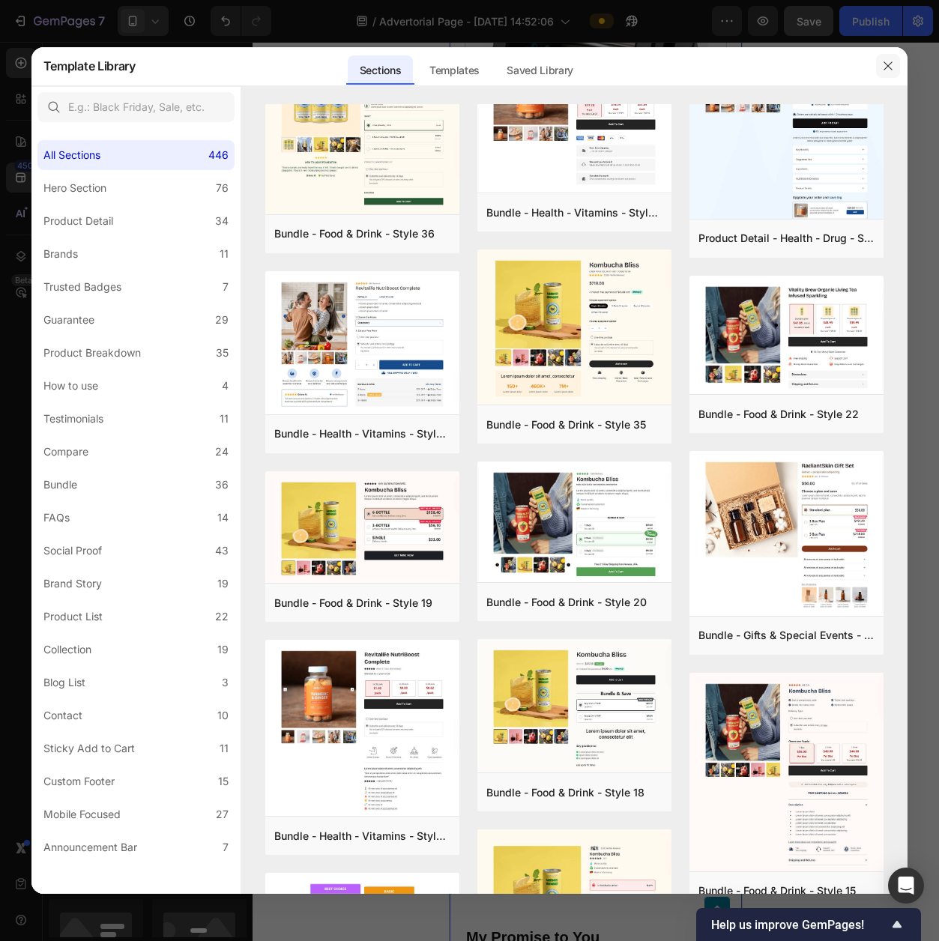
click at [891, 69] on icon "button" at bounding box center [888, 66] width 12 height 12
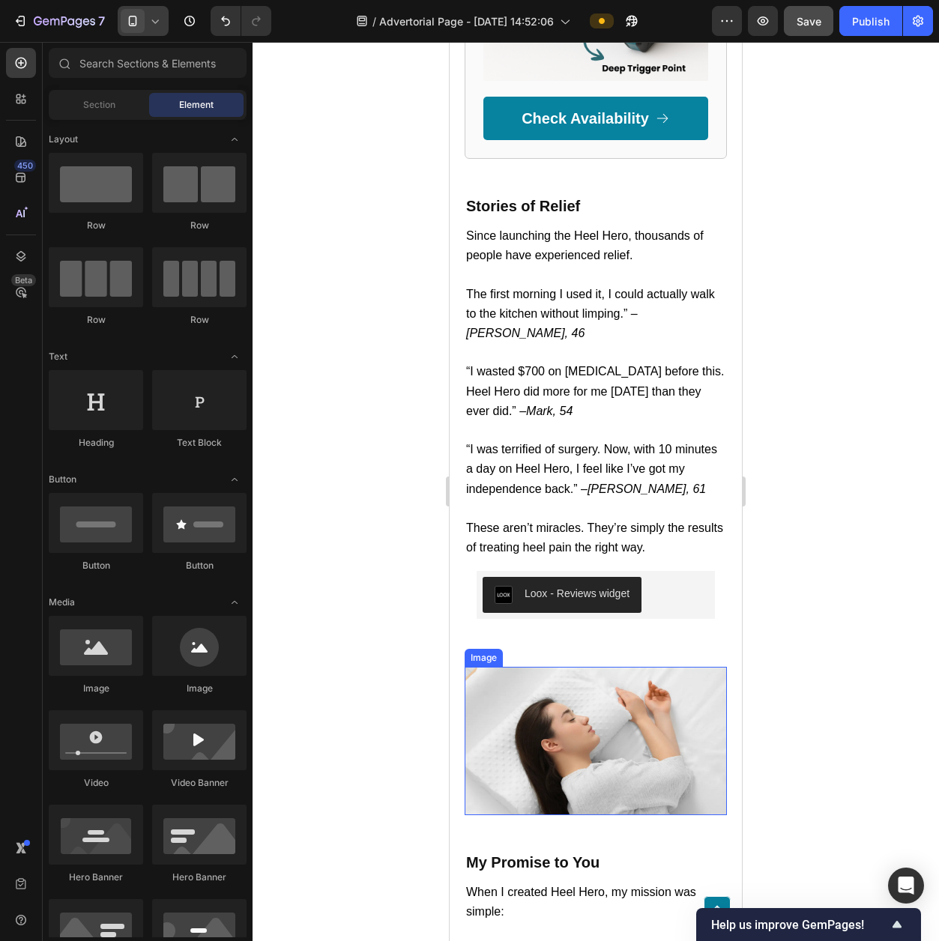
scroll to position [5982, 0]
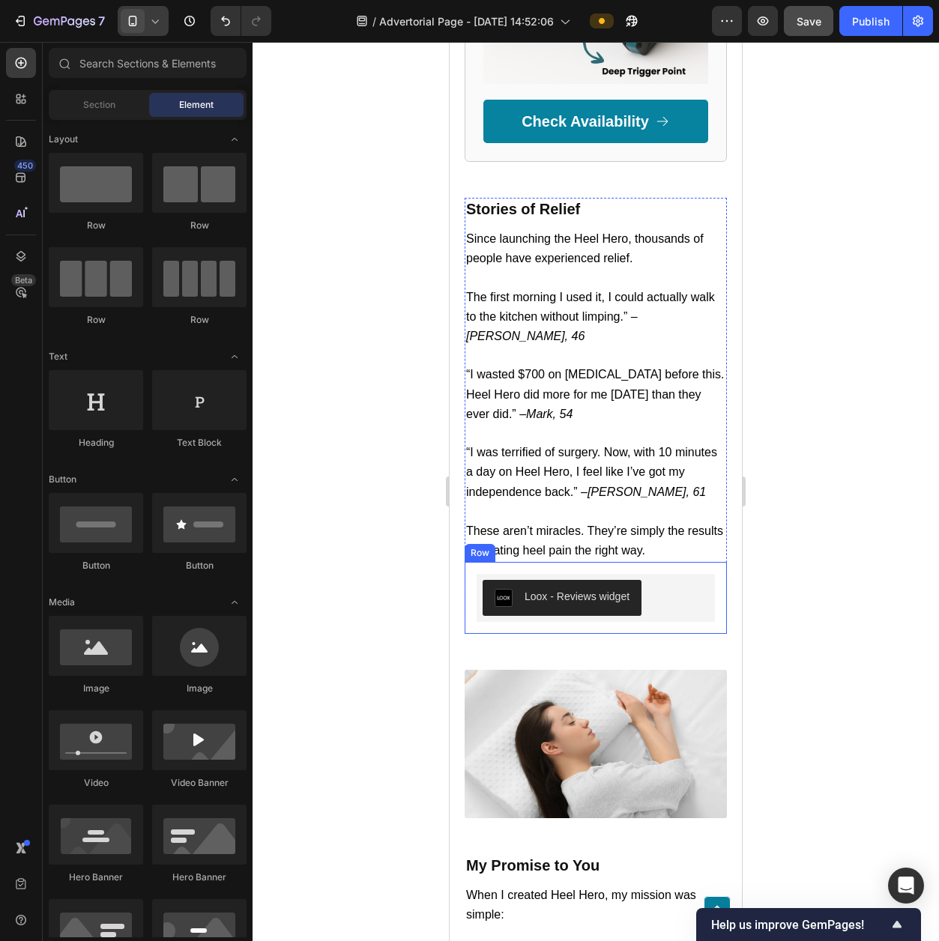
click at [680, 562] on div "Loox - Reviews widget Loox Row" at bounding box center [596, 598] width 262 height 72
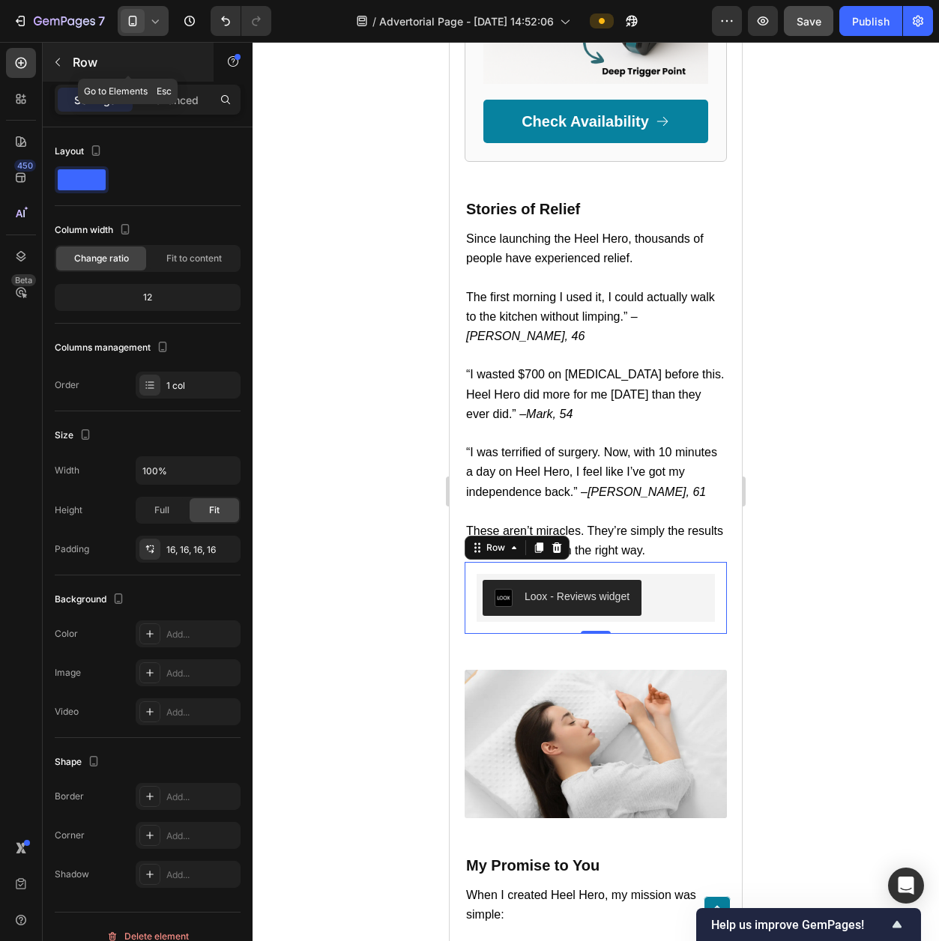
click at [61, 68] on button "button" at bounding box center [58, 62] width 24 height 24
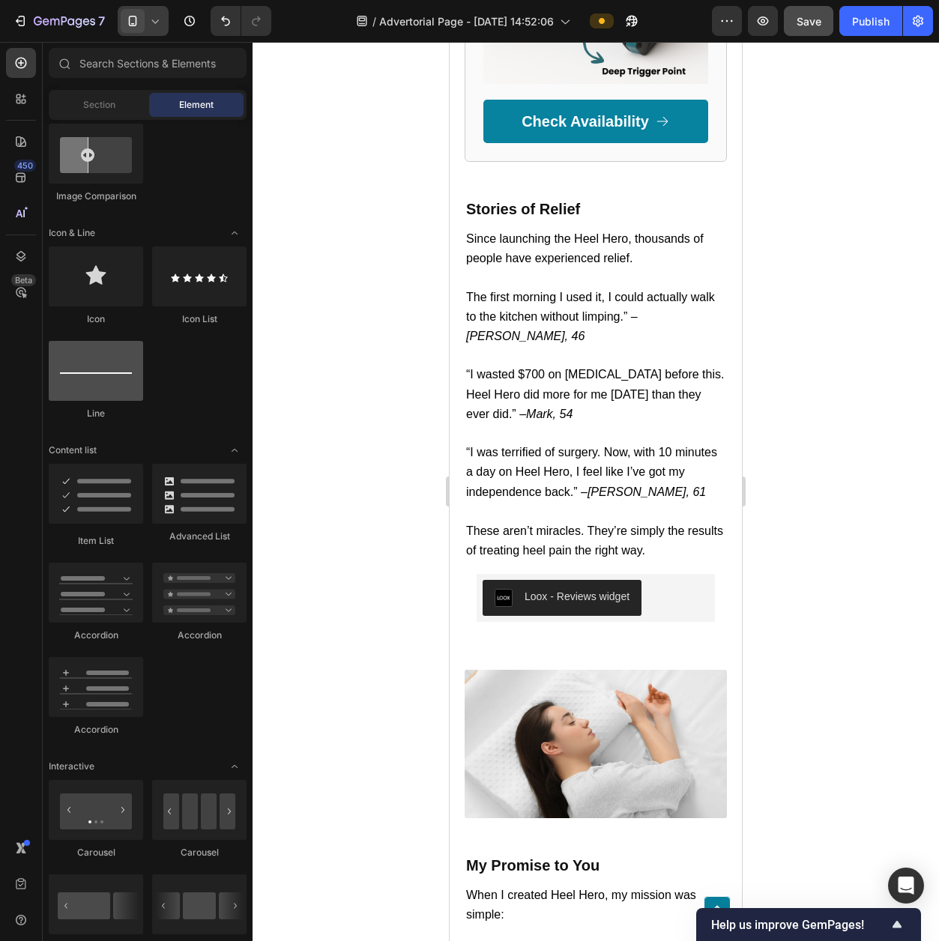
scroll to position [1078, 0]
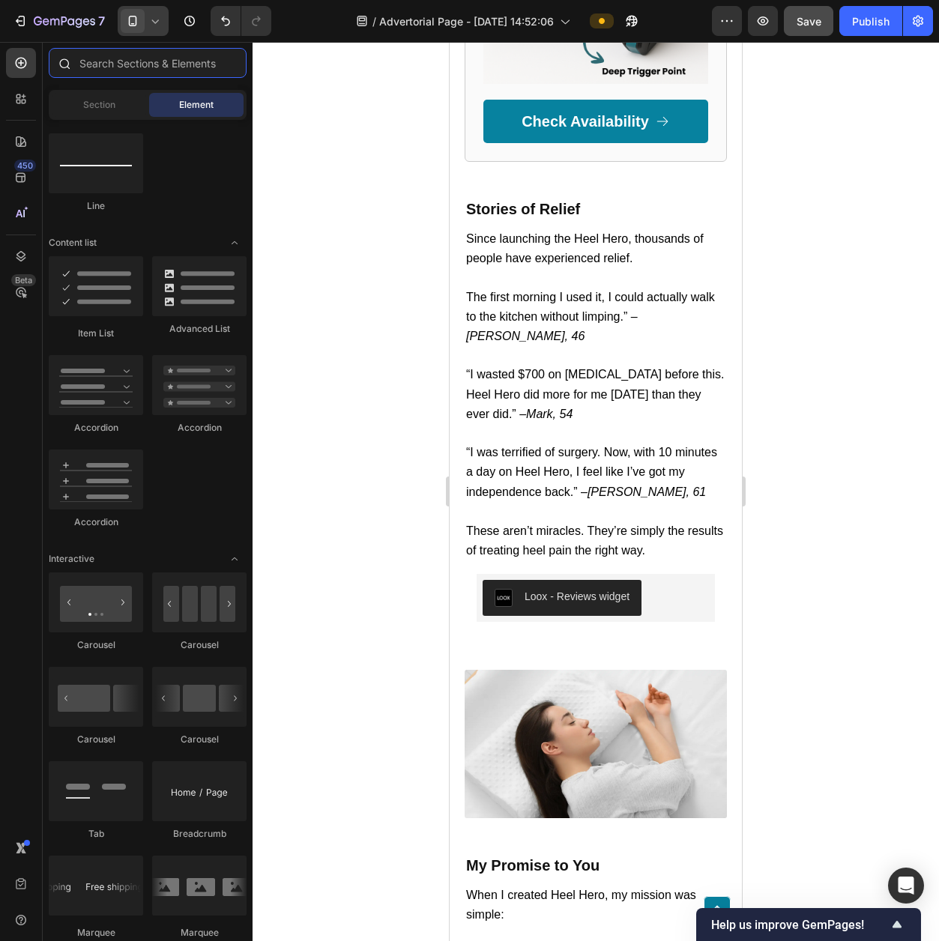
click at [164, 66] on input "text" at bounding box center [148, 63] width 198 height 30
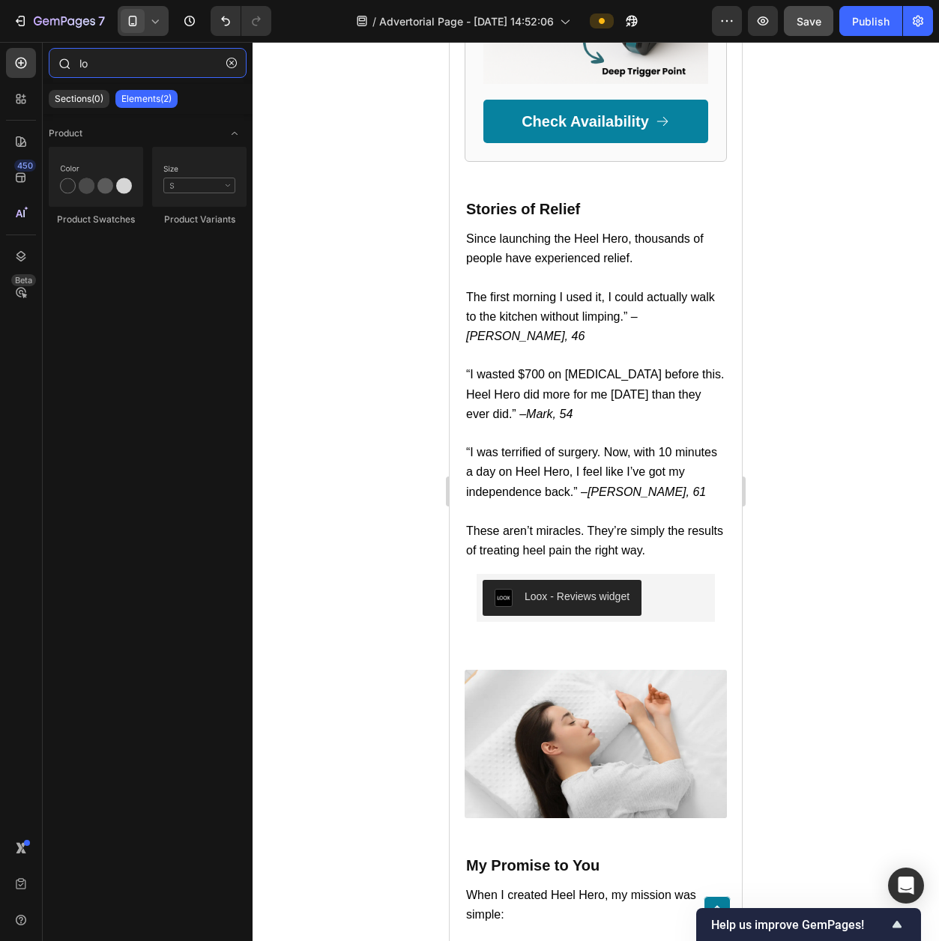
type input "l"
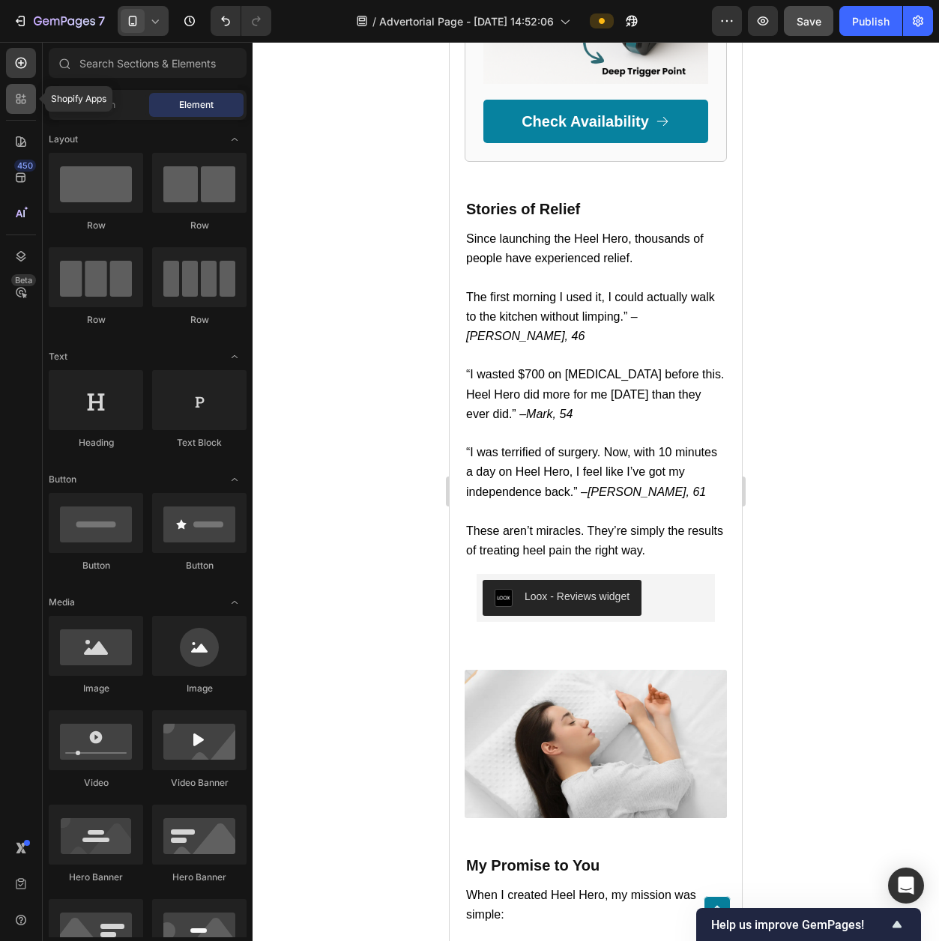
click at [28, 94] on div at bounding box center [21, 99] width 30 height 30
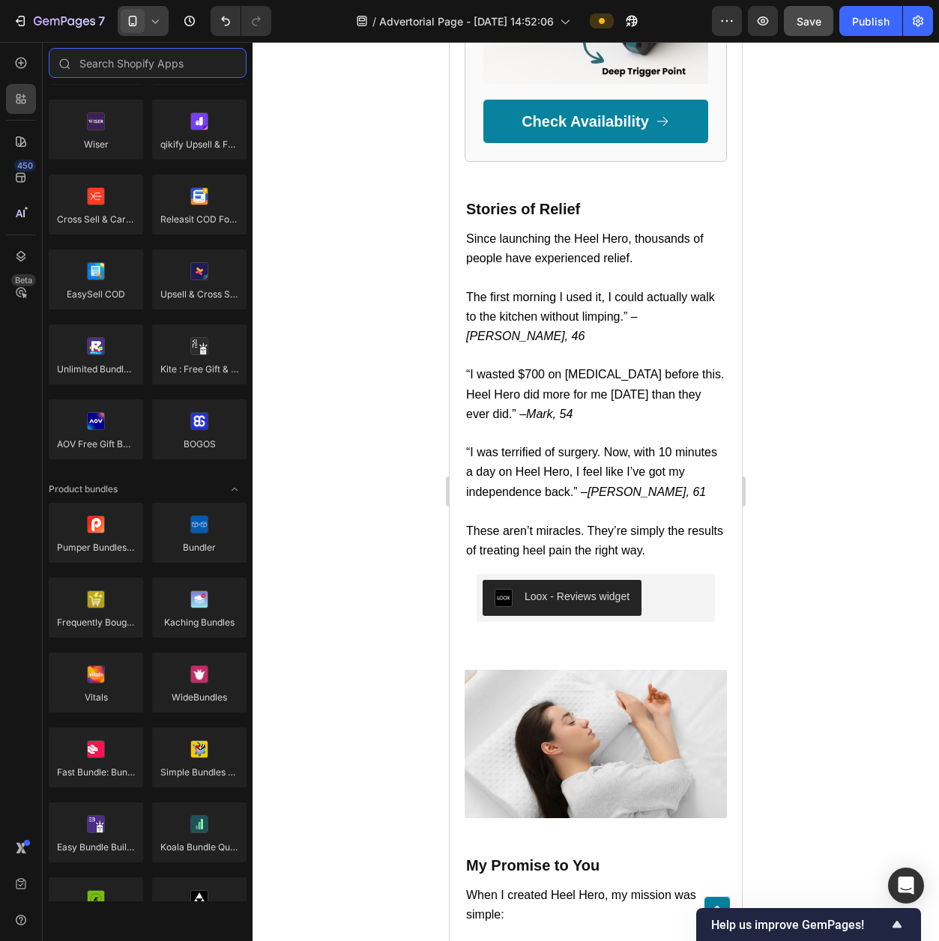
scroll to position [0, 0]
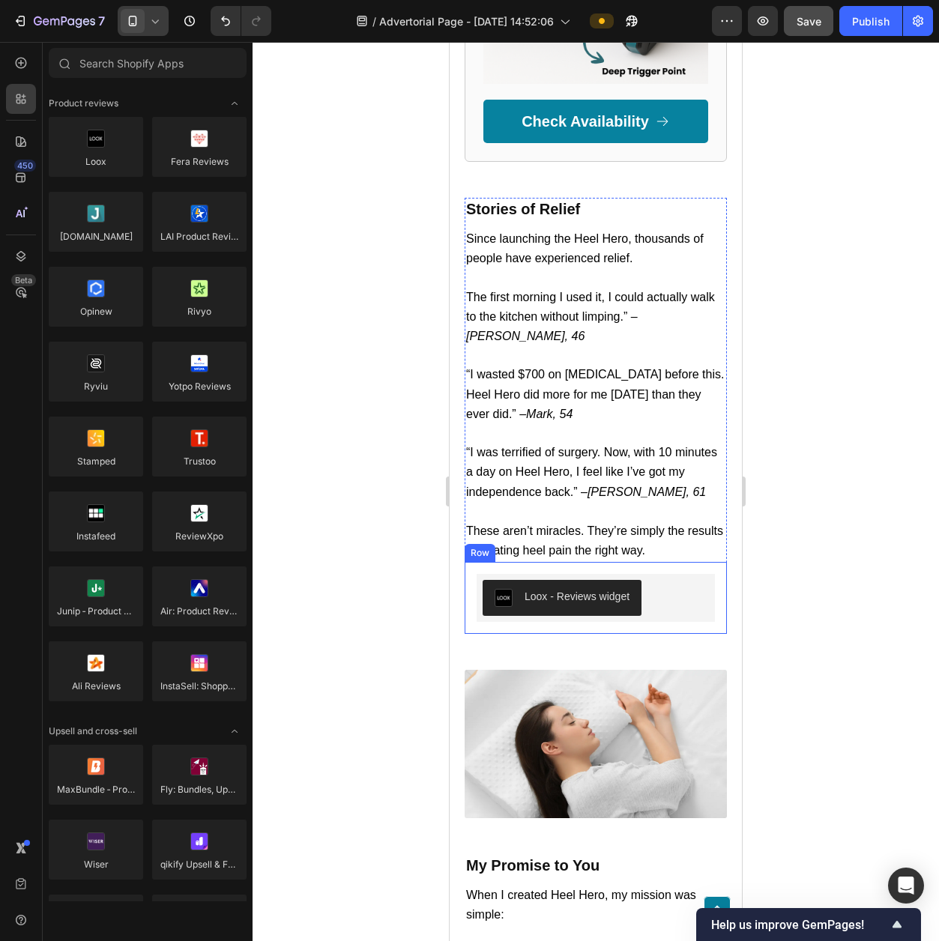
click at [694, 562] on div "Loox - Reviews widget Loox Row" at bounding box center [596, 598] width 262 height 72
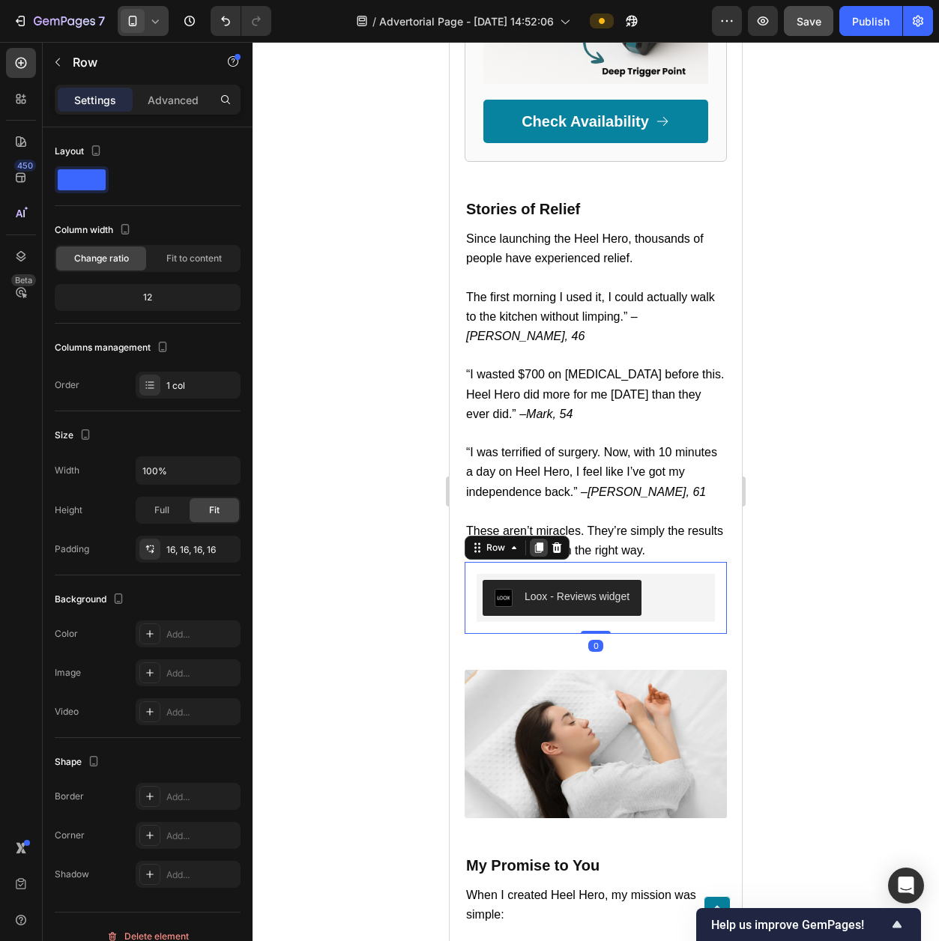
click at [543, 543] on icon at bounding box center [539, 548] width 8 height 10
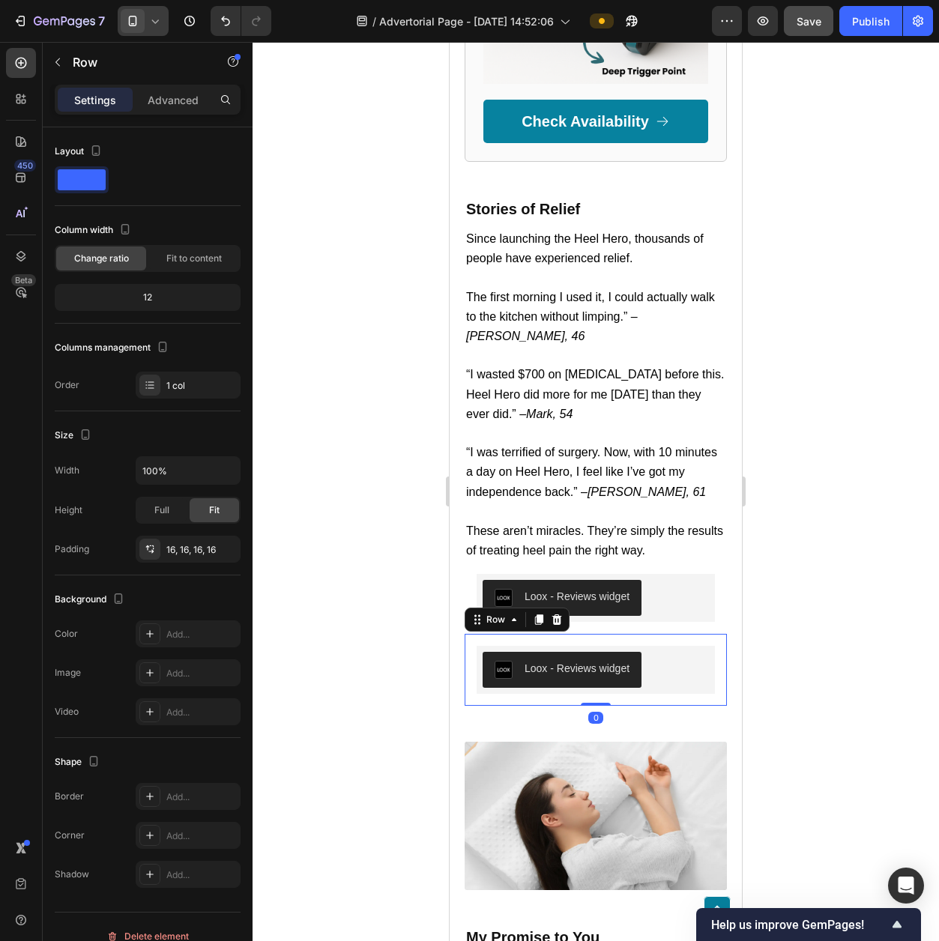
click at [580, 652] on button "Loox - Reviews widget" at bounding box center [562, 670] width 159 height 36
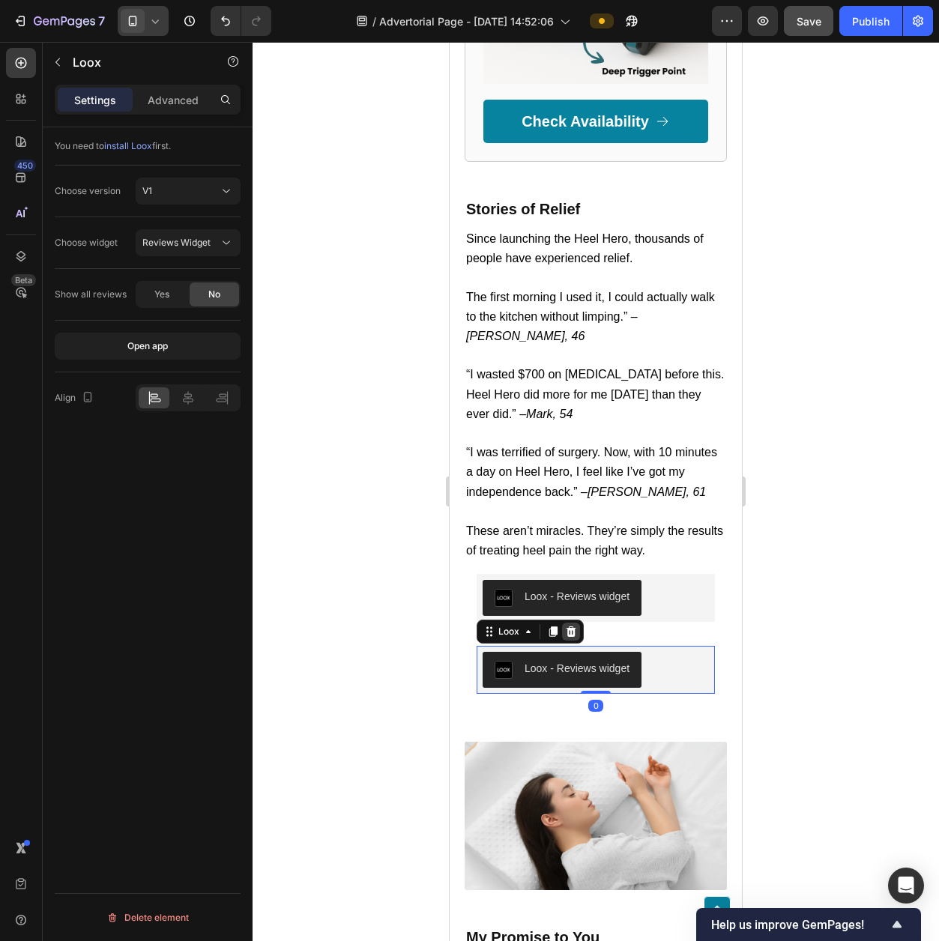
click at [570, 626] on icon at bounding box center [572, 631] width 10 height 10
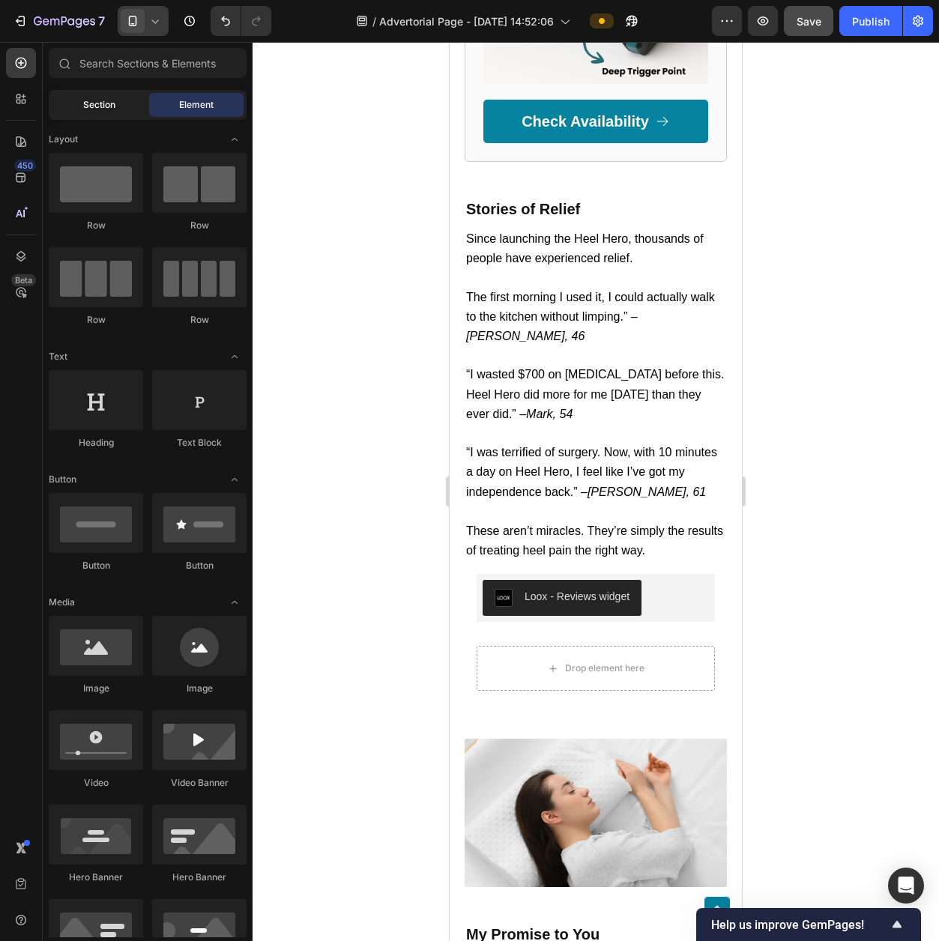
click at [106, 112] on div "Section" at bounding box center [99, 105] width 94 height 24
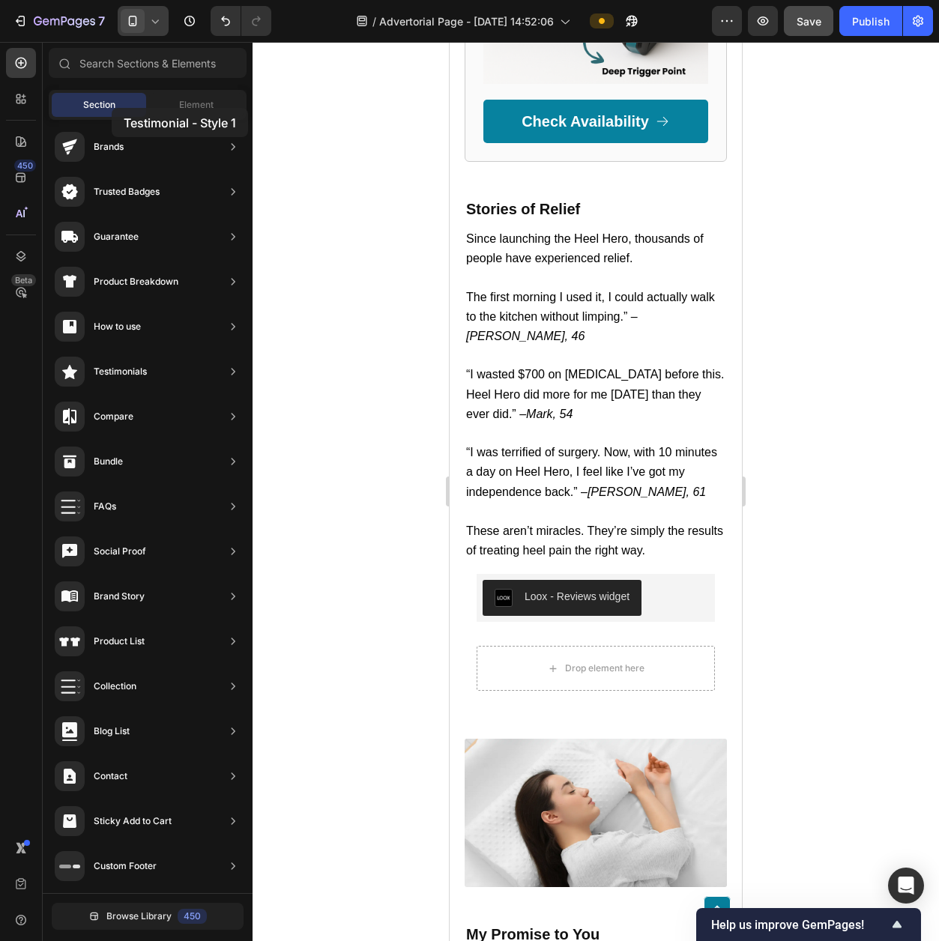
drag, startPoint x: 375, startPoint y: 142, endPoint x: 112, endPoint y: 108, distance: 266.0
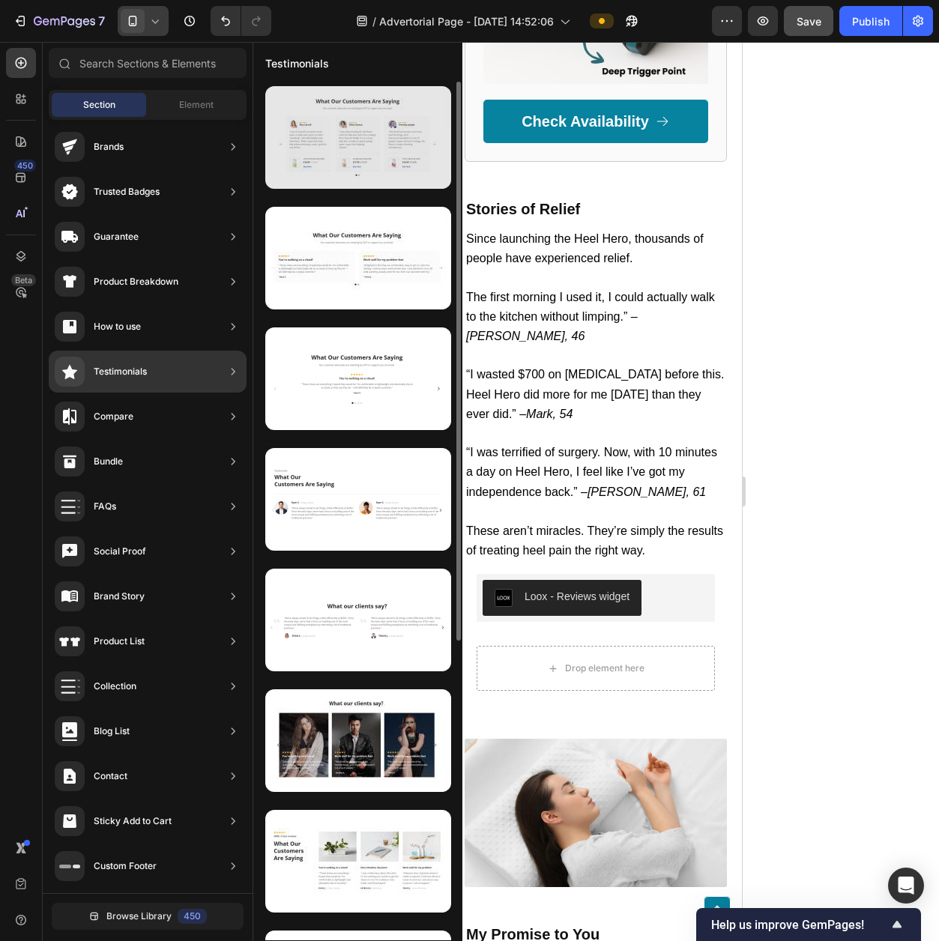
click at [417, 127] on div at bounding box center [358, 137] width 186 height 103
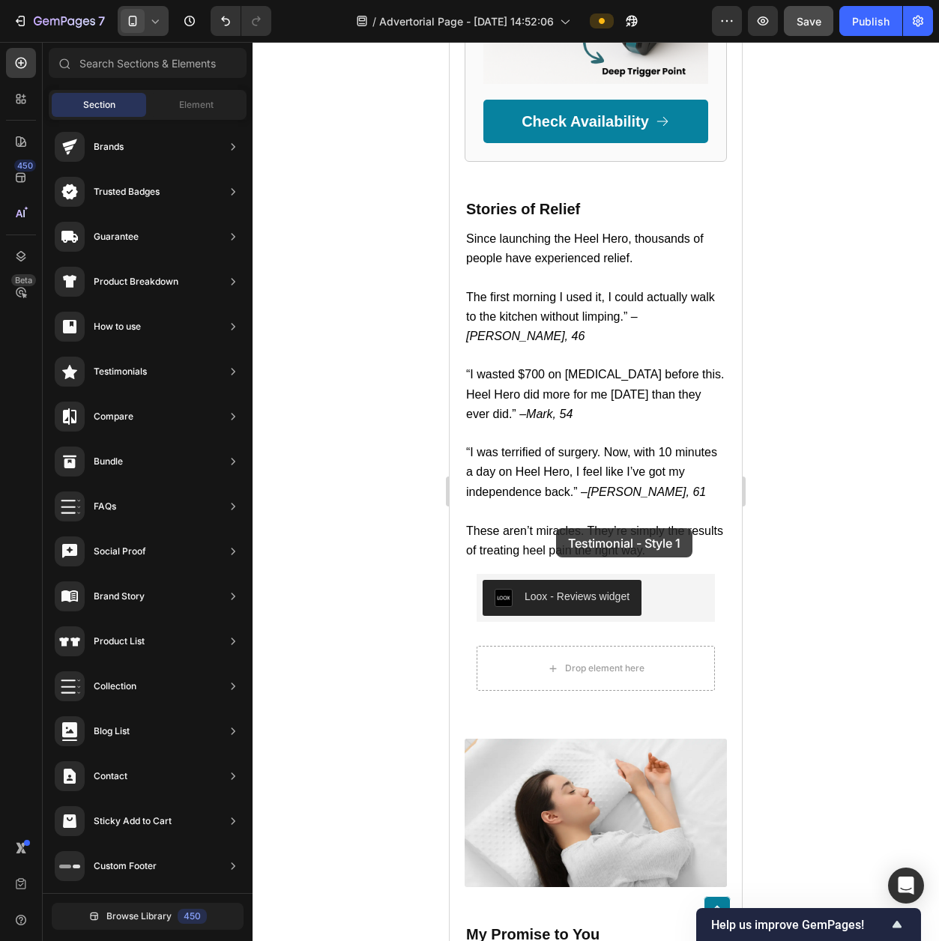
drag, startPoint x: 803, startPoint y: 175, endPoint x: 556, endPoint y: 528, distance: 431.0
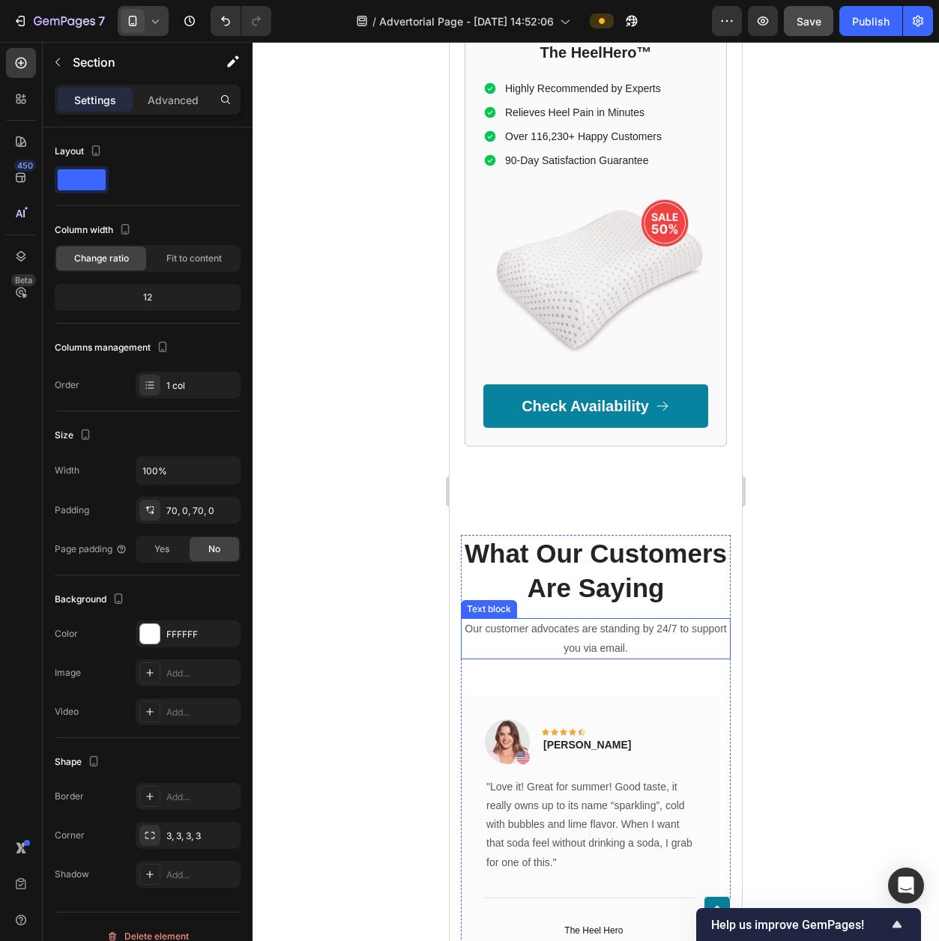
scroll to position [7465, 0]
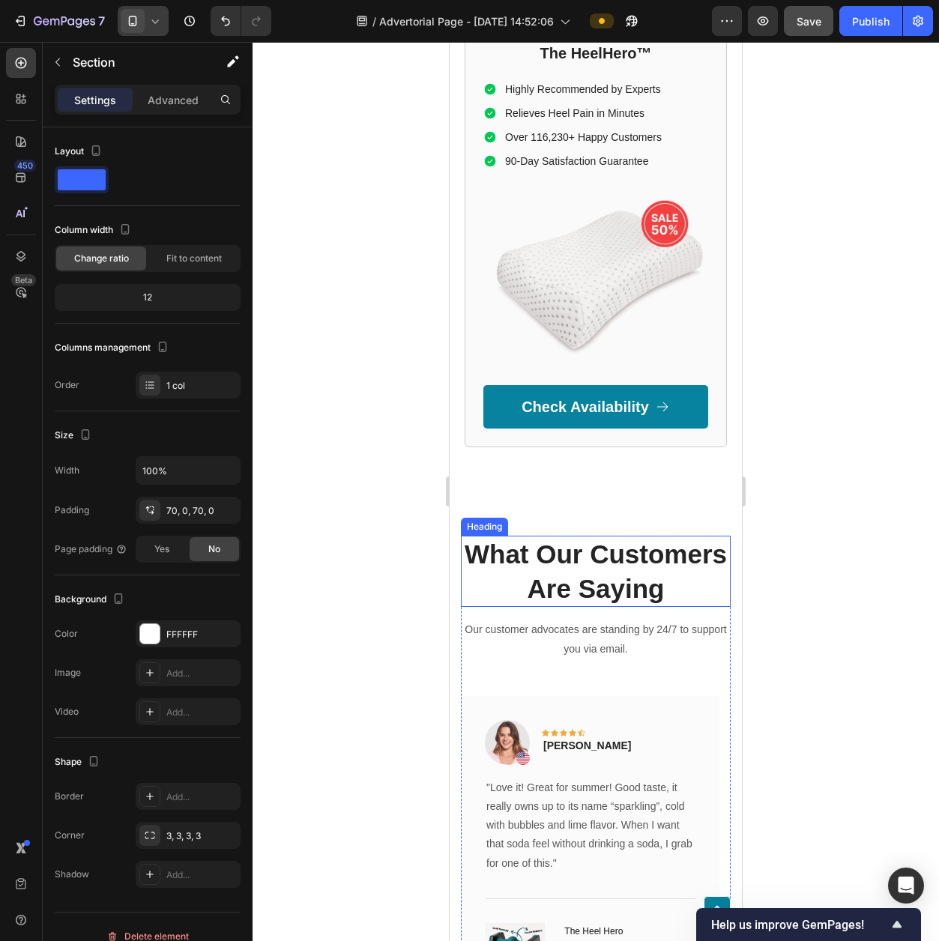
click at [700, 537] on p "What Our Customers Are Saying" at bounding box center [595, 571] width 267 height 68
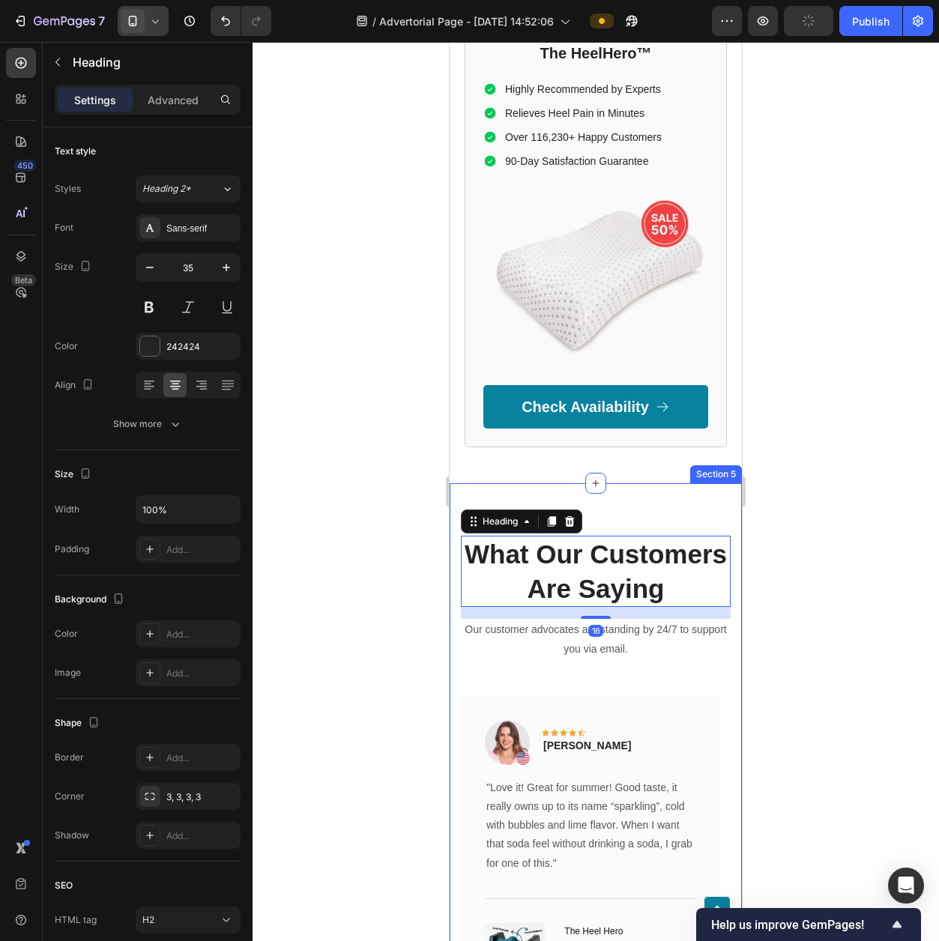
click at [640, 483] on div "What Our Customers Are Saying Heading 16 Our customer advocates are standing by…" at bounding box center [596, 782] width 292 height 599
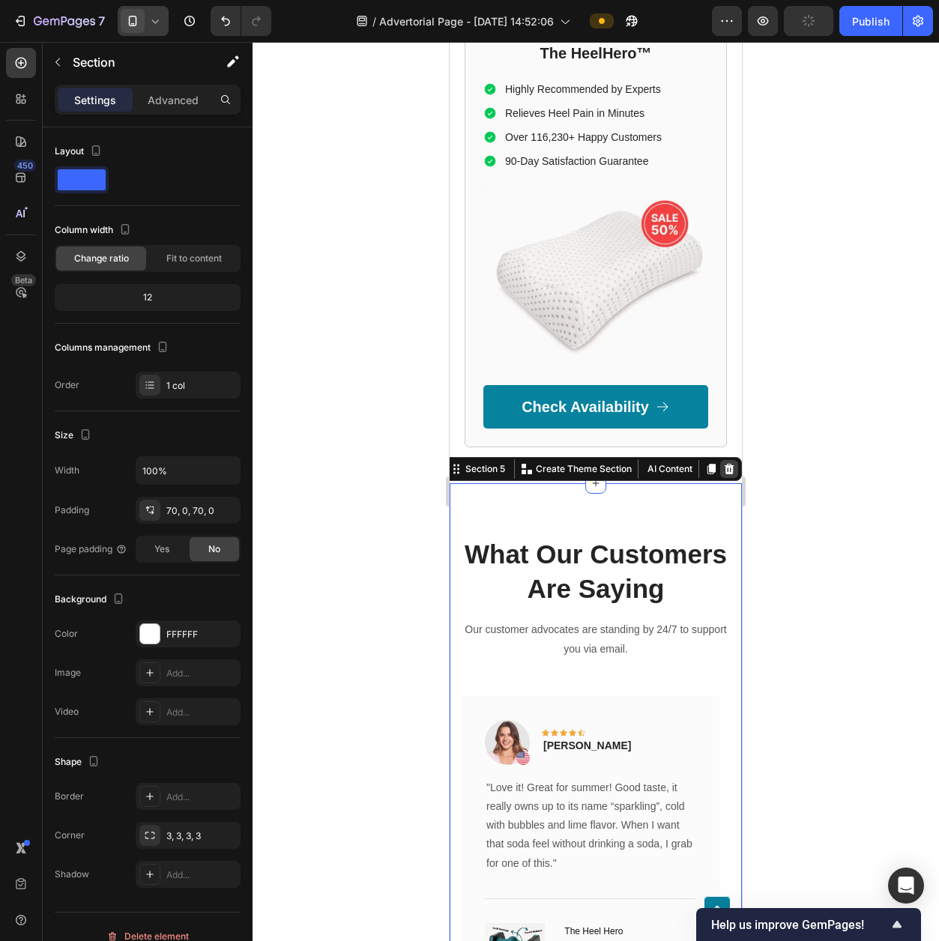
click at [725, 464] on icon at bounding box center [730, 469] width 10 height 10
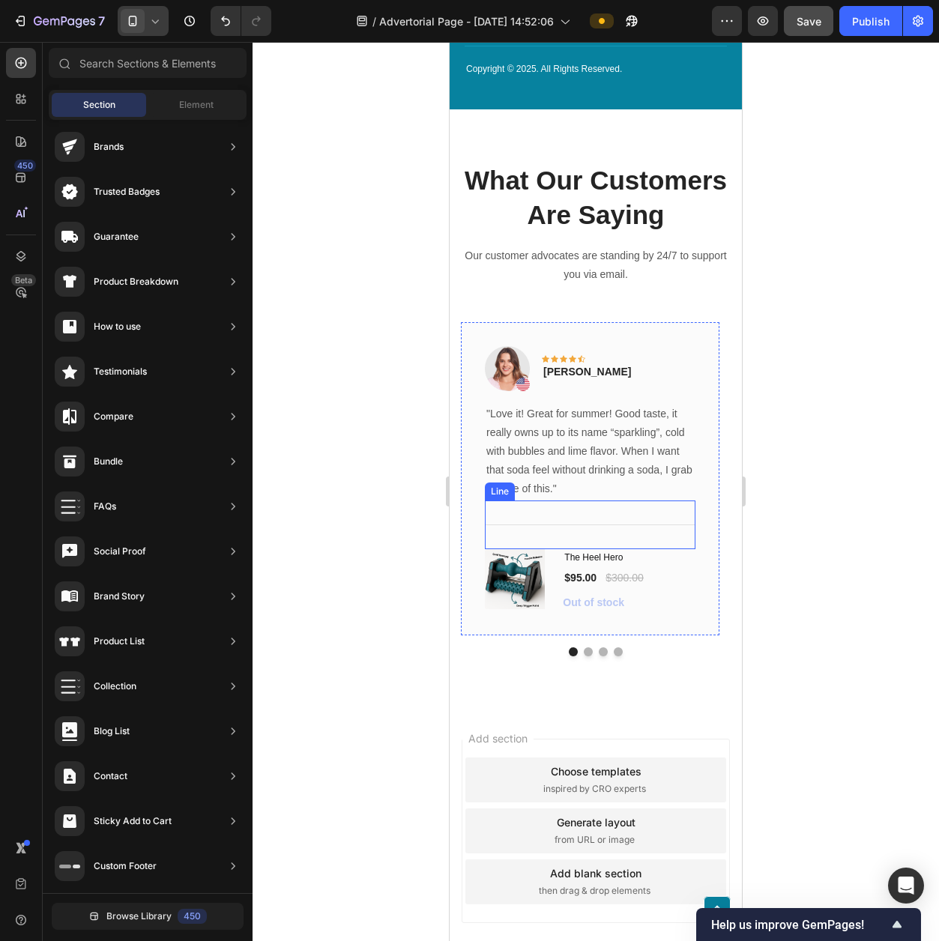
scroll to position [8692, 0]
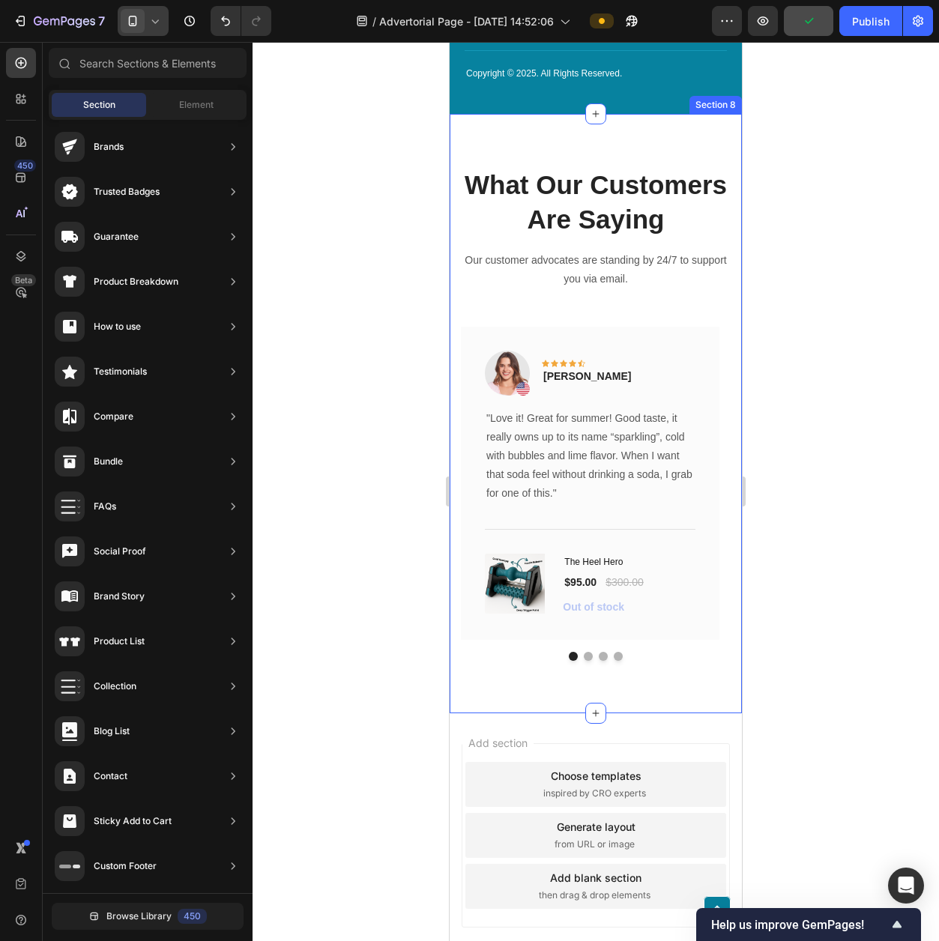
click at [697, 137] on div "What Our Customers Are Saying Heading Our customer advocates are standing by 24…" at bounding box center [596, 413] width 292 height 599
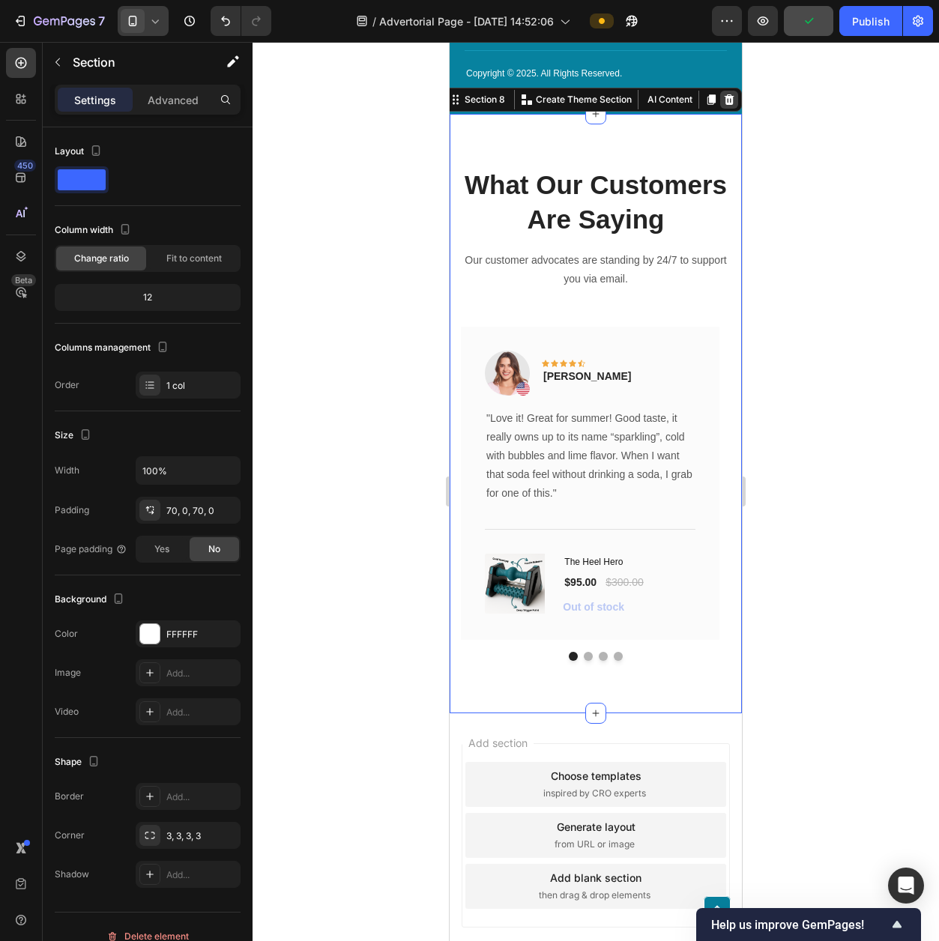
click at [725, 103] on icon at bounding box center [730, 99] width 10 height 10
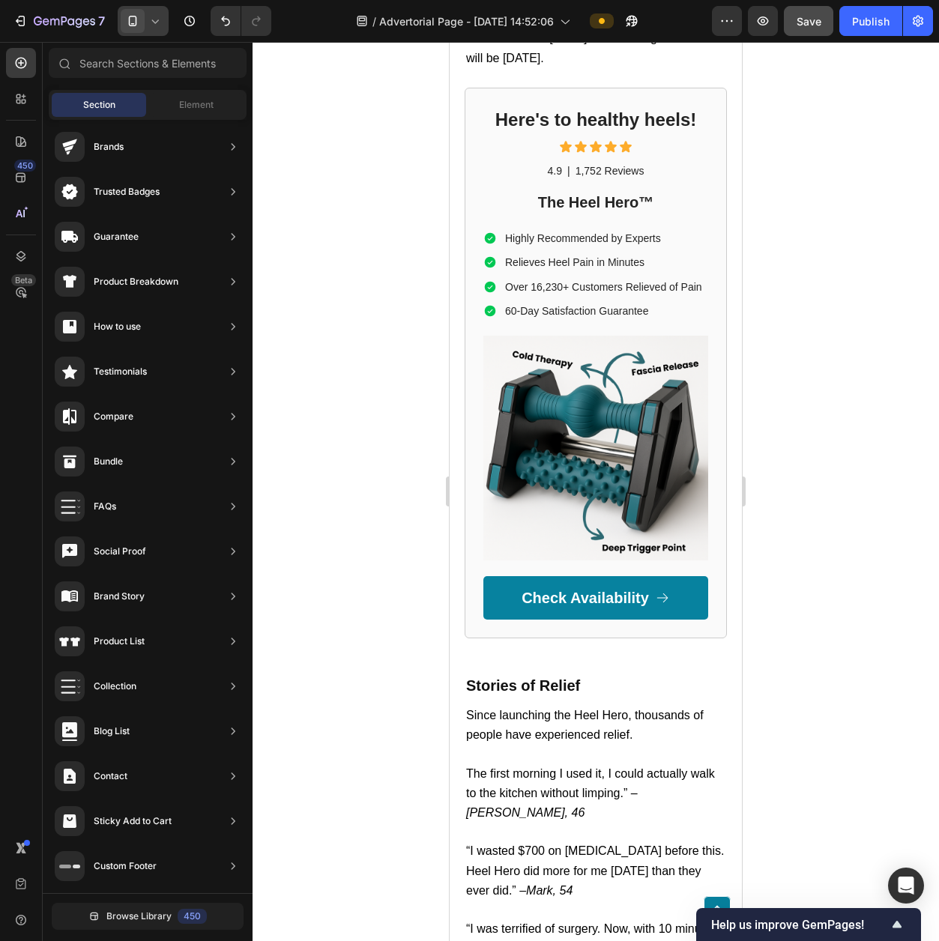
scroll to position [5416, 0]
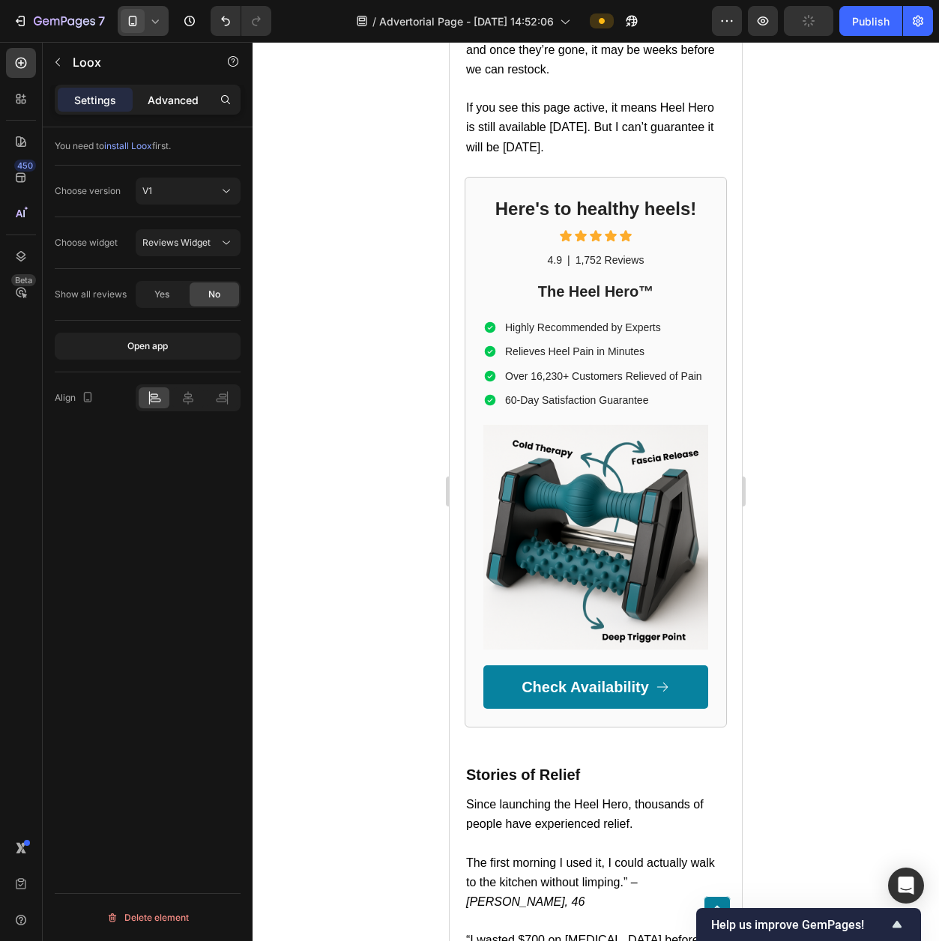
click at [178, 106] on p "Advanced" at bounding box center [173, 100] width 51 height 16
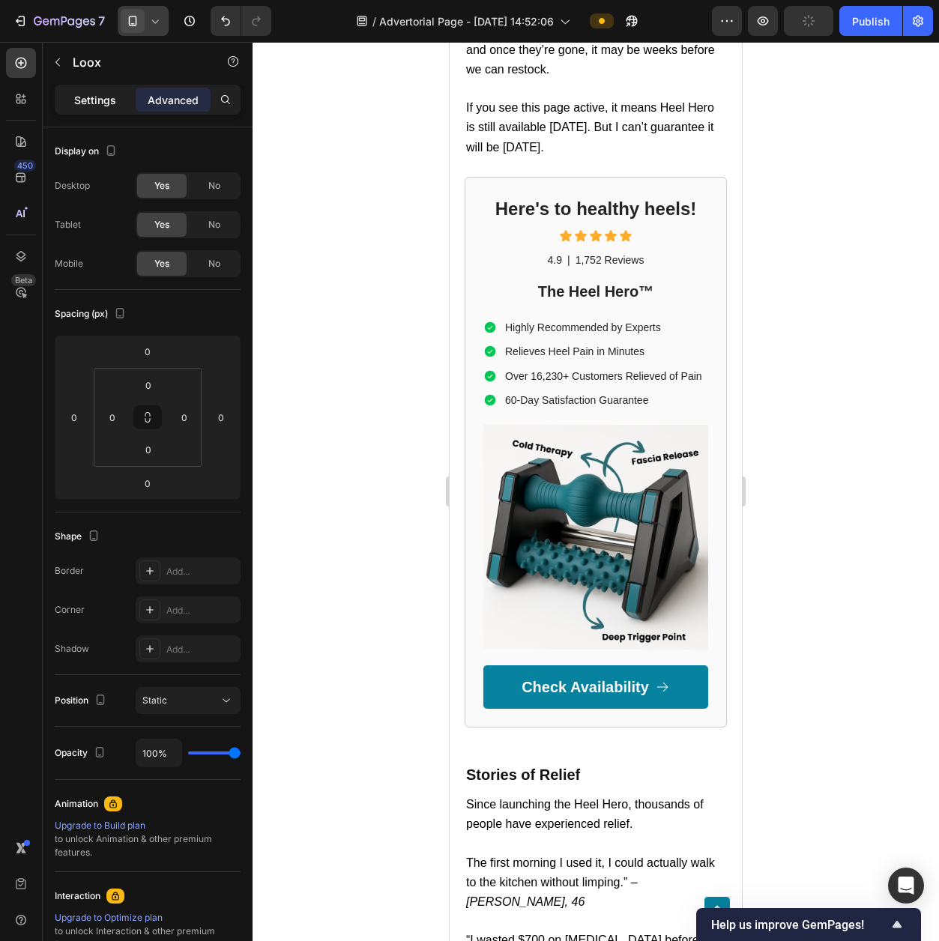
click at [118, 97] on div "Settings" at bounding box center [95, 100] width 75 height 24
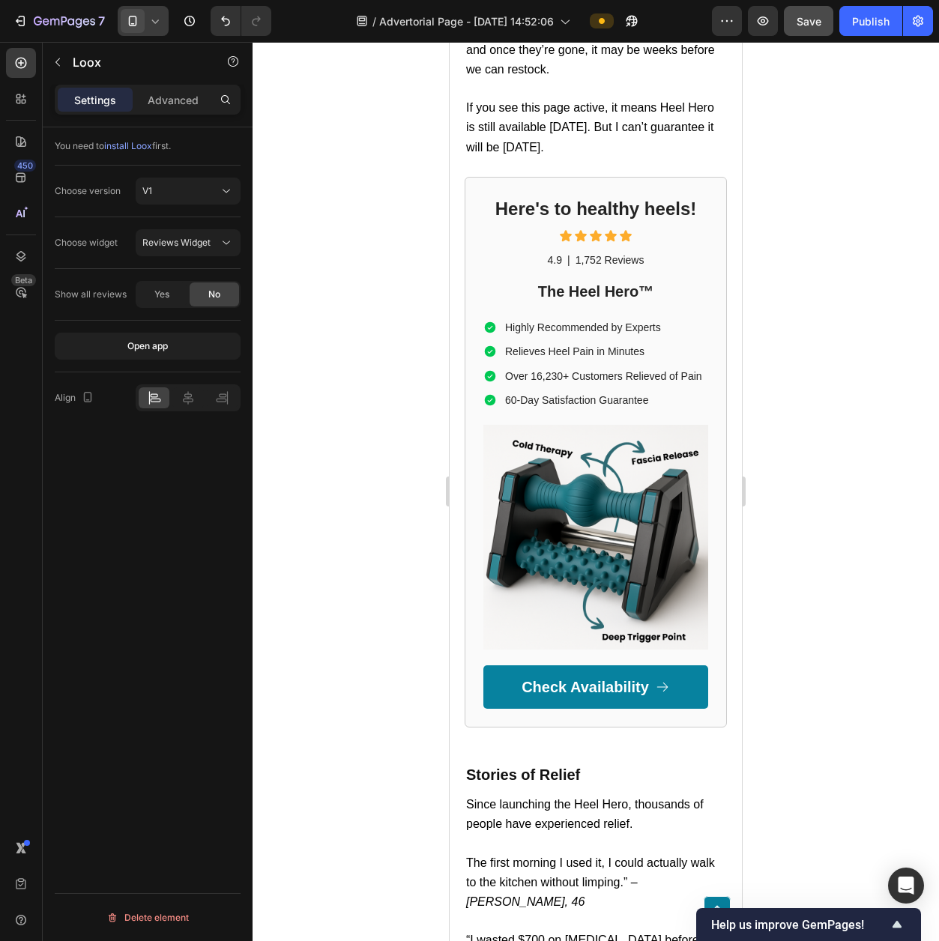
click at [71, 57] on div "Loox" at bounding box center [128, 62] width 171 height 39
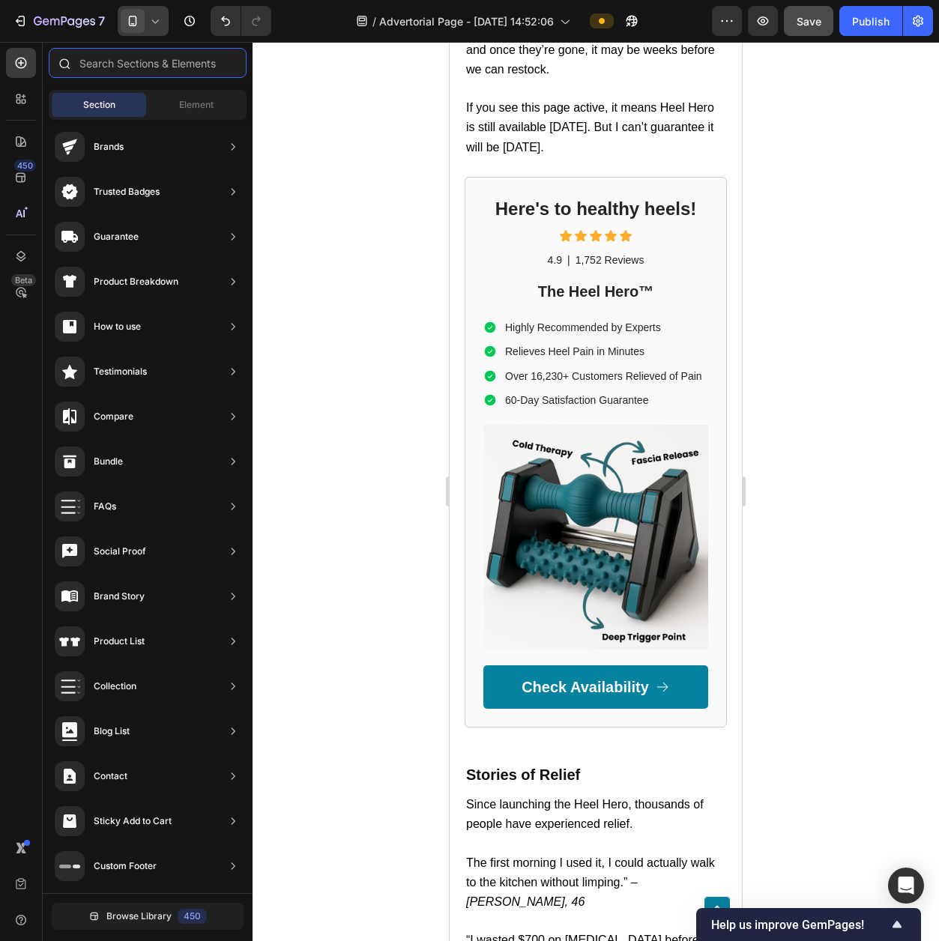
click at [125, 72] on input "text" at bounding box center [148, 63] width 198 height 30
click at [157, 95] on div "Element" at bounding box center [196, 105] width 94 height 24
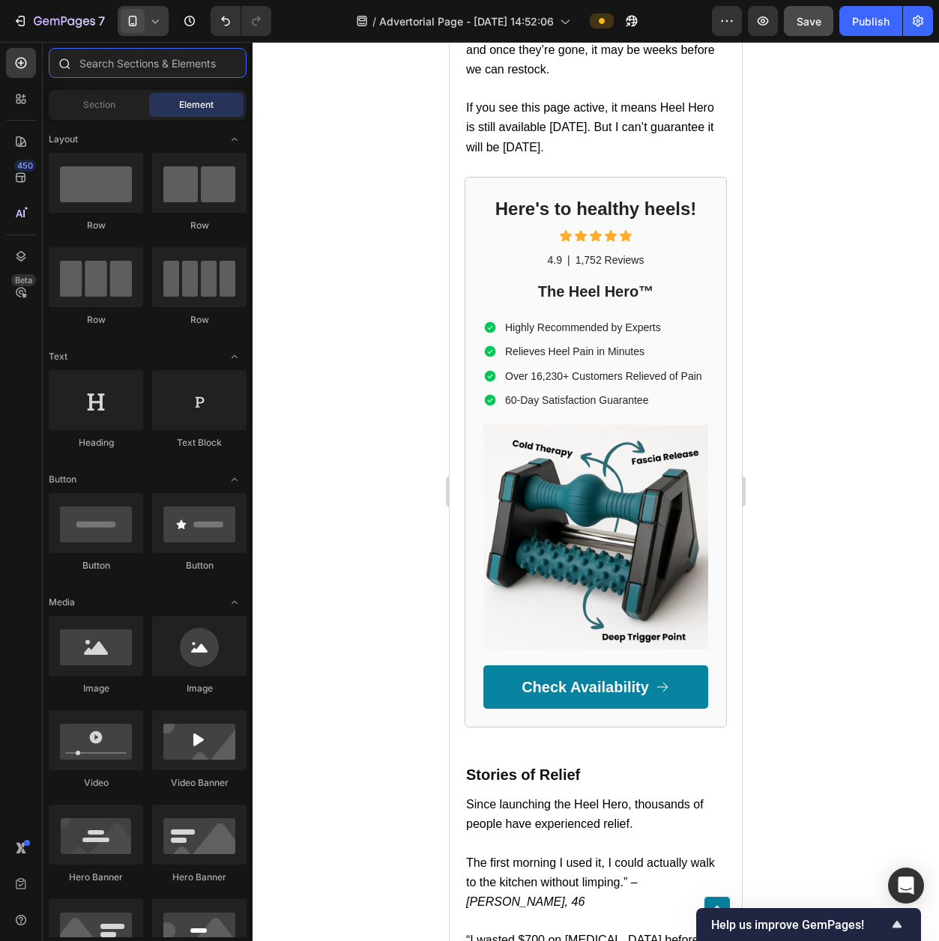
click at [144, 57] on input "text" at bounding box center [148, 63] width 198 height 30
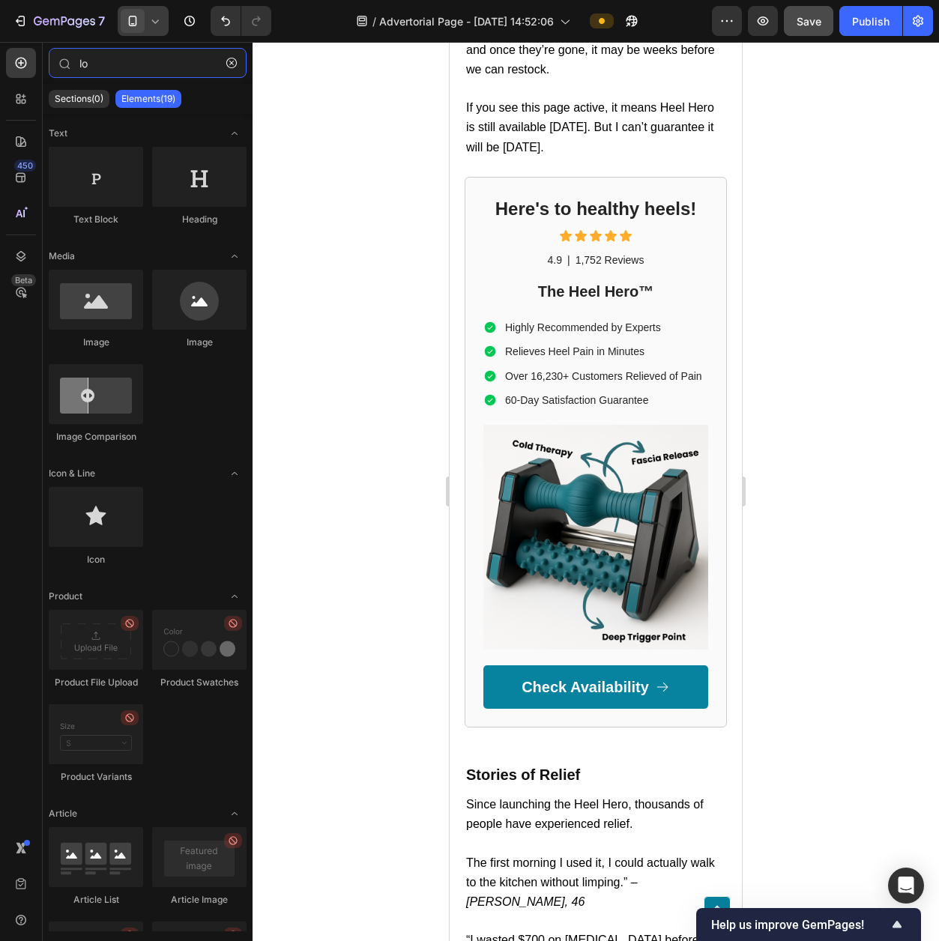
type input "l"
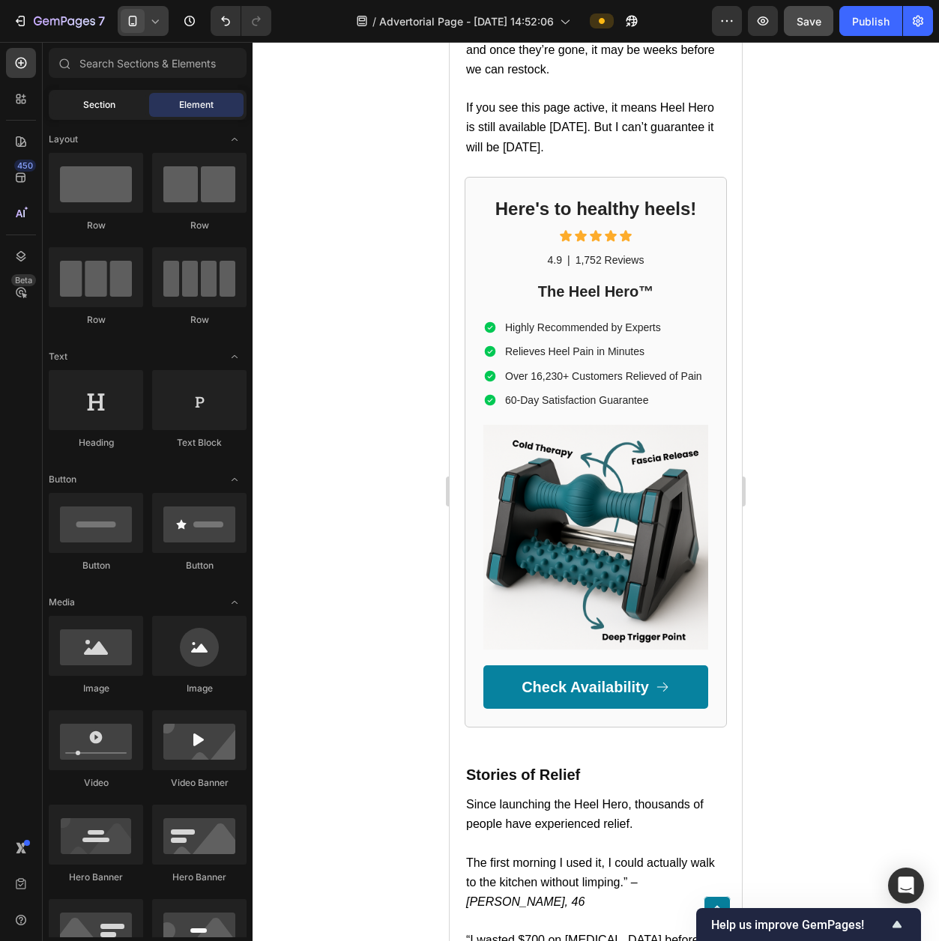
click at [104, 106] on span "Section" at bounding box center [99, 104] width 32 height 13
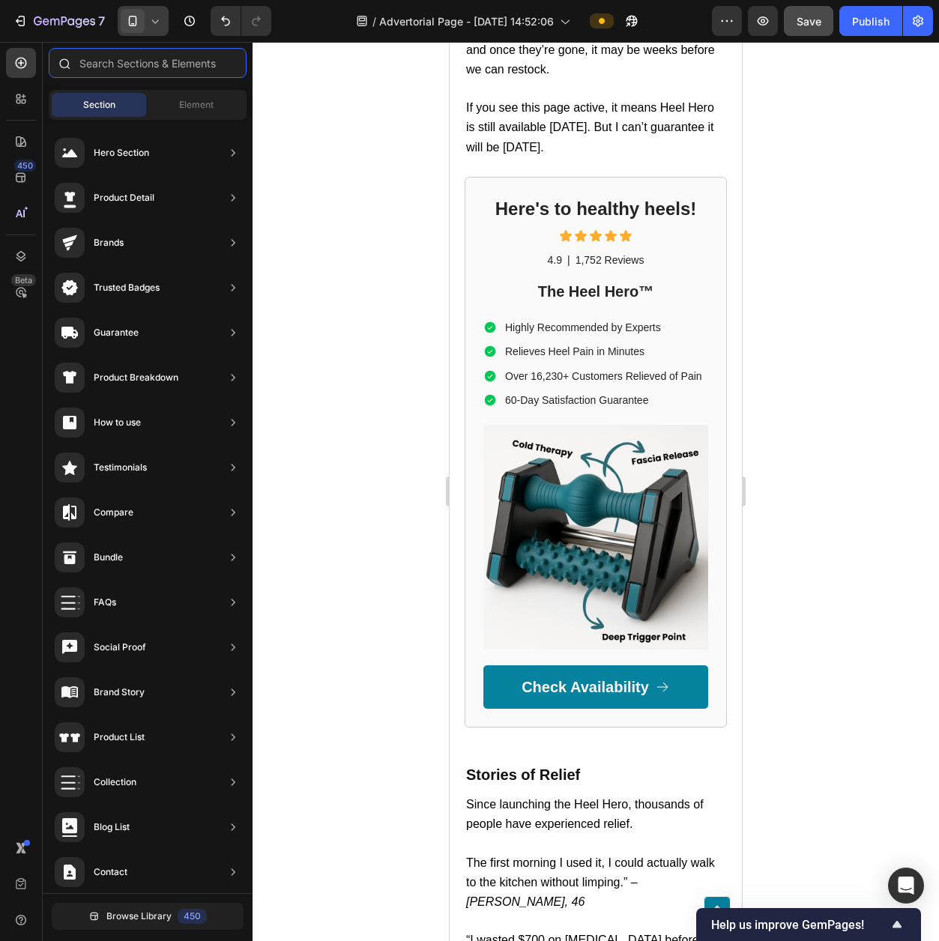
click at [114, 69] on input "text" at bounding box center [148, 63] width 198 height 30
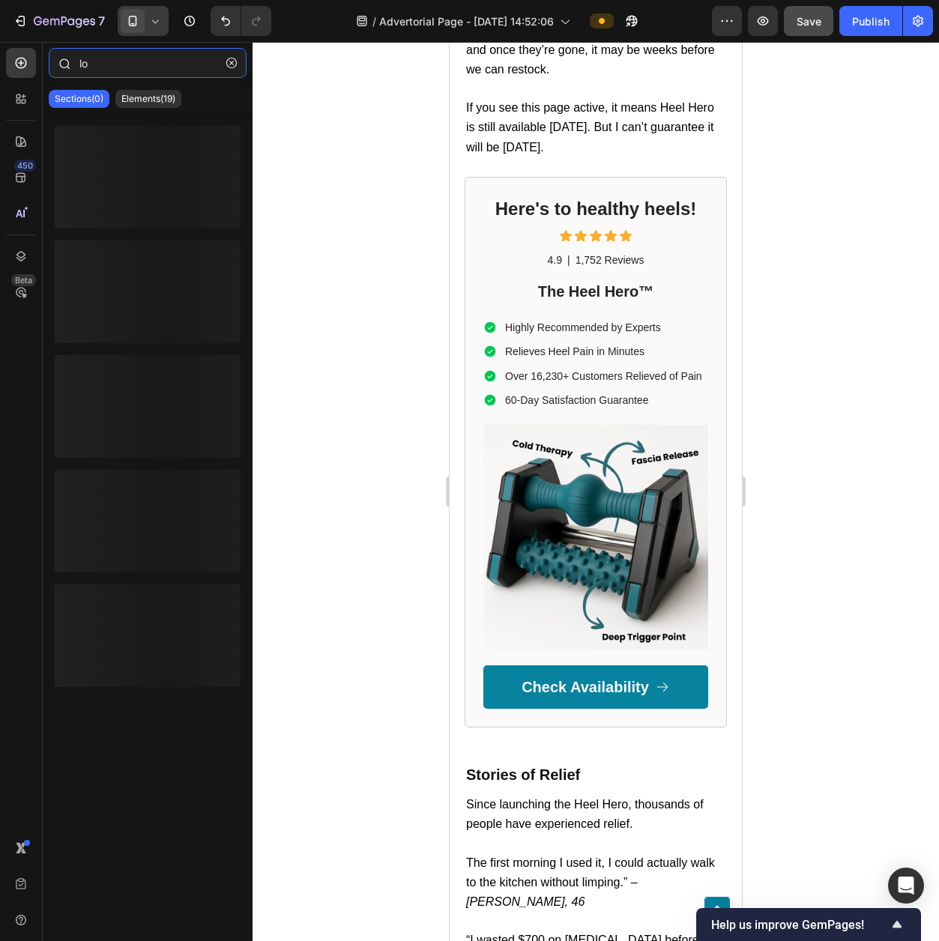
type input "l"
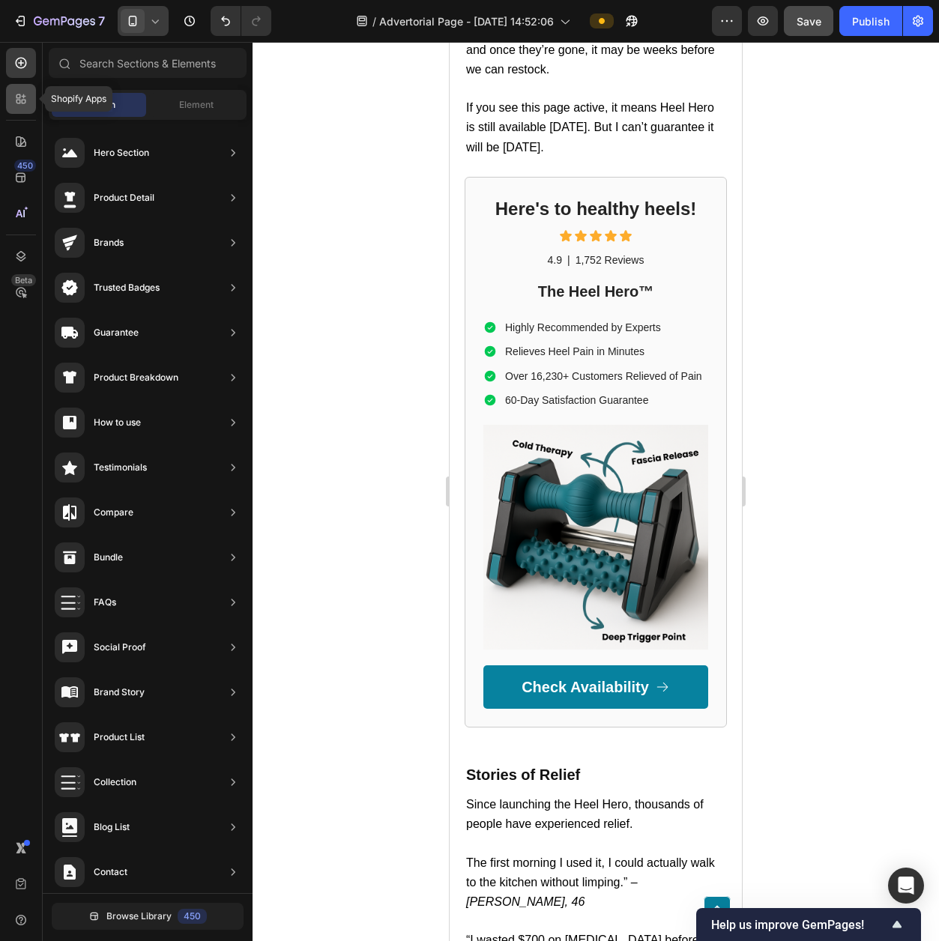
click at [14, 101] on icon at bounding box center [20, 98] width 15 height 15
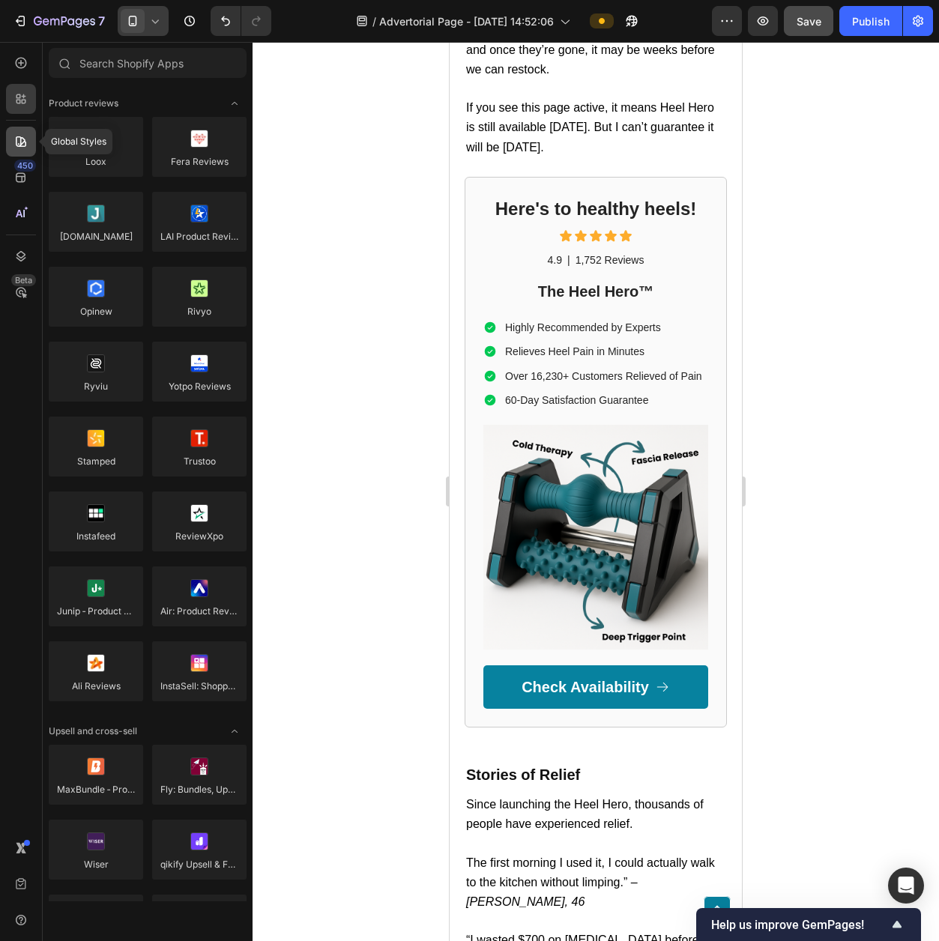
click at [18, 142] on icon at bounding box center [20, 141] width 15 height 15
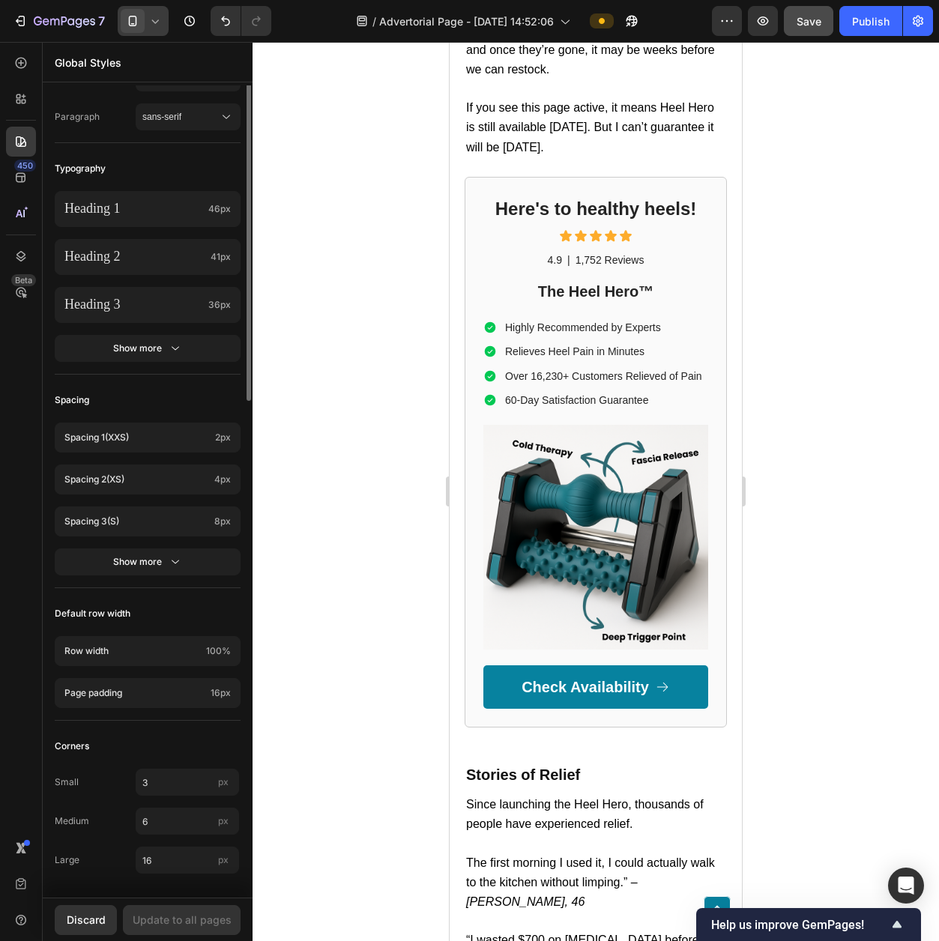
scroll to position [0, 0]
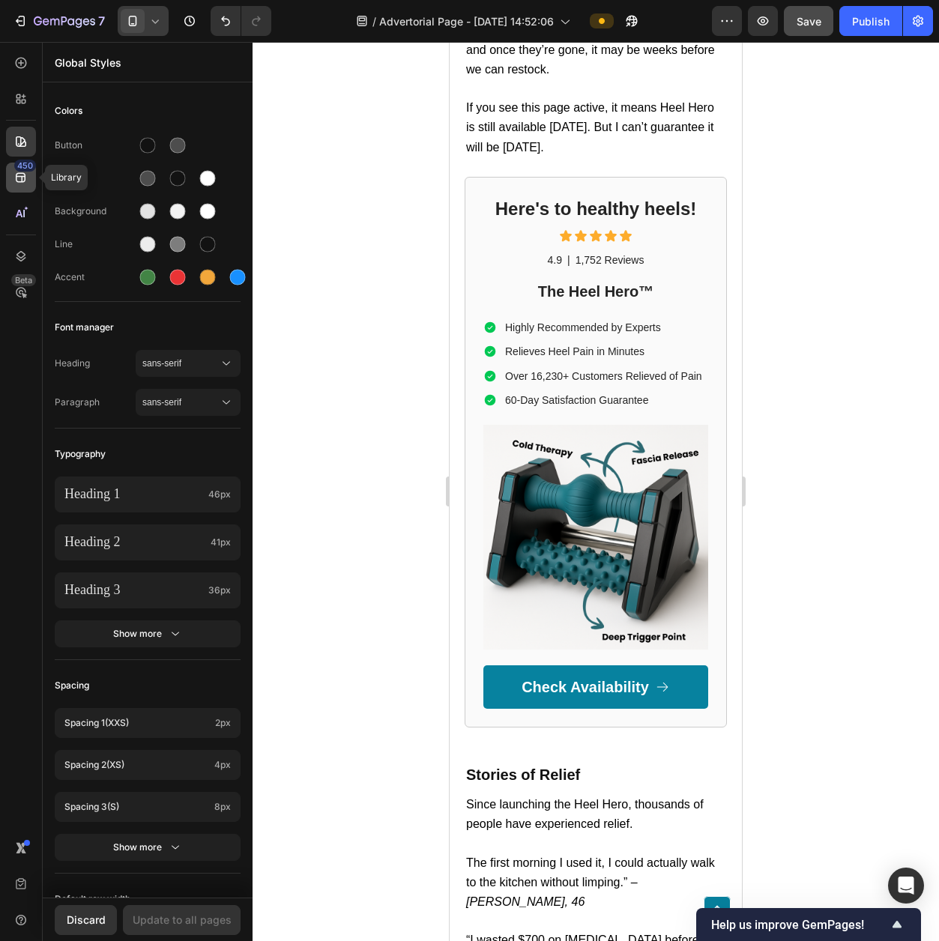
click at [29, 180] on div "450" at bounding box center [21, 178] width 30 height 30
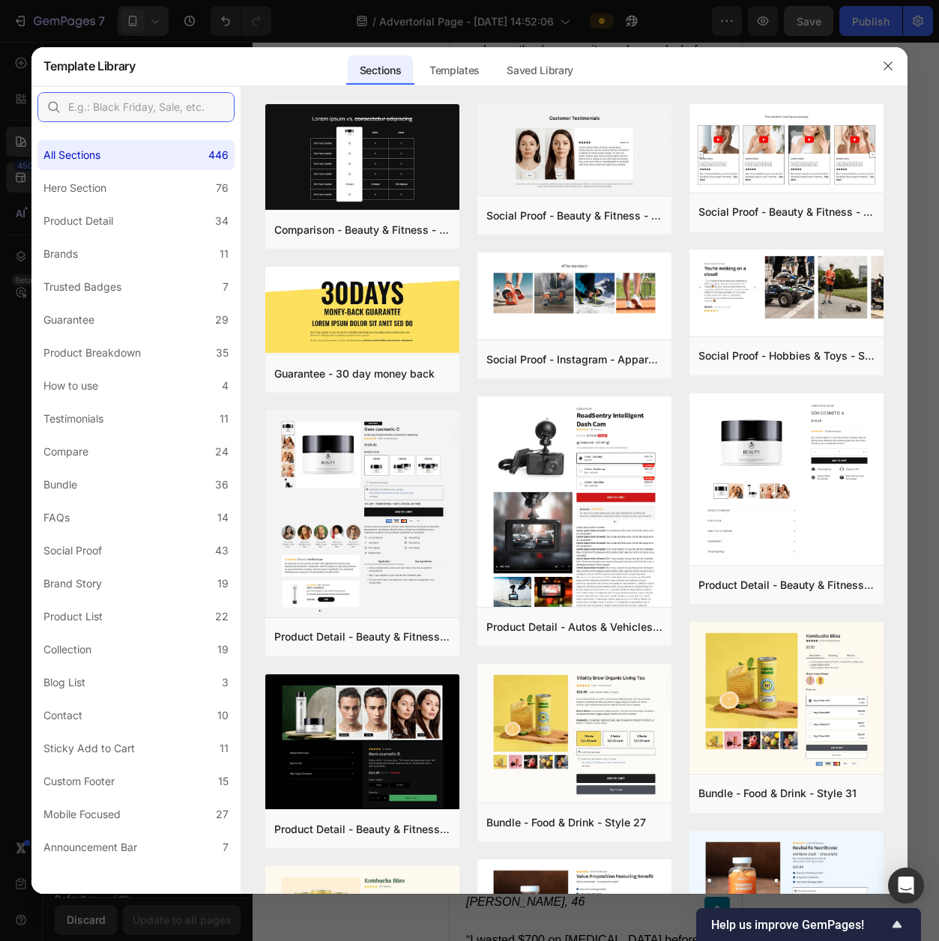
click at [178, 110] on input "text" at bounding box center [135, 107] width 197 height 30
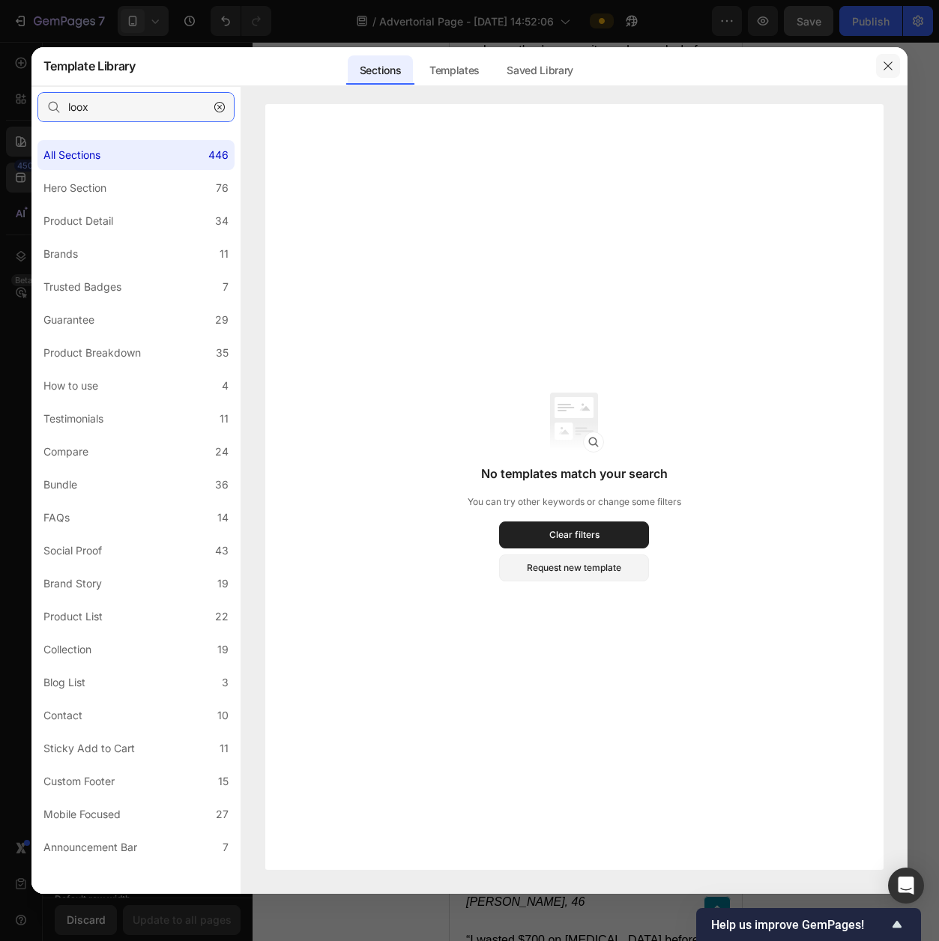
type input "loox"
click at [896, 63] on button "button" at bounding box center [888, 66] width 24 height 24
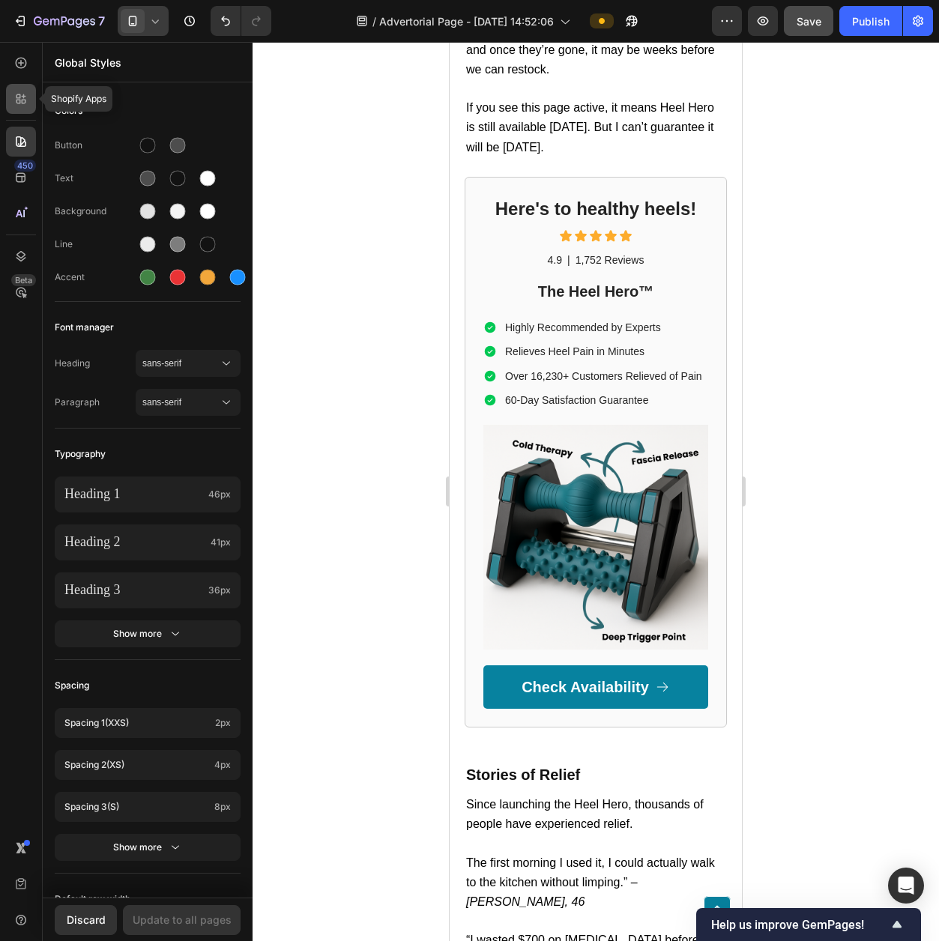
click at [31, 104] on div at bounding box center [21, 99] width 30 height 30
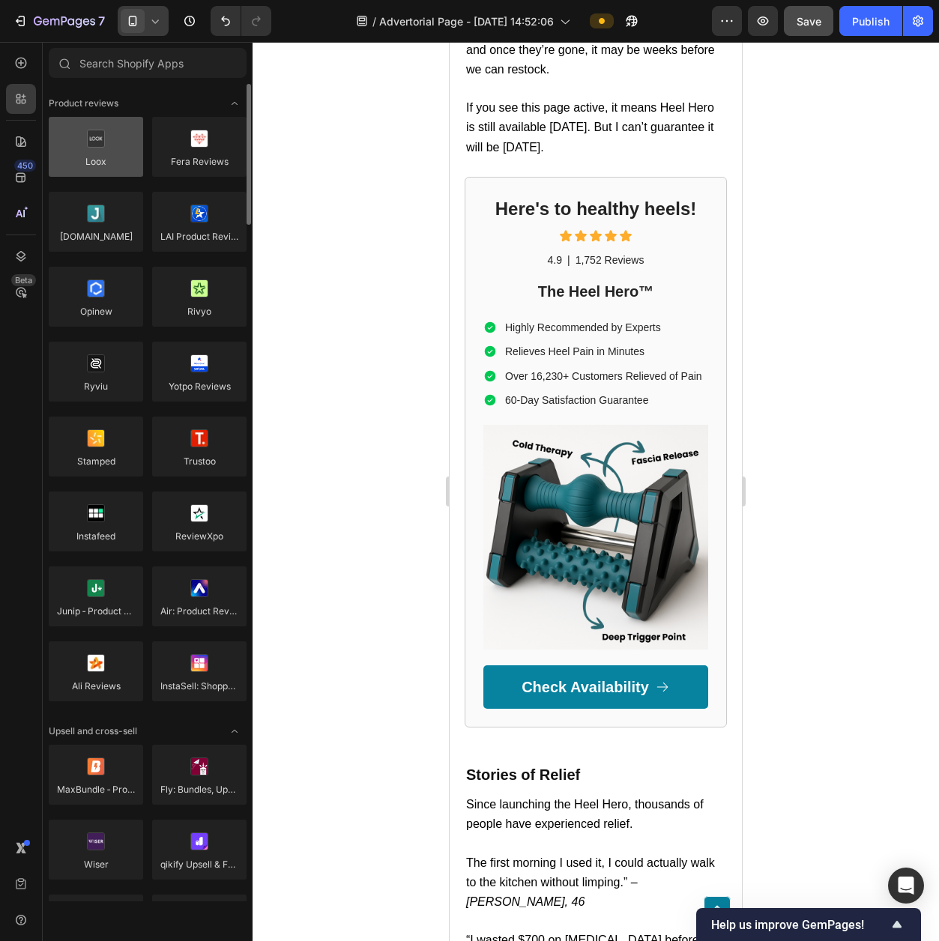
click at [92, 166] on div at bounding box center [96, 147] width 94 height 60
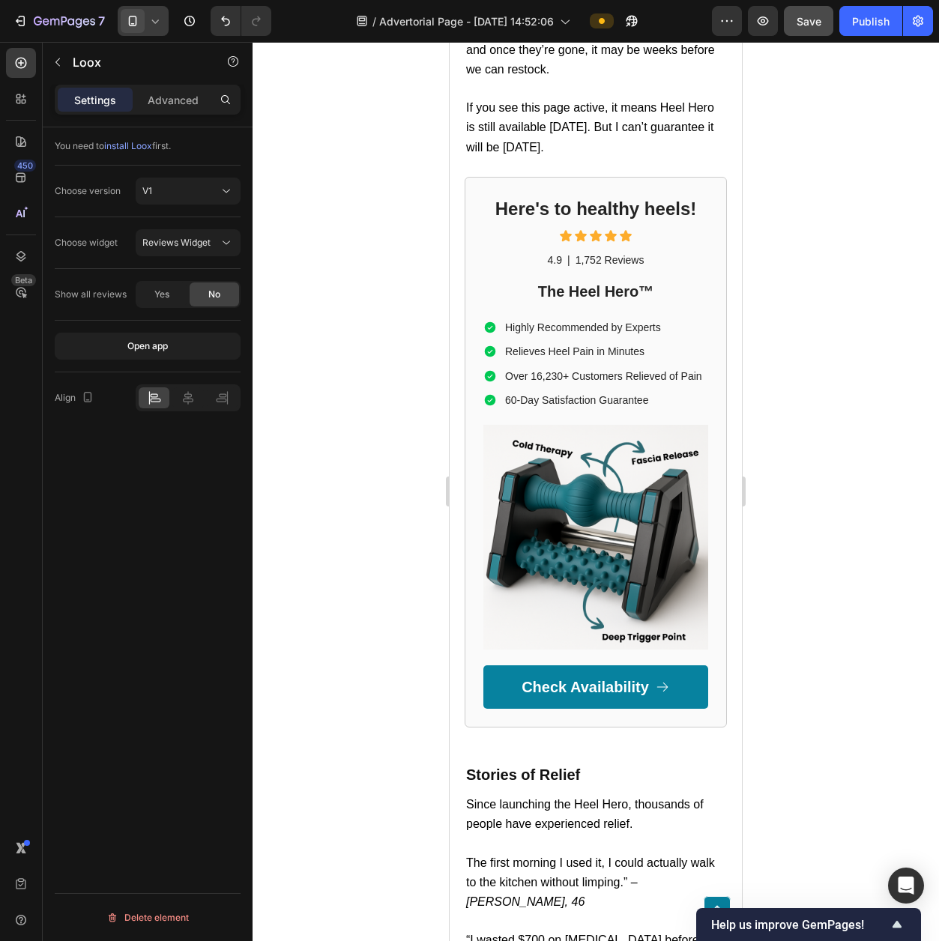
click at [82, 63] on p "Loox" at bounding box center [136, 62] width 127 height 18
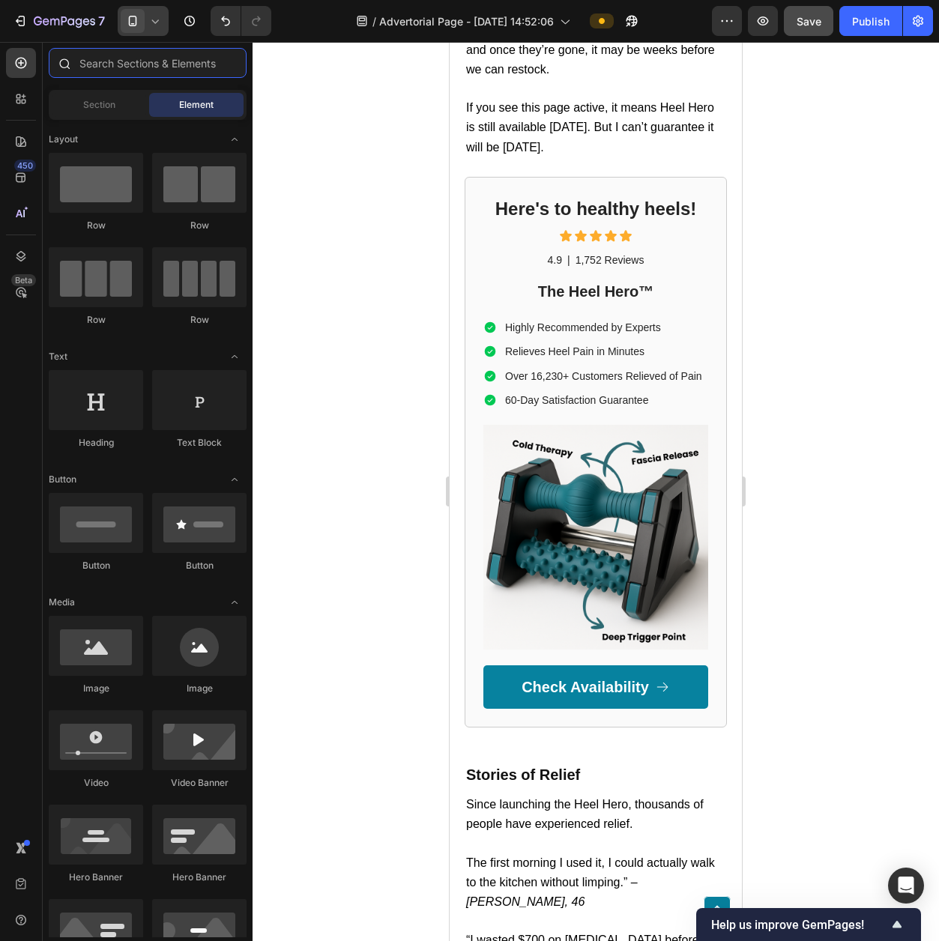
click at [117, 67] on input "text" at bounding box center [148, 63] width 198 height 30
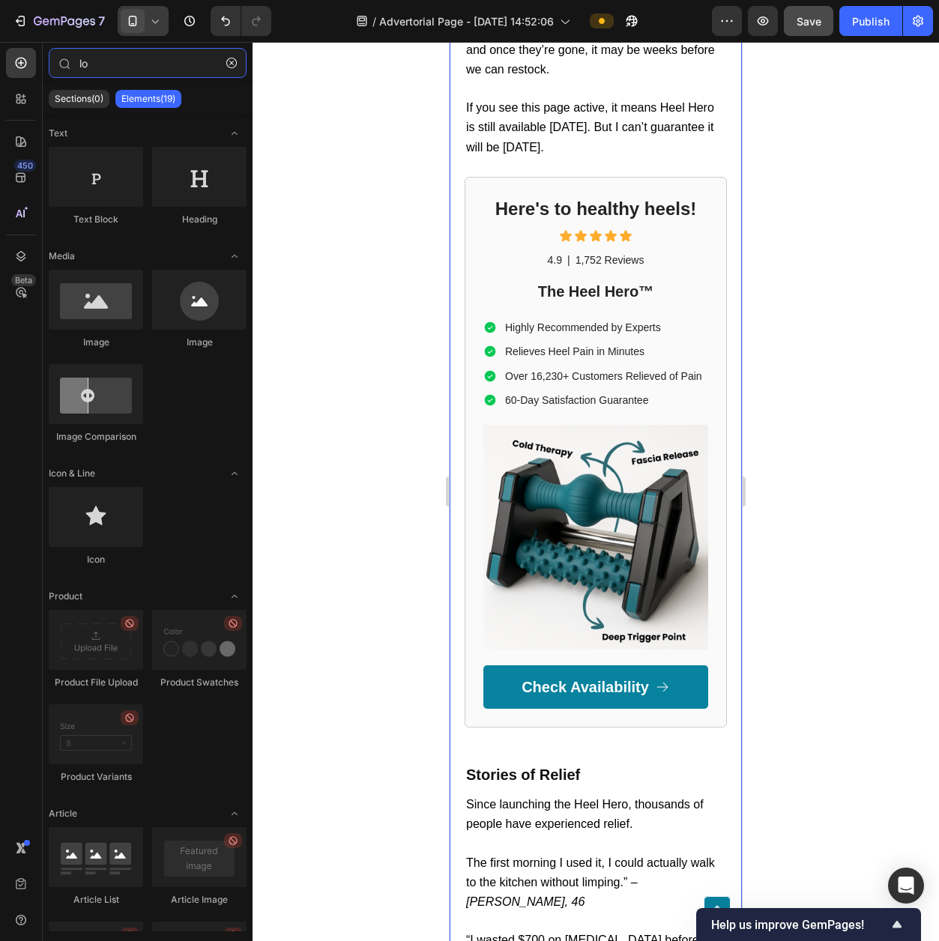
type input "l"
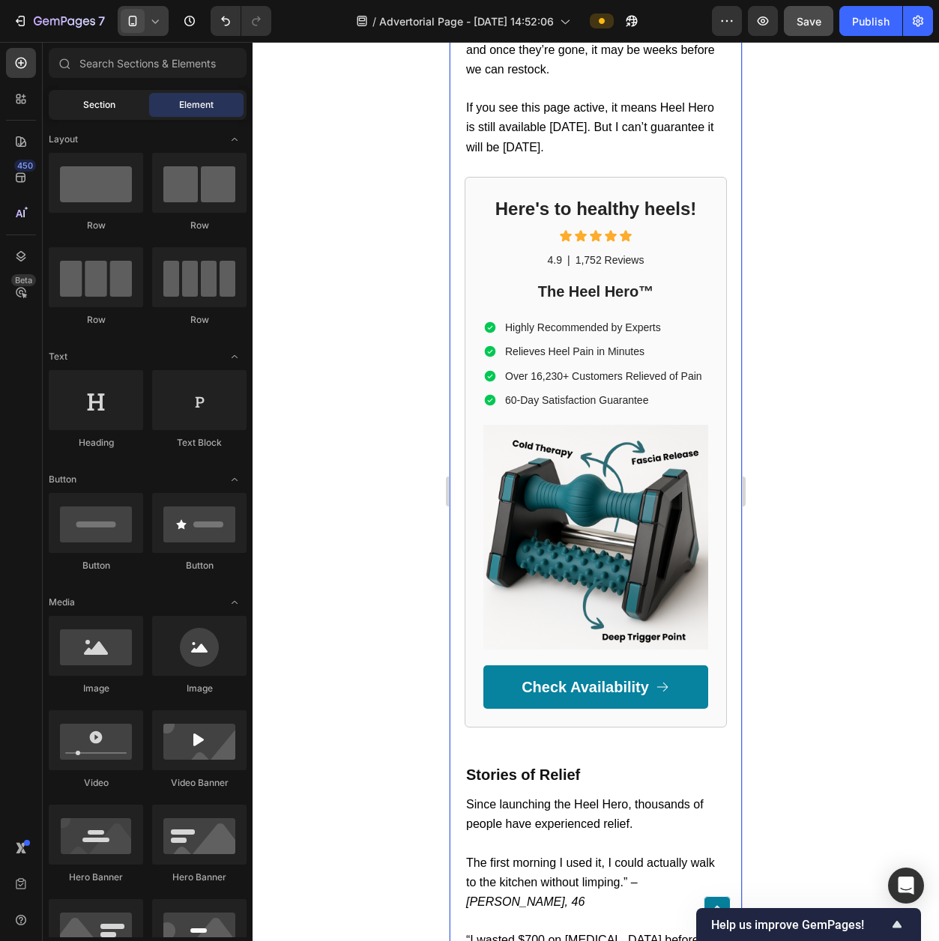
click at [111, 115] on div "Section" at bounding box center [99, 105] width 94 height 24
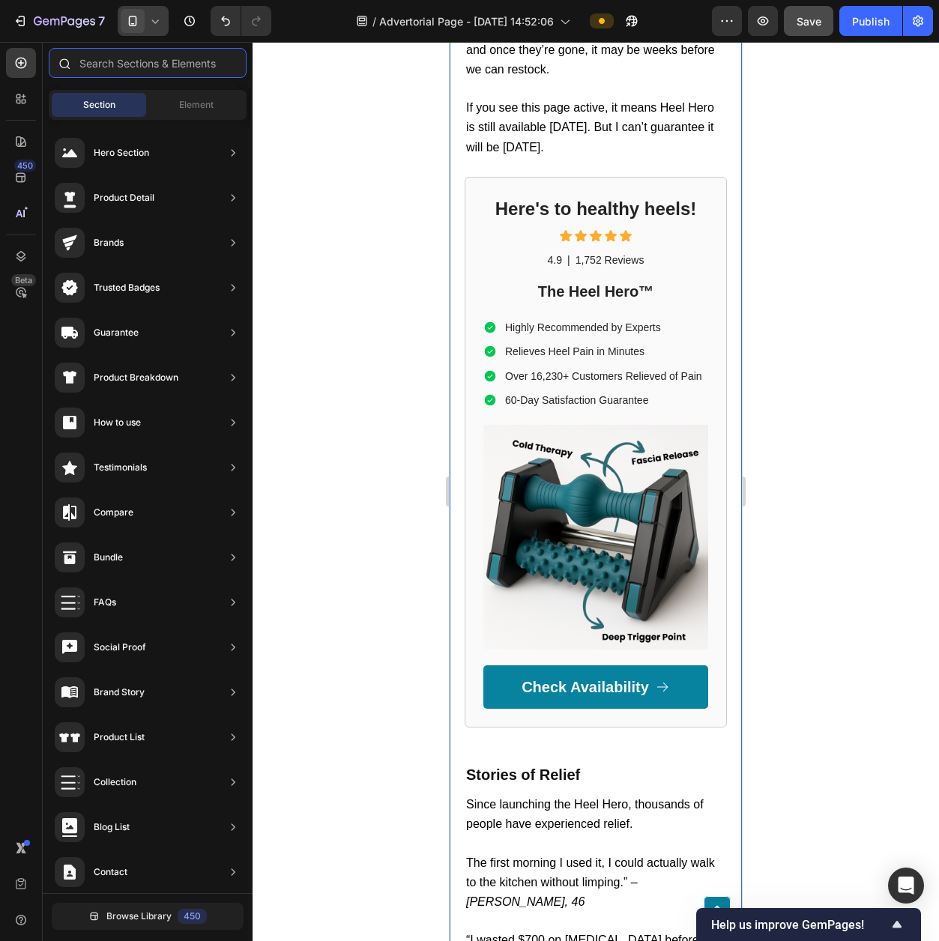
click at [115, 73] on input "text" at bounding box center [148, 63] width 198 height 30
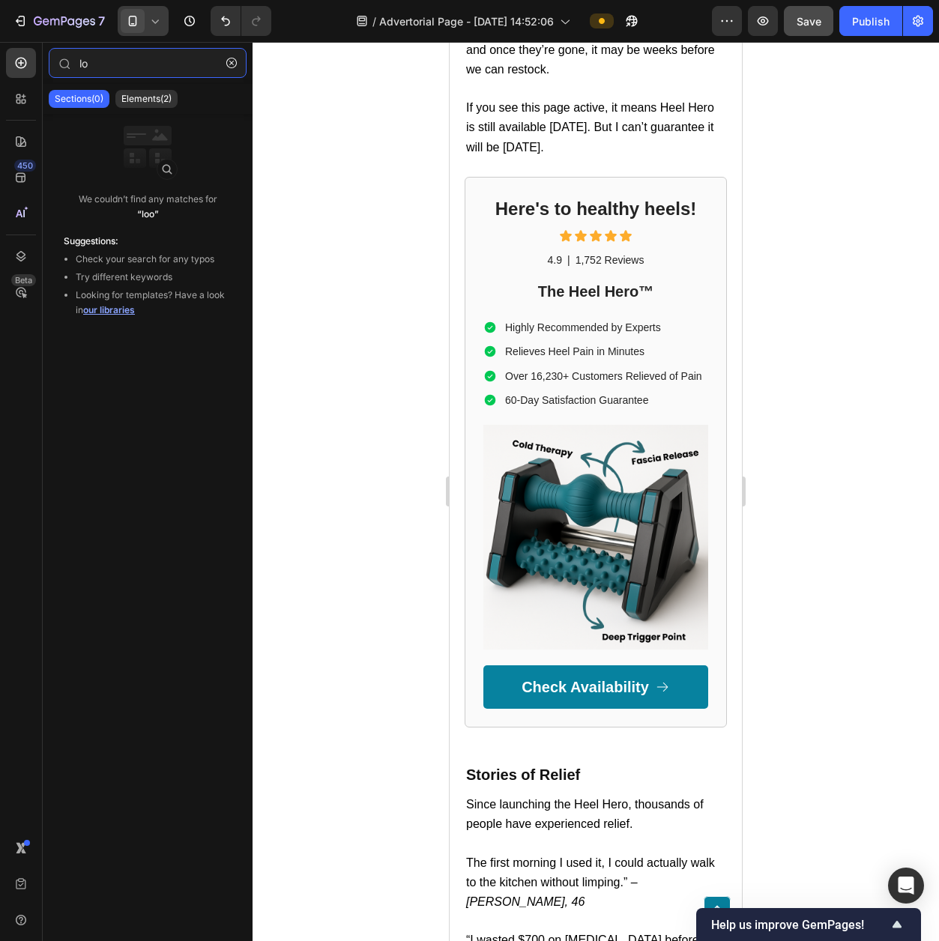
type input "l"
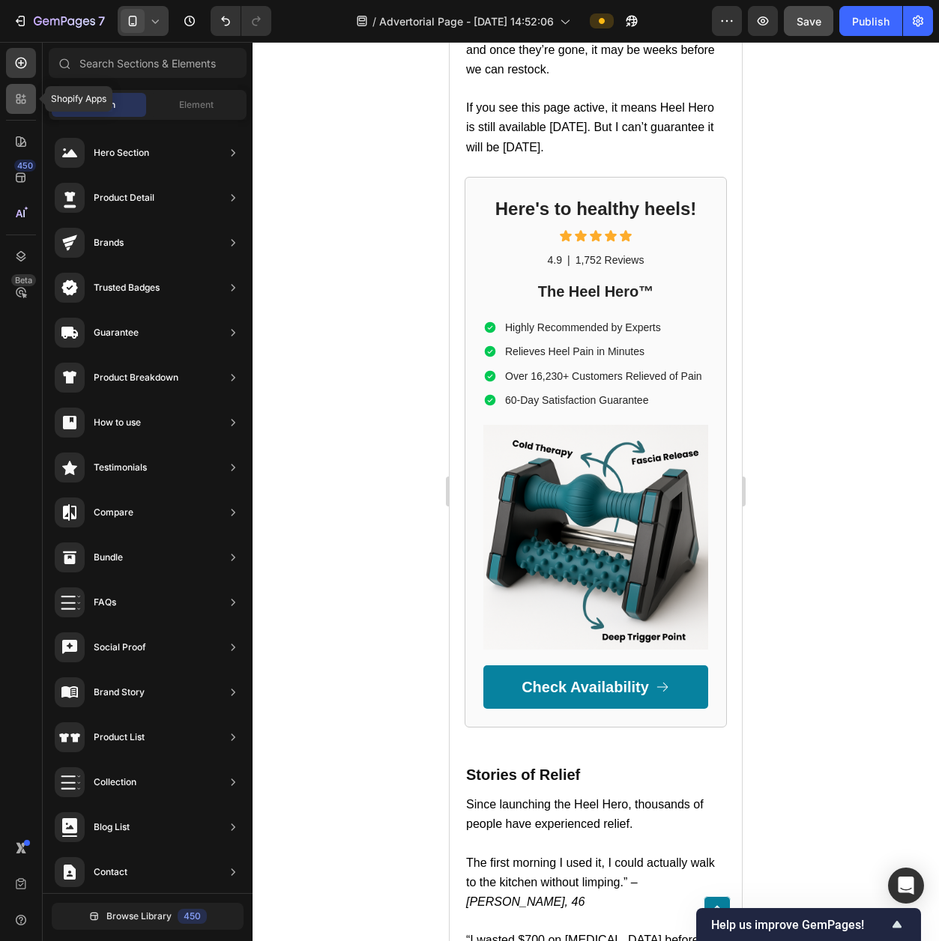
click at [26, 91] on icon at bounding box center [20, 98] width 15 height 15
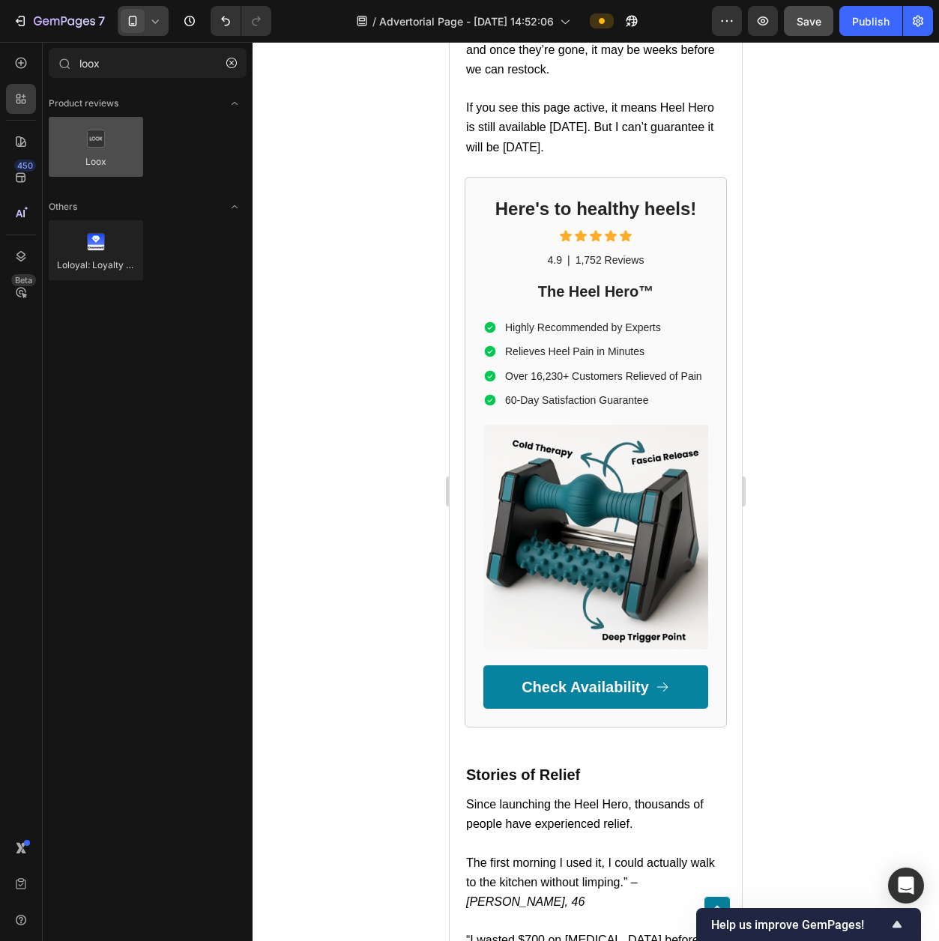
click at [110, 161] on div at bounding box center [96, 147] width 94 height 60
drag, startPoint x: 83, startPoint y: 157, endPoint x: 112, endPoint y: 163, distance: 29.1
click at [112, 163] on div at bounding box center [96, 147] width 94 height 60
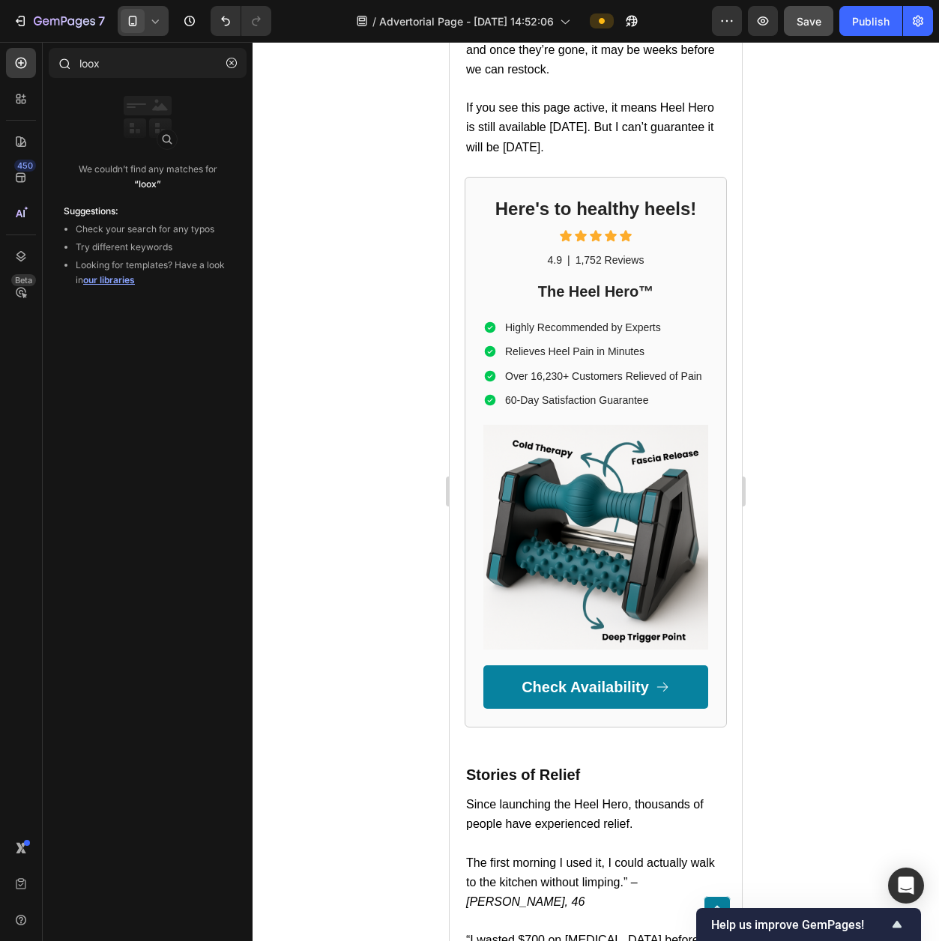
click at [130, 79] on div "loox" at bounding box center [148, 66] width 210 height 36
click at [132, 68] on input "loox" at bounding box center [148, 63] width 198 height 30
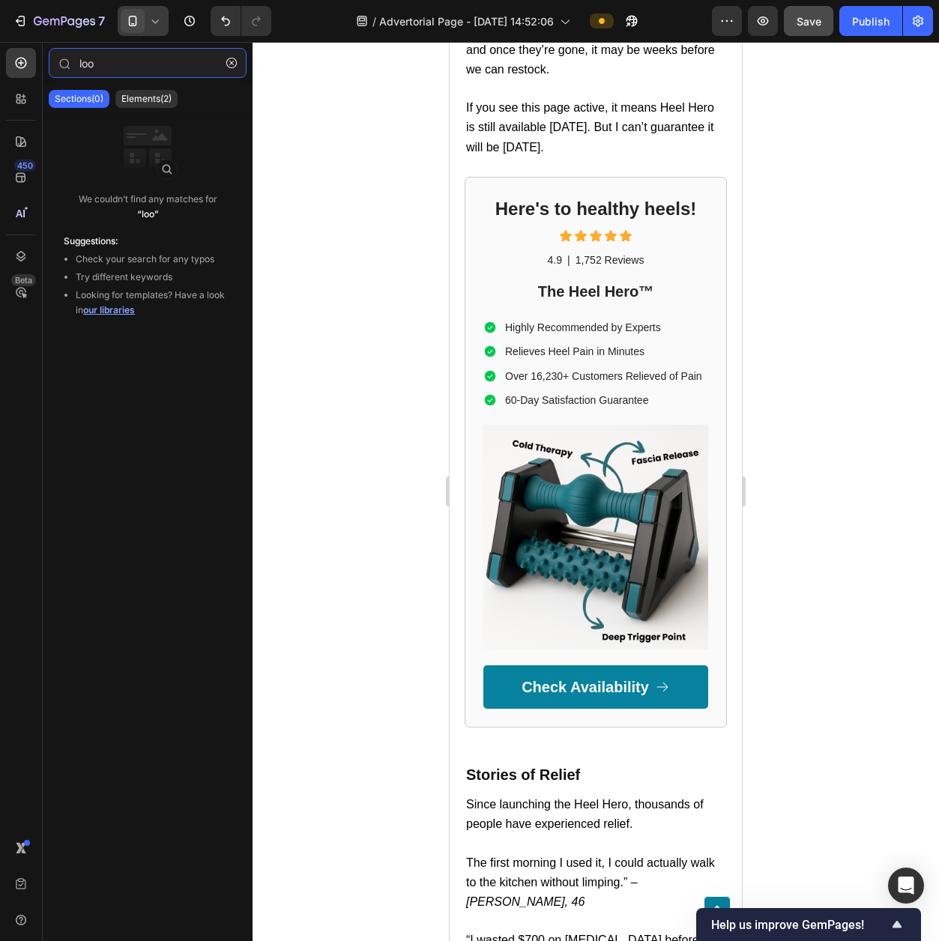
type input "loox"
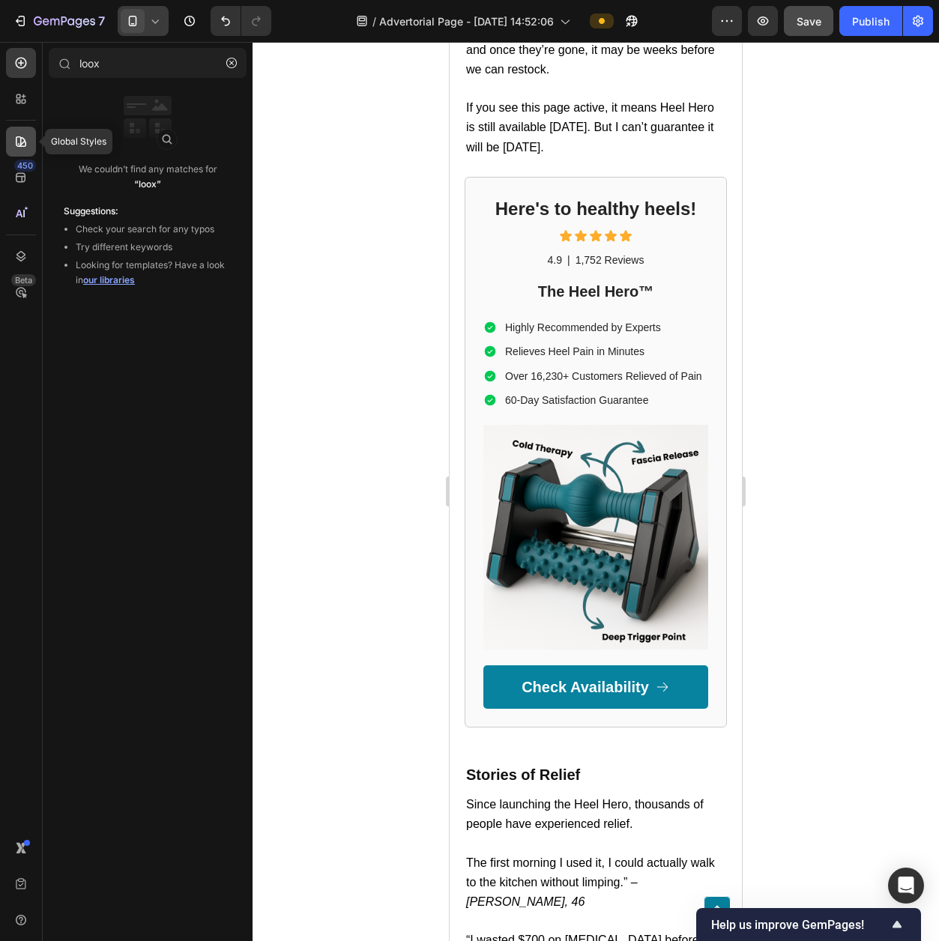
click at [22, 145] on icon at bounding box center [21, 141] width 10 height 10
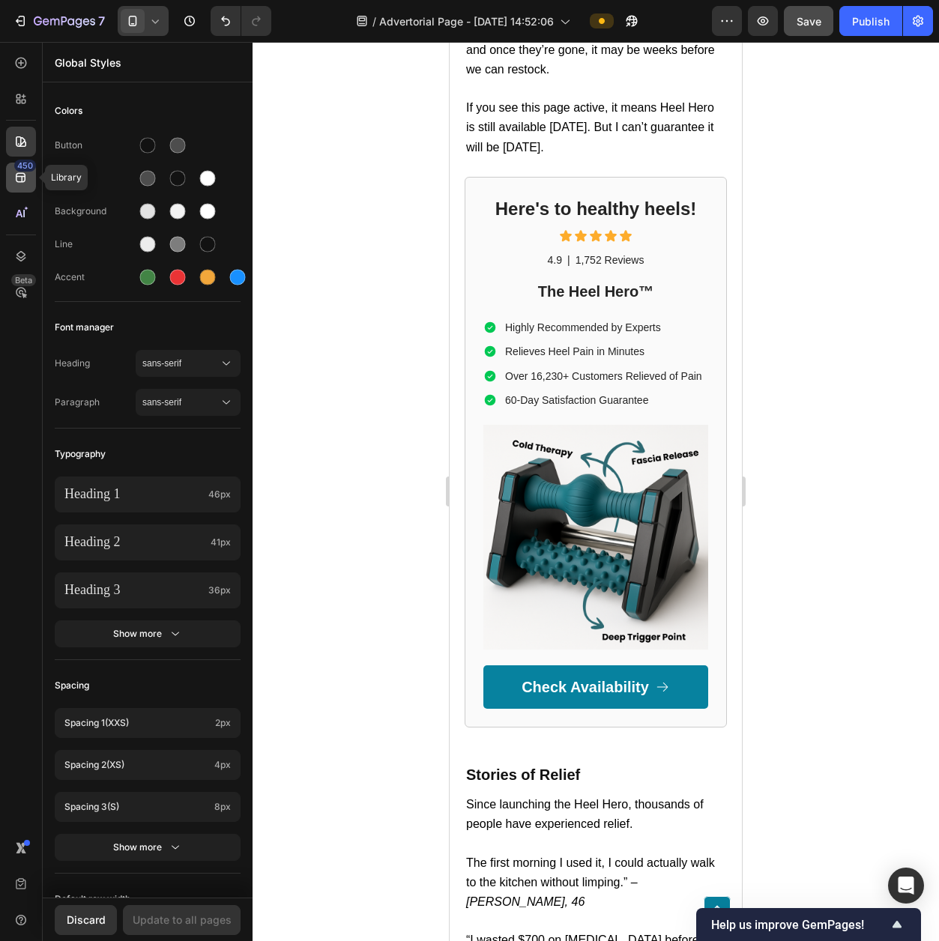
click at [28, 176] on icon at bounding box center [20, 177] width 15 height 15
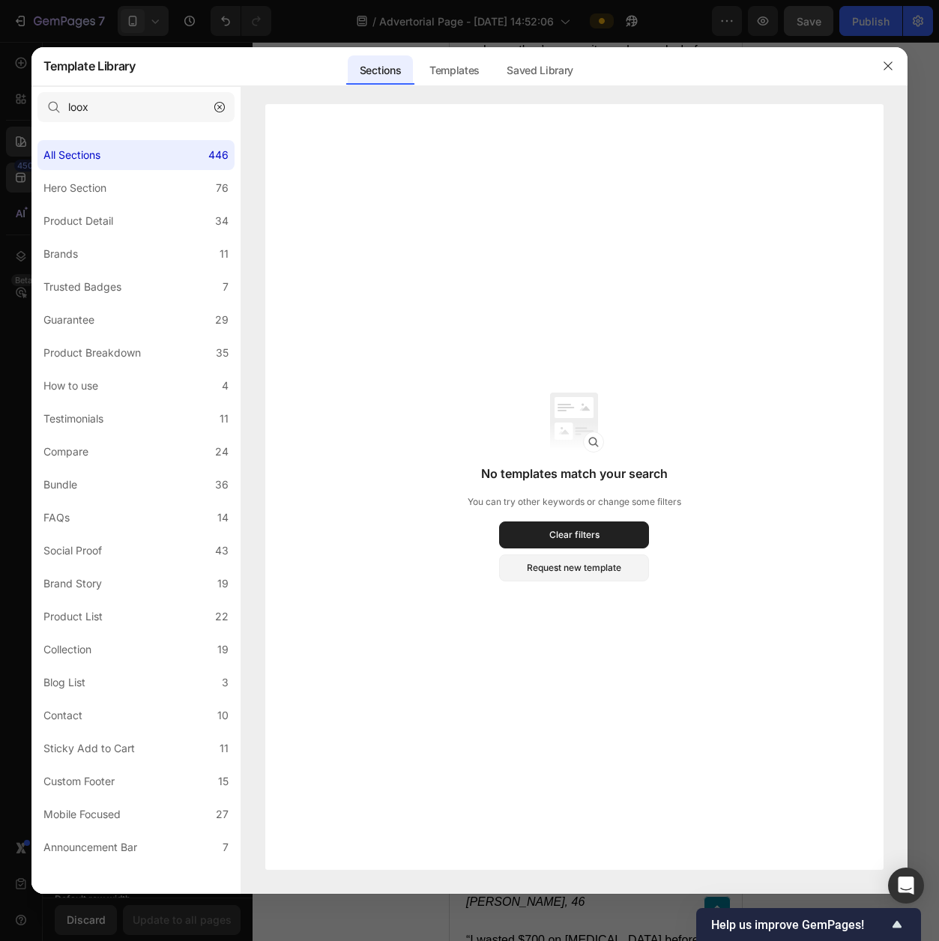
click at [135, 6] on div at bounding box center [469, 470] width 939 height 941
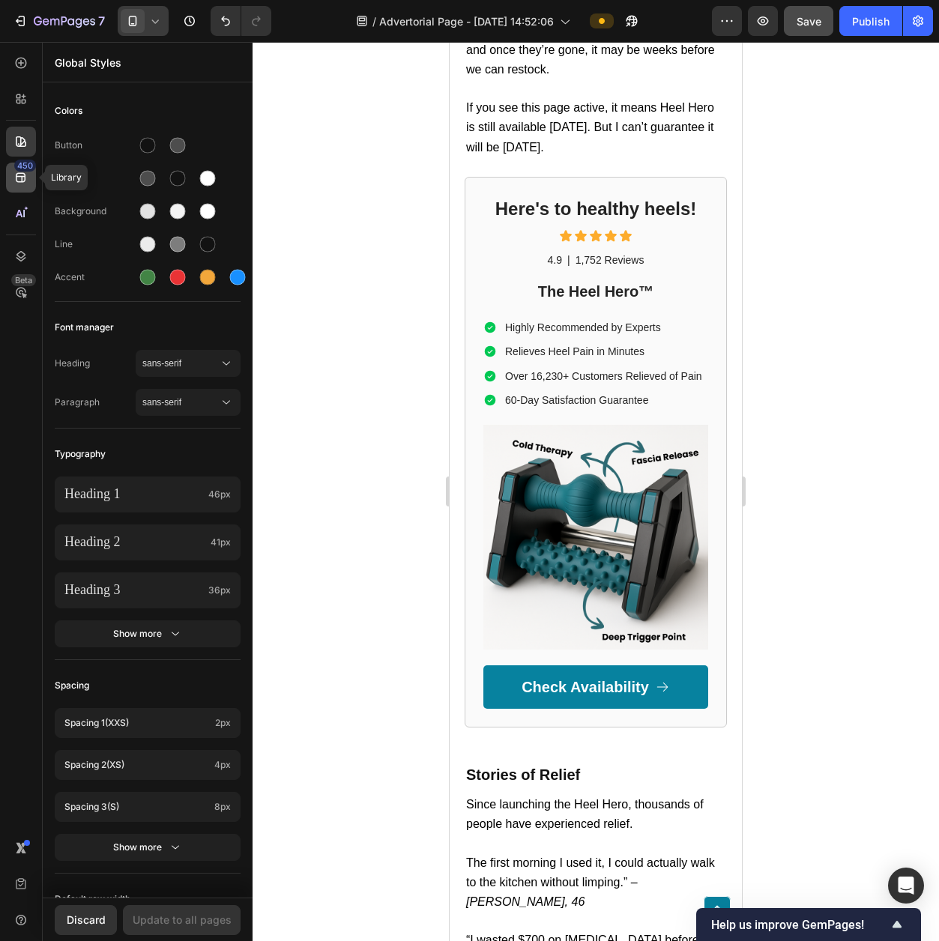
click at [22, 169] on div "450" at bounding box center [25, 166] width 22 height 12
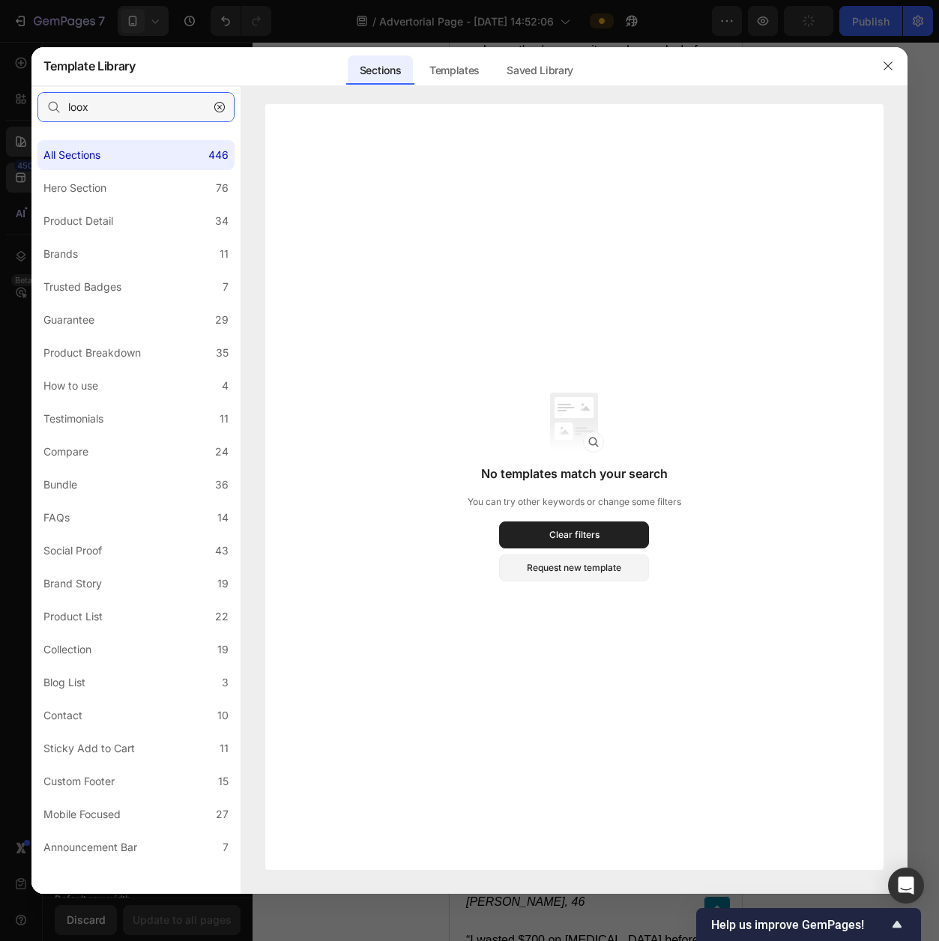
click at [140, 116] on input "loox" at bounding box center [135, 107] width 197 height 30
click at [916, 78] on div at bounding box center [469, 470] width 939 height 941
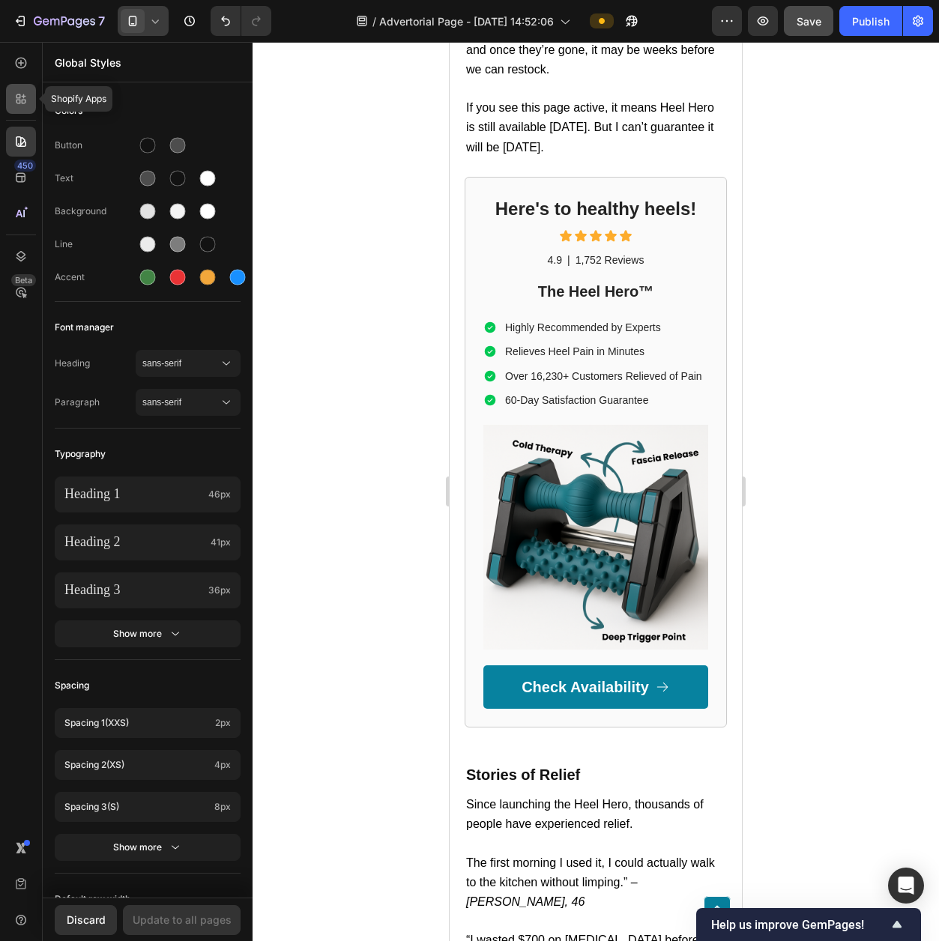
click at [23, 101] on icon at bounding box center [20, 98] width 15 height 15
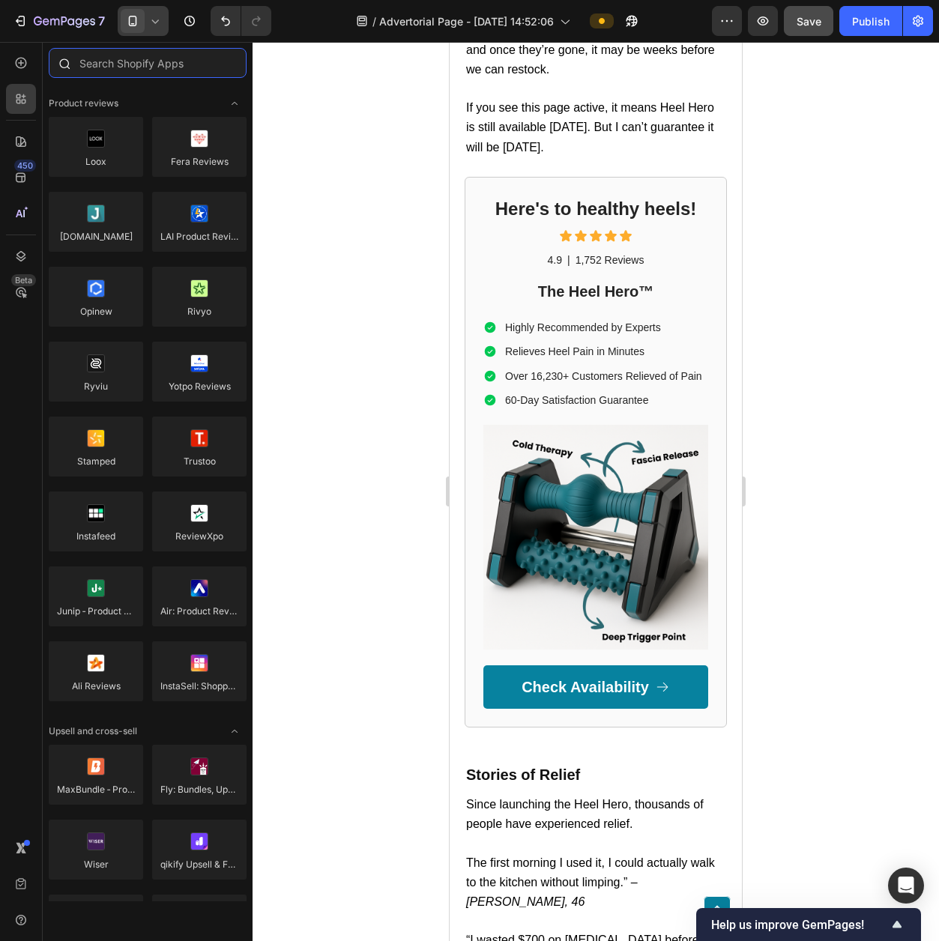
click at [160, 60] on input "text" at bounding box center [148, 63] width 198 height 30
click at [95, 148] on div at bounding box center [96, 147] width 94 height 60
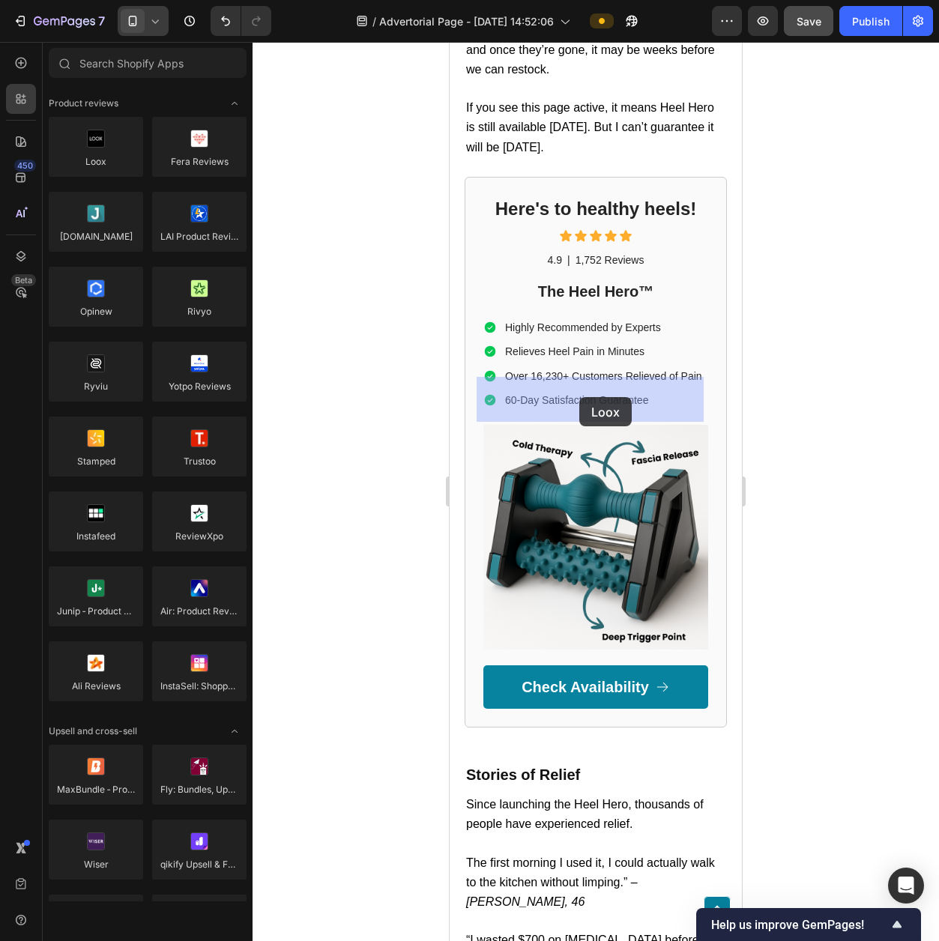
drag, startPoint x: 558, startPoint y: 199, endPoint x: 579, endPoint y: 397, distance: 198.9
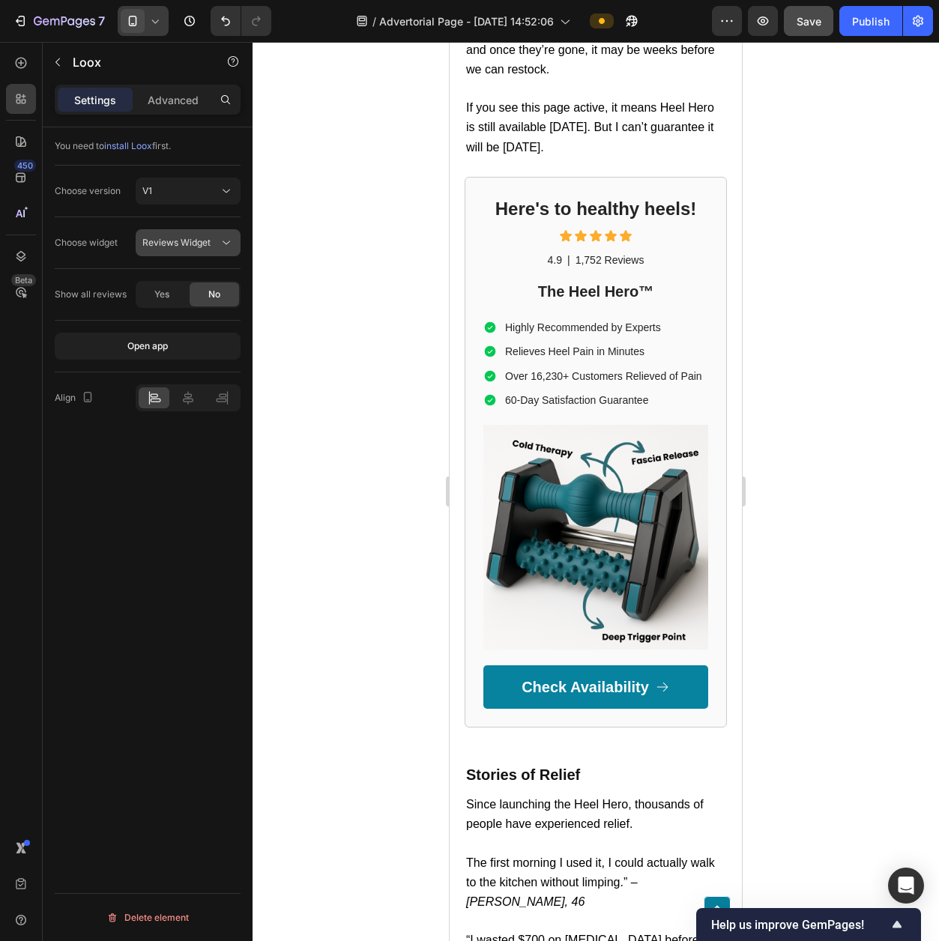
click at [182, 250] on div "Reviews Widget" at bounding box center [187, 242] width 91 height 15
click at [179, 332] on span "Carousel Widget" at bounding box center [177, 336] width 70 height 13
click at [185, 252] on button "Carousel Widget" at bounding box center [188, 242] width 105 height 27
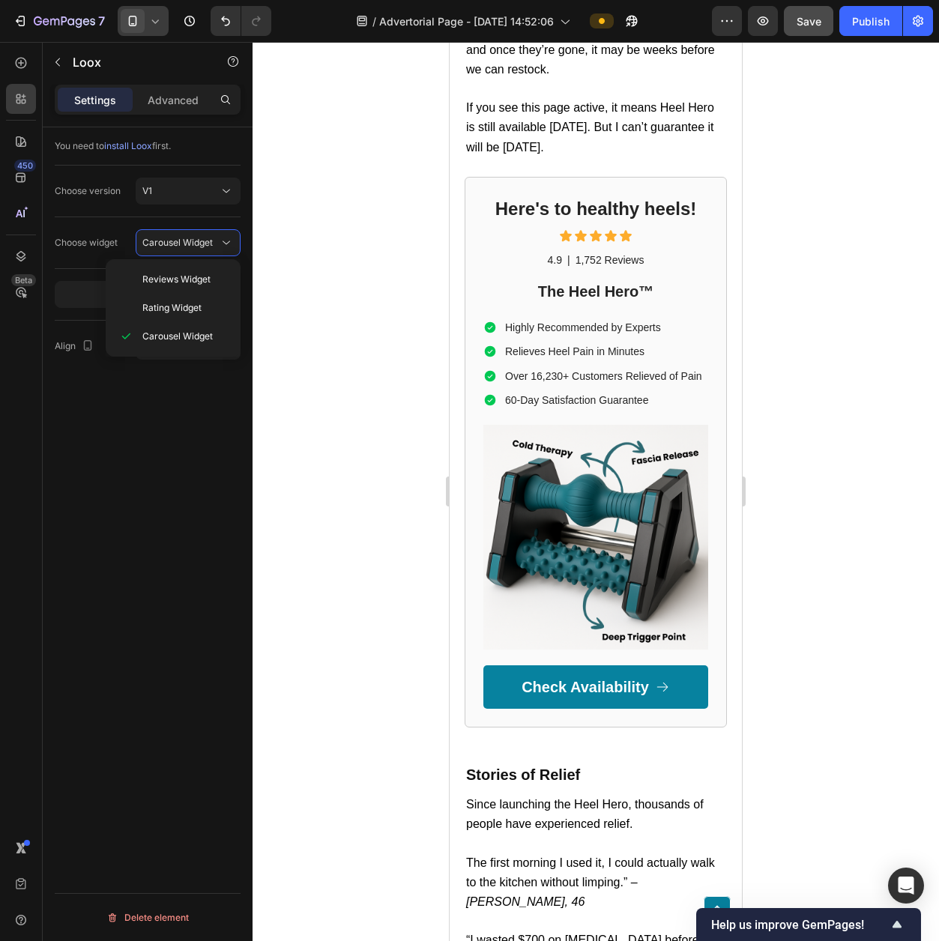
click at [299, 382] on div at bounding box center [596, 491] width 686 height 899
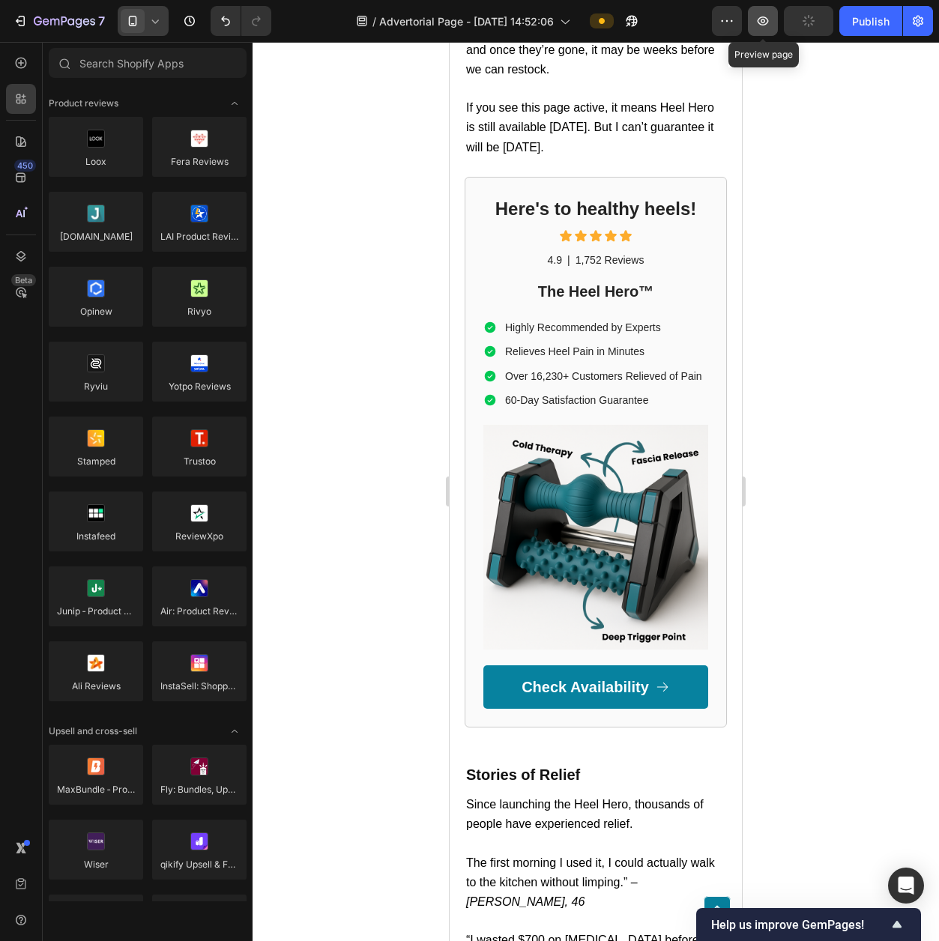
click at [758, 19] on icon "button" at bounding box center [762, 20] width 15 height 15
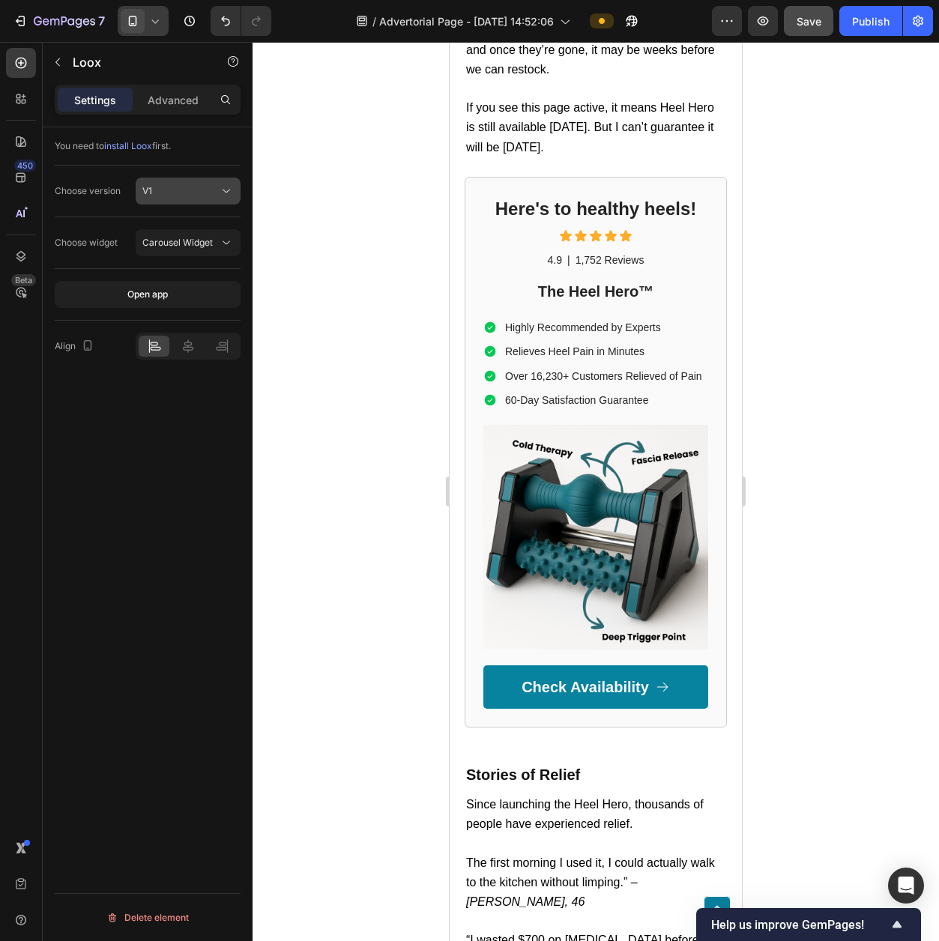
click at [202, 191] on div "V1" at bounding box center [180, 190] width 76 height 13
click at [259, 193] on div at bounding box center [596, 491] width 686 height 899
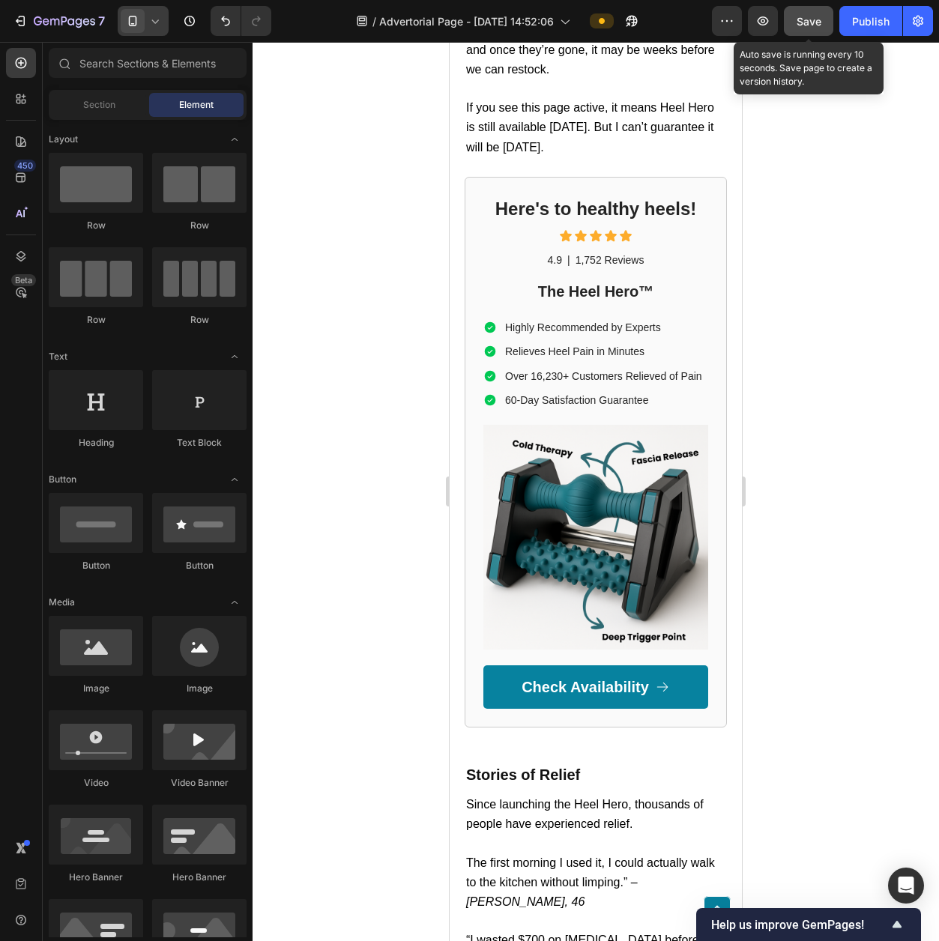
click at [810, 15] on span "Save" at bounding box center [809, 21] width 25 height 13
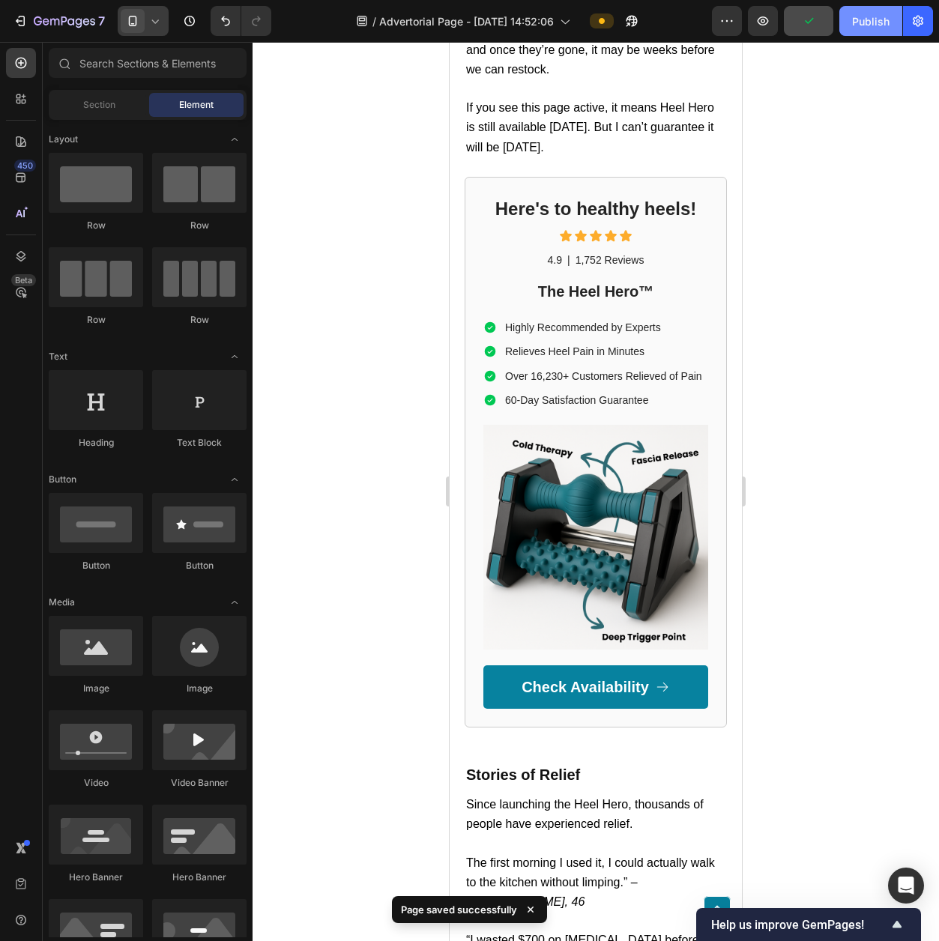
click at [868, 31] on button "Publish" at bounding box center [870, 21] width 63 height 30
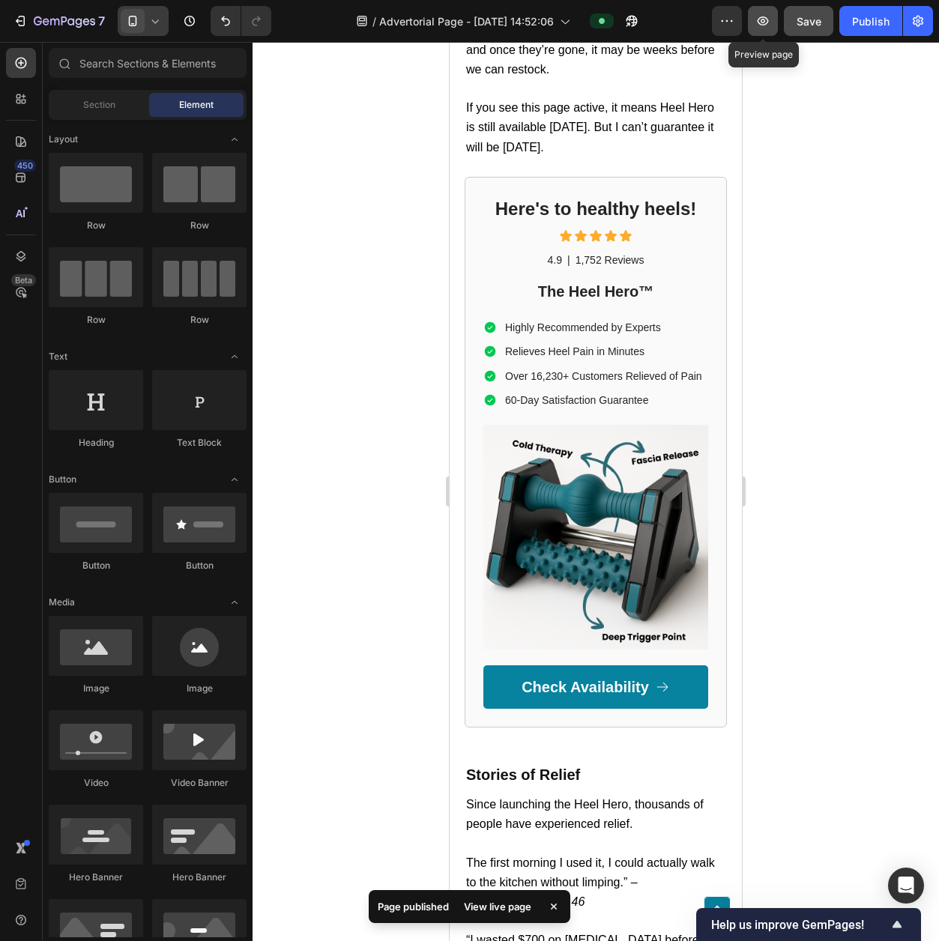
click at [761, 28] on icon "button" at bounding box center [762, 20] width 15 height 15
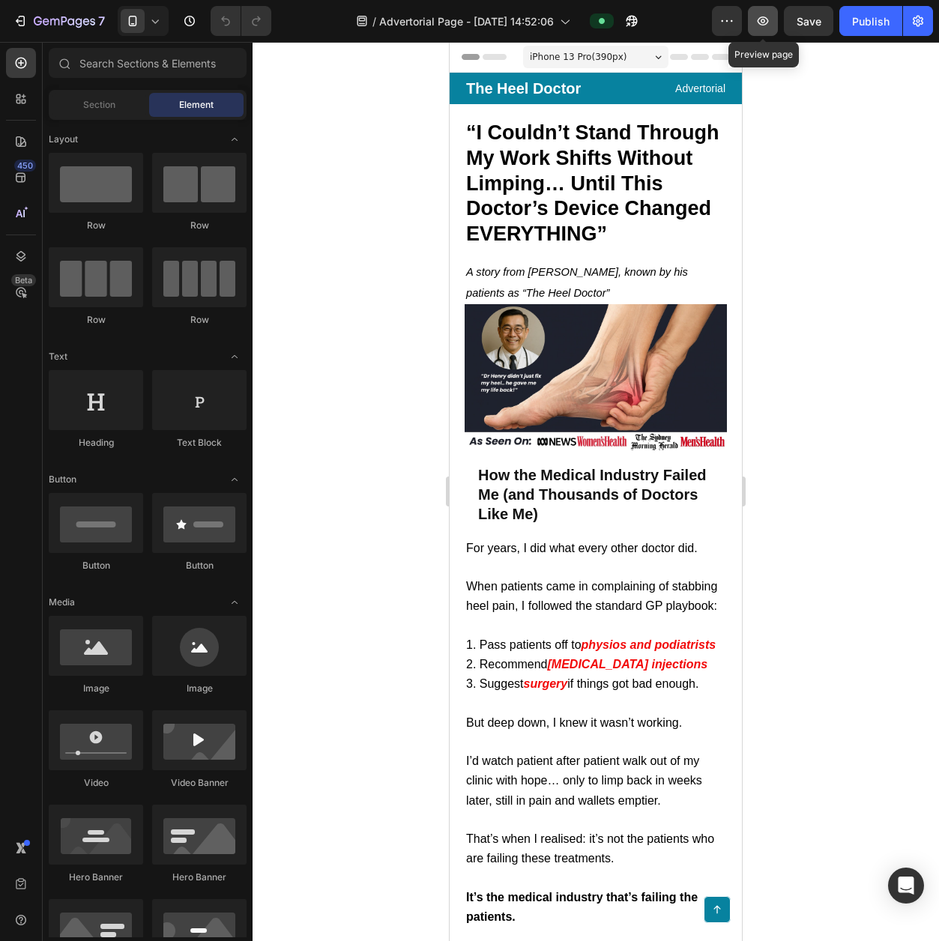
click at [765, 23] on icon "button" at bounding box center [762, 20] width 15 height 15
click at [764, 21] on icon "button" at bounding box center [762, 20] width 15 height 15
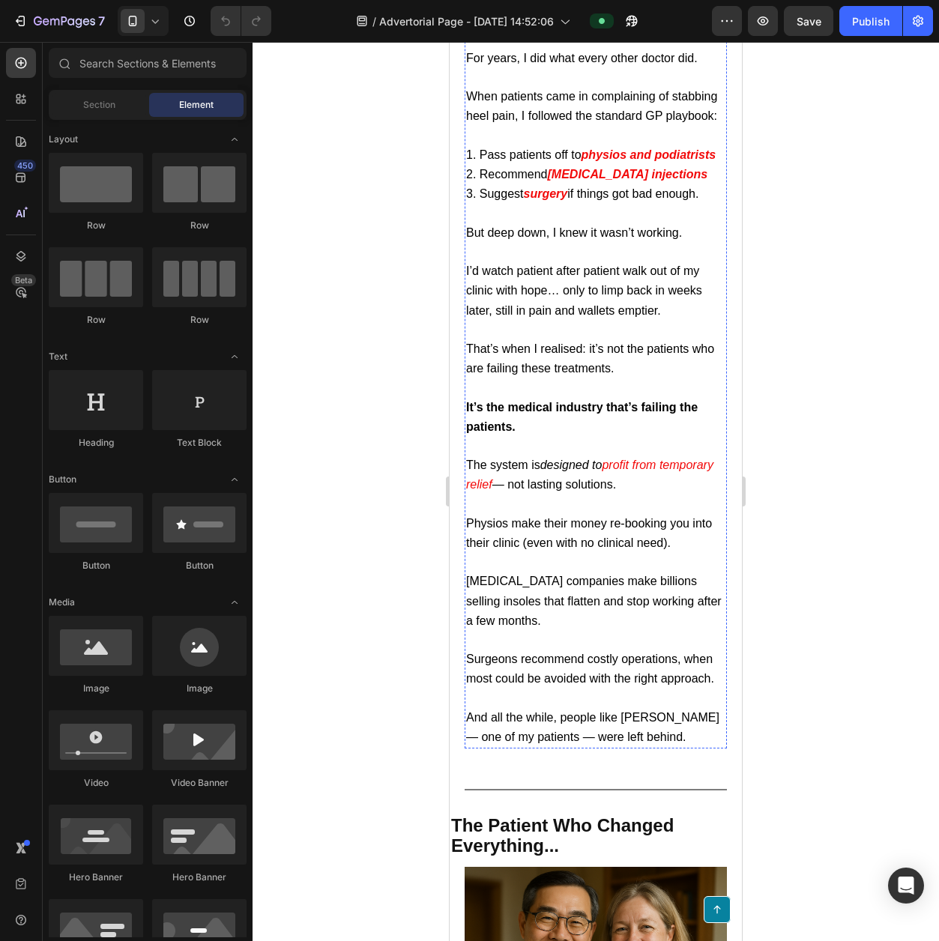
scroll to position [1212, 0]
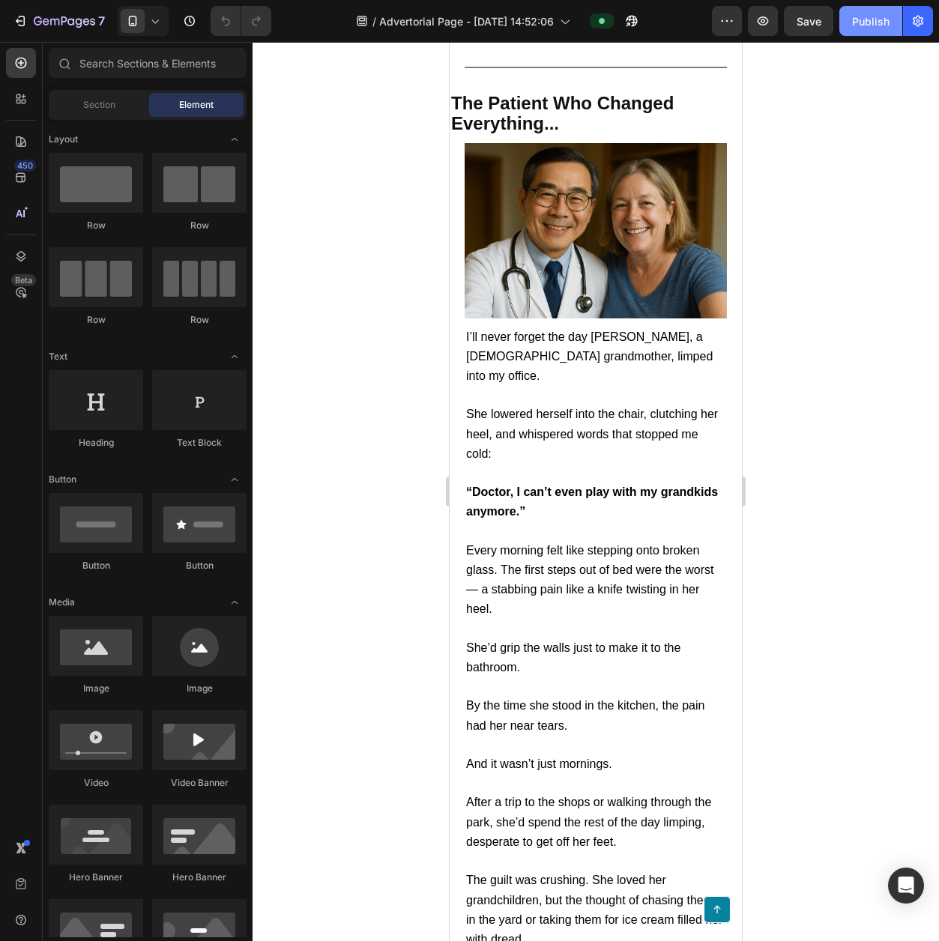
click at [862, 28] on button "Publish" at bounding box center [870, 21] width 63 height 30
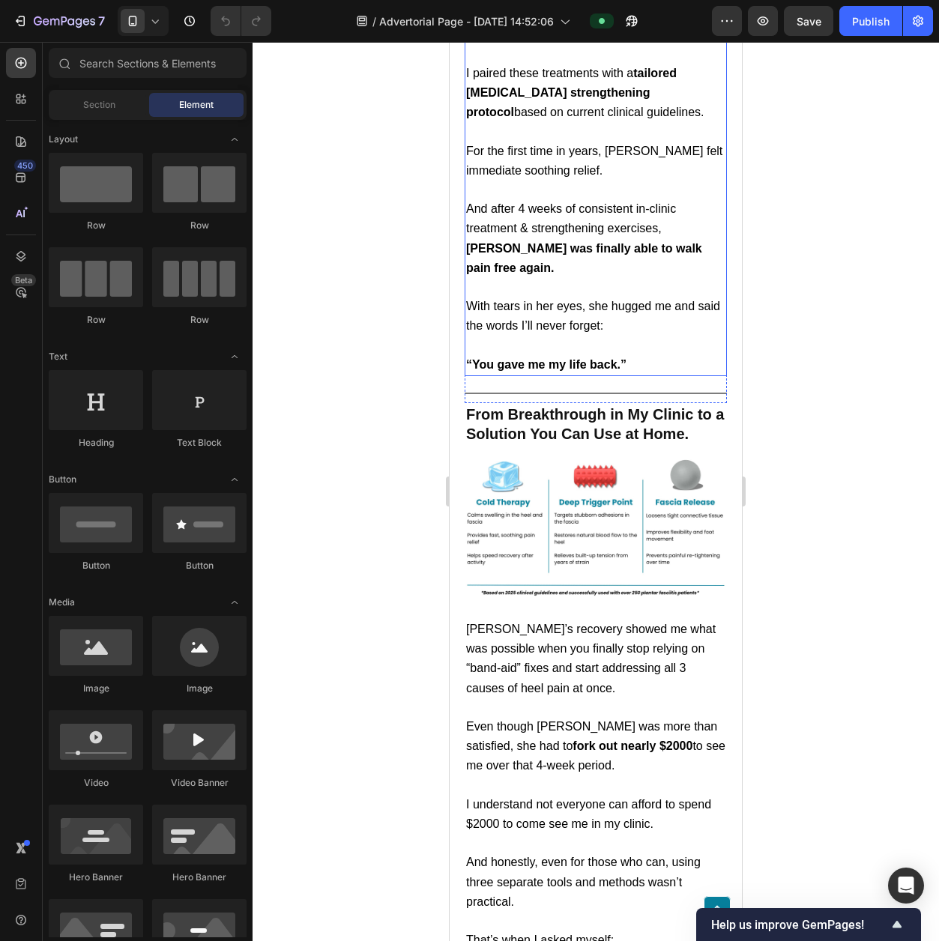
scroll to position [3519, 0]
